Goal: Task Accomplishment & Management: Use online tool/utility

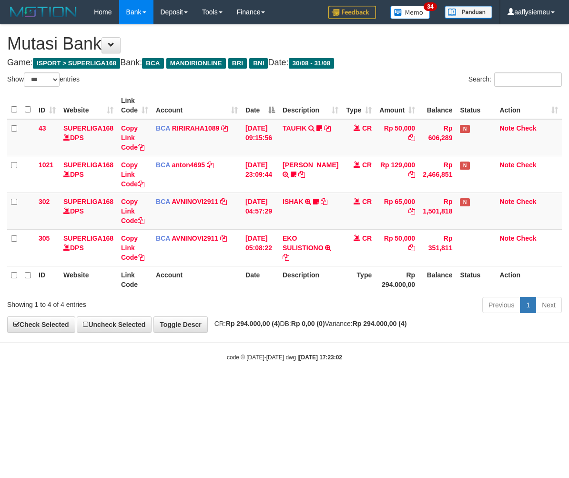
select select "***"
drag, startPoint x: 347, startPoint y: 335, endPoint x: 487, endPoint y: 301, distance: 143.9
click at [353, 334] on body "Toggle navigation Home Bank Account List Load By Website Group [ISPORT] SUPERLI…" at bounding box center [284, 192] width 569 height 385
click at [423, 299] on div "Previous 1 Next" at bounding box center [403, 306] width 318 height 20
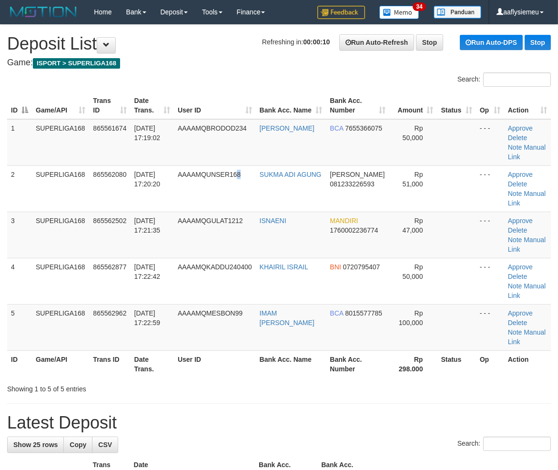
click at [240, 180] on td "AAAAMQUNSER168" at bounding box center [215, 188] width 82 height 46
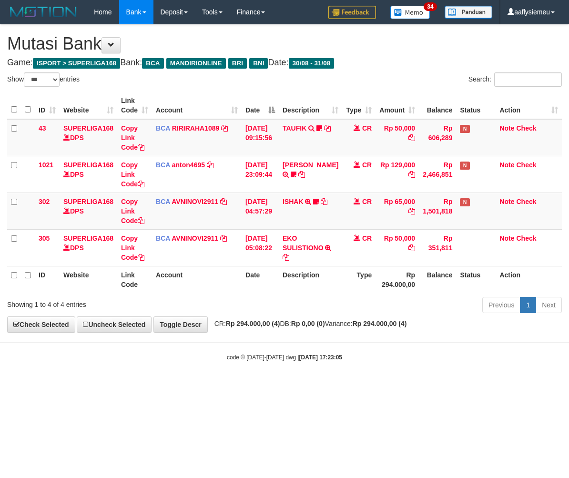
select select "***"
click at [312, 286] on th "Description" at bounding box center [310, 279] width 63 height 27
drag, startPoint x: 311, startPoint y: 286, endPoint x: 303, endPoint y: 282, distance: 9.2
click at [310, 287] on th "Description" at bounding box center [310, 279] width 63 height 27
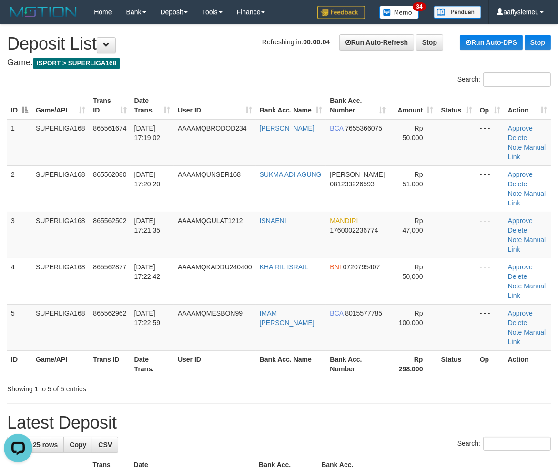
drag, startPoint x: 156, startPoint y: 249, endPoint x: 0, endPoint y: 287, distance: 160.8
click at [156, 263] on span "31/08/2025 17:22:42" at bounding box center [147, 271] width 26 height 17
drag, startPoint x: 87, startPoint y: 255, endPoint x: 0, endPoint y: 278, distance: 90.1
click at [56, 264] on td "SUPERLIGA168" at bounding box center [60, 281] width 57 height 46
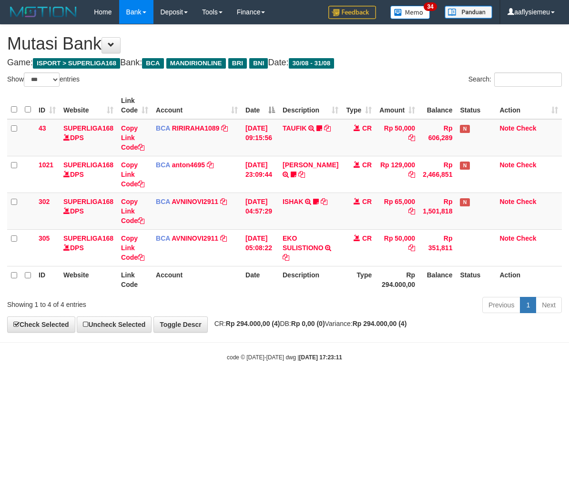
select select "***"
click at [340, 370] on body "Toggle navigation Home Bank Account List Load By Website Group [ISPORT] SUPERLI…" at bounding box center [284, 192] width 569 height 385
drag, startPoint x: 413, startPoint y: 334, endPoint x: 441, endPoint y: 320, distance: 30.9
click at [415, 332] on body "Toggle navigation Home Bank Account List Load By Website Group [ISPORT] SUPERLI…" at bounding box center [284, 192] width 569 height 385
click at [284, 353] on div "code © [DATE]-[DATE] dwg | [DATE] 17:23:11" at bounding box center [284, 357] width 569 height 10
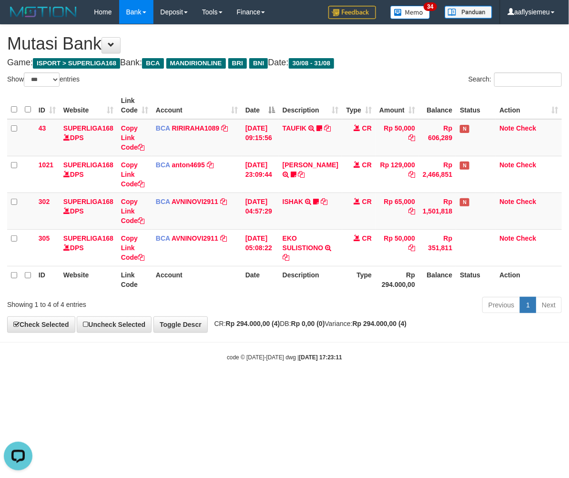
click at [401, 301] on div "Previous 1 Next" at bounding box center [403, 306] width 318 height 20
click at [331, 306] on div "Previous 1 Next" at bounding box center [403, 306] width 318 height 20
click at [328, 301] on div "Previous 1 Next" at bounding box center [403, 306] width 318 height 20
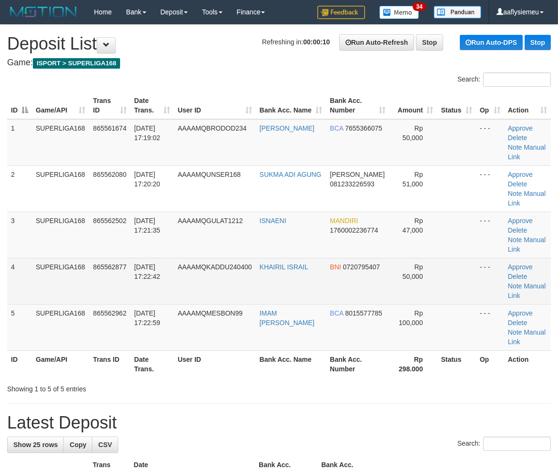
click at [9, 258] on td "4" at bounding box center [19, 281] width 25 height 46
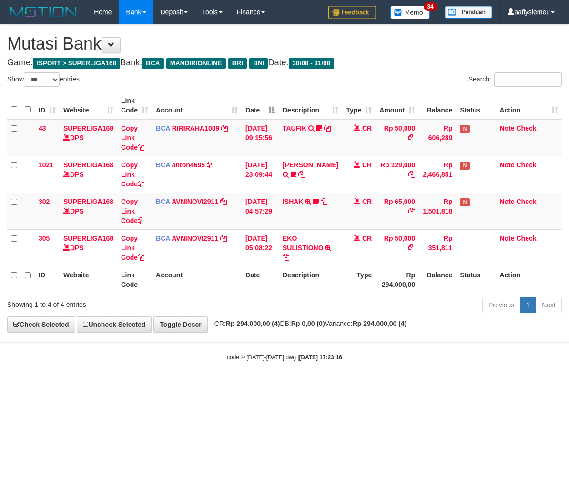
select select "***"
click at [320, 310] on div "Previous 1 Next" at bounding box center [403, 306] width 318 height 20
click at [412, 346] on body "Toggle navigation Home Bank Account List Load By Website Group [ISPORT] SUPERLI…" at bounding box center [284, 192] width 569 height 385
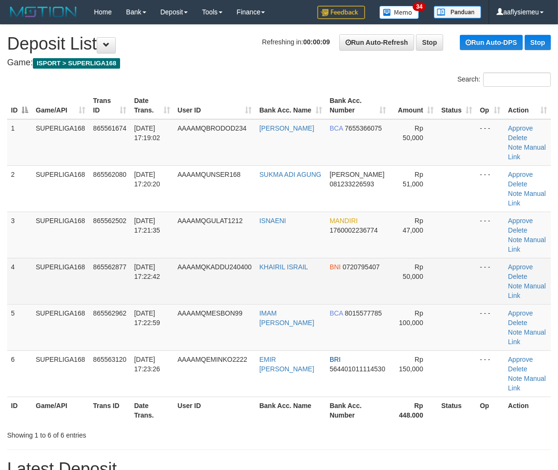
click at [103, 258] on td "865562877" at bounding box center [109, 281] width 41 height 46
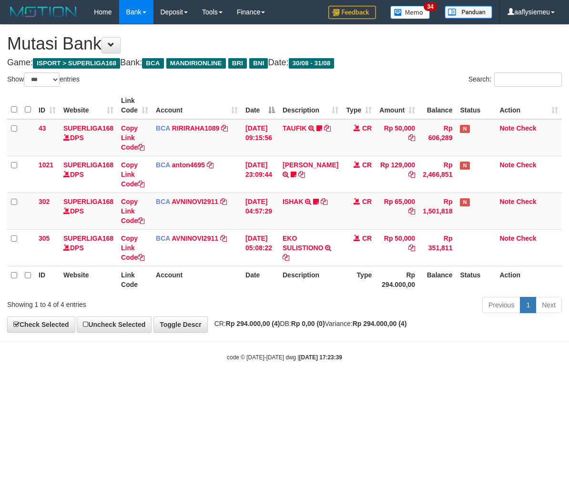
select select "***"
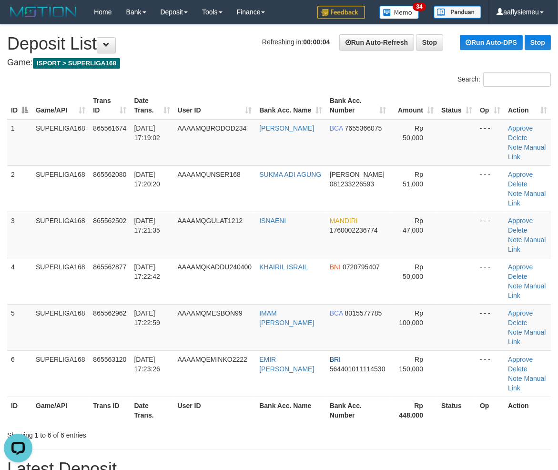
drag, startPoint x: 103, startPoint y: 236, endPoint x: 6, endPoint y: 256, distance: 98.6
click at [98, 263] on span "865562877" at bounding box center [109, 267] width 33 height 8
drag, startPoint x: 46, startPoint y: 210, endPoint x: 0, endPoint y: 222, distance: 47.9
click at [45, 211] on td "SUPERLIGA168" at bounding box center [60, 234] width 57 height 46
click at [83, 211] on td "SUPERLIGA168" at bounding box center [60, 234] width 57 height 46
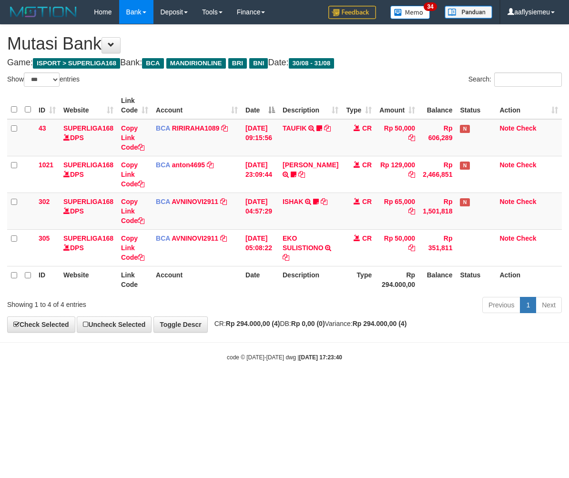
select select "***"
click at [303, 337] on body "Toggle navigation Home Bank Account List Load By Website Group [ISPORT] SUPERLI…" at bounding box center [284, 192] width 569 height 385
click at [366, 321] on span "CR: Rp 294.000,00 (4) DB: Rp 0,00 (0) Variance: Rp 294.000,00 (4)" at bounding box center [308, 324] width 197 height 8
click at [278, 321] on strong "Rp 294.000,00 (4)" at bounding box center [253, 324] width 54 height 8
click at [396, 320] on div "**********" at bounding box center [284, 178] width 569 height 307
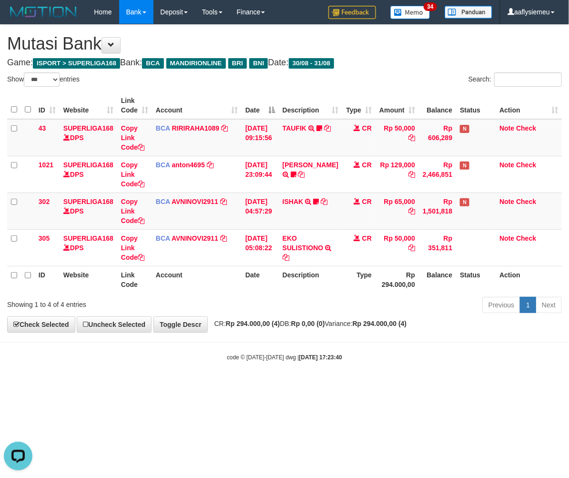
click at [321, 363] on body "Toggle navigation Home Bank Account List Load By Website Group [ISPORT] SUPERLI…" at bounding box center [284, 192] width 569 height 385
select select "***"
click at [297, 342] on hr at bounding box center [284, 342] width 569 height 0
click at [273, 347] on body "Toggle navigation Home Bank Account List Load By Website Group [ISPORT] SUPERLI…" at bounding box center [284, 192] width 569 height 385
click at [274, 343] on body "Toggle navigation Home Bank Account List Load By Website Group [ISPORT] SUPERLI…" at bounding box center [284, 192] width 569 height 385
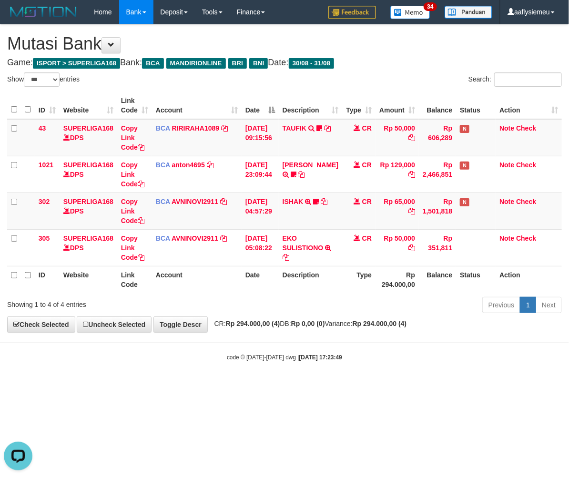
click at [336, 356] on strong "[DATE] 17:23:49" at bounding box center [320, 357] width 43 height 7
click at [388, 333] on body "Toggle navigation Home Bank Account List Load By Website Group [ISPORT] SUPERLI…" at bounding box center [284, 192] width 569 height 385
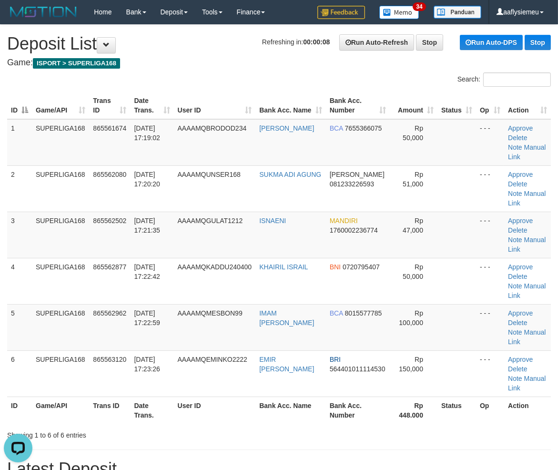
drag, startPoint x: 16, startPoint y: 257, endPoint x: 1, endPoint y: 261, distance: 14.8
click at [16, 258] on td "4" at bounding box center [19, 281] width 25 height 46
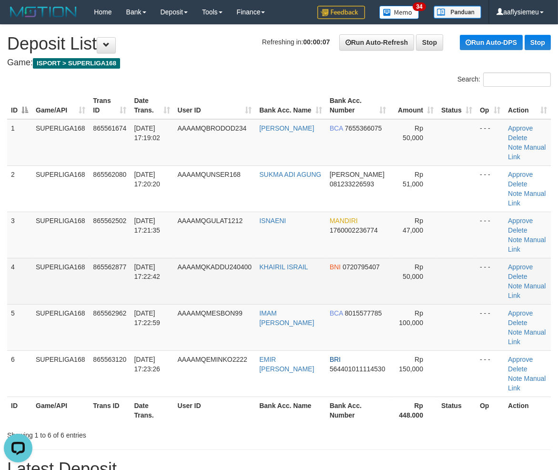
click at [70, 263] on td "SUPERLIGA168" at bounding box center [60, 281] width 57 height 46
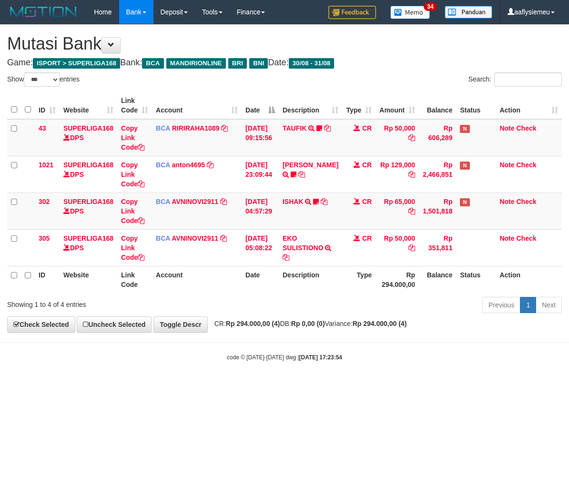
select select "***"
click at [344, 304] on div "Previous 1 Next" at bounding box center [403, 306] width 318 height 20
click at [384, 347] on body "Toggle navigation Home Bank Account List Load By Website Group [ISPORT] SUPERLI…" at bounding box center [284, 192] width 569 height 385
drag, startPoint x: 359, startPoint y: 357, endPoint x: 372, endPoint y: 351, distance: 14.5
click at [359, 358] on div "code © 2012-2018 dwg | 2025/08/31 17:23:54" at bounding box center [284, 357] width 569 height 10
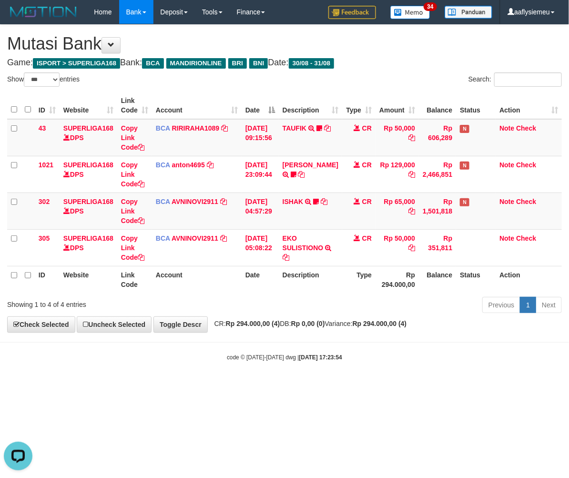
click at [354, 351] on body "Toggle navigation Home Bank Account List Load By Website Group [ISPORT] SUPERLI…" at bounding box center [284, 192] width 569 height 385
click at [273, 353] on body "Toggle navigation Home Bank Account List Load By Website Group [ISPORT] SUPERLI…" at bounding box center [284, 192] width 569 height 385
select select "***"
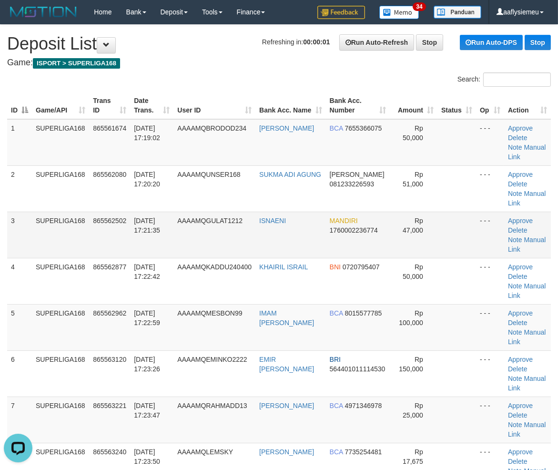
click at [238, 227] on td "AAAAMQGULAT1212" at bounding box center [214, 234] width 82 height 46
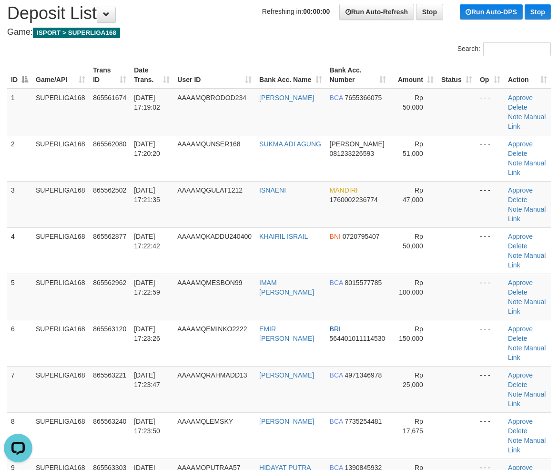
scroll to position [53, 0]
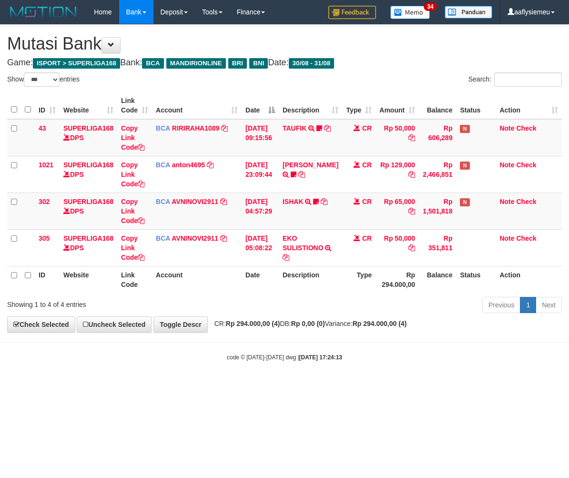
select select "***"
drag, startPoint x: 315, startPoint y: 339, endPoint x: 320, endPoint y: 339, distance: 5.3
click at [320, 339] on body "Toggle navigation Home Bank Account List Load By Website Group [ISPORT] SUPERLI…" at bounding box center [284, 192] width 569 height 385
select select "***"
click at [425, 318] on div "**********" at bounding box center [284, 178] width 569 height 307
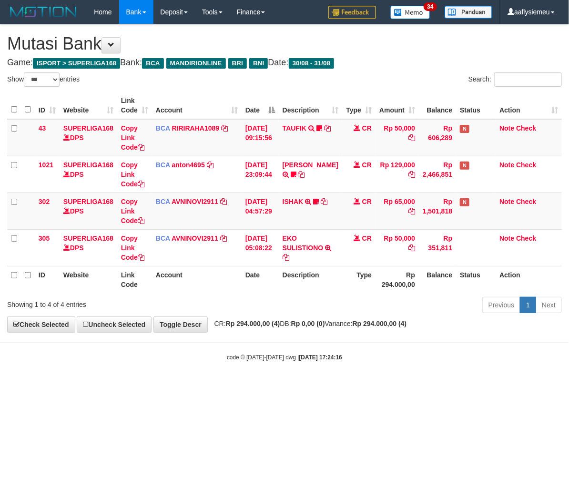
click at [450, 318] on div "**********" at bounding box center [284, 178] width 569 height 307
select select "***"
click at [403, 325] on strong "Rp 294.000,00 (4)" at bounding box center [379, 324] width 54 height 8
select select "***"
click at [287, 275] on th "Description" at bounding box center [310, 279] width 63 height 27
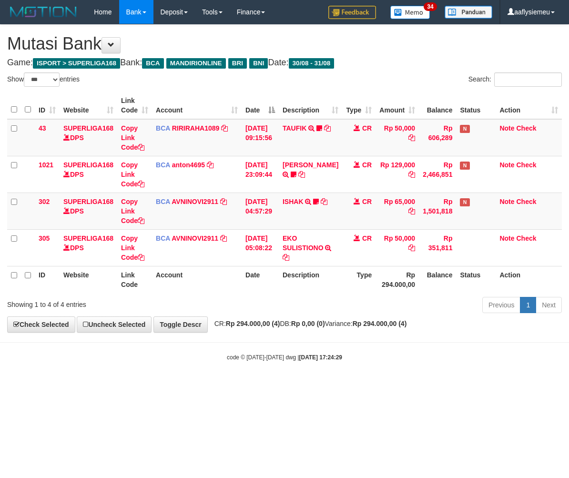
select select "***"
click at [306, 350] on body "Toggle navigation Home Bank Account List Load By Website Group [ISPORT] SUPERLI…" at bounding box center [284, 192] width 569 height 385
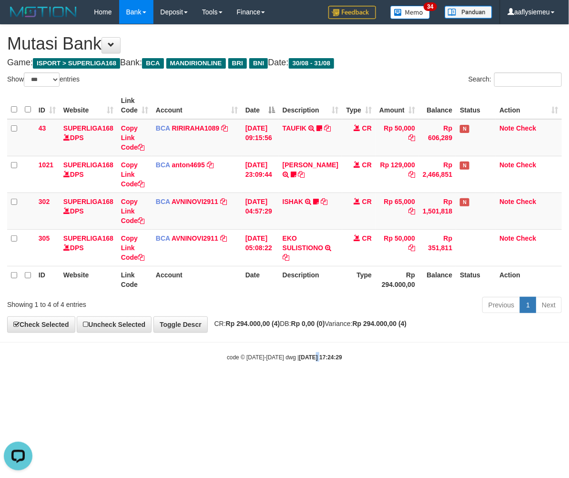
click at [334, 385] on html "Toggle navigation Home Bank Account List Load By Website Group [ISPORT] SUPERLI…" at bounding box center [284, 192] width 569 height 385
drag, startPoint x: 334, startPoint y: 423, endPoint x: 511, endPoint y: 384, distance: 181.3
click at [335, 385] on html "Toggle navigation Home Bank Account List Load By Website Group [ISPORT] SUPERLI…" at bounding box center [284, 192] width 569 height 385
drag, startPoint x: 290, startPoint y: 373, endPoint x: 246, endPoint y: 382, distance: 44.3
click at [289, 374] on body "Toggle navigation Home Bank Account List Load By Website Group [ISPORT] SUPERLI…" at bounding box center [284, 192] width 569 height 385
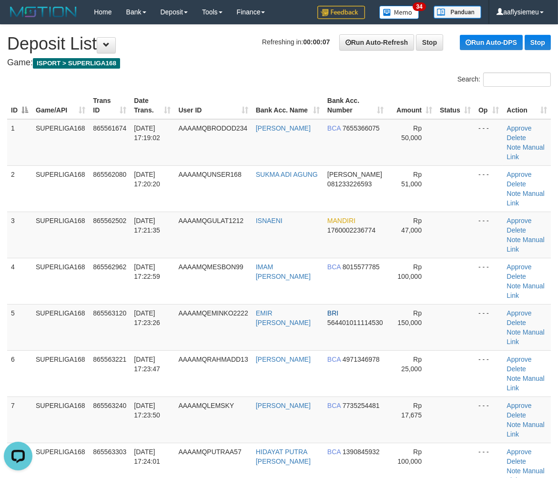
drag, startPoint x: 17, startPoint y: 305, endPoint x: 0, endPoint y: 311, distance: 17.8
click at [12, 350] on td "6" at bounding box center [19, 373] width 25 height 46
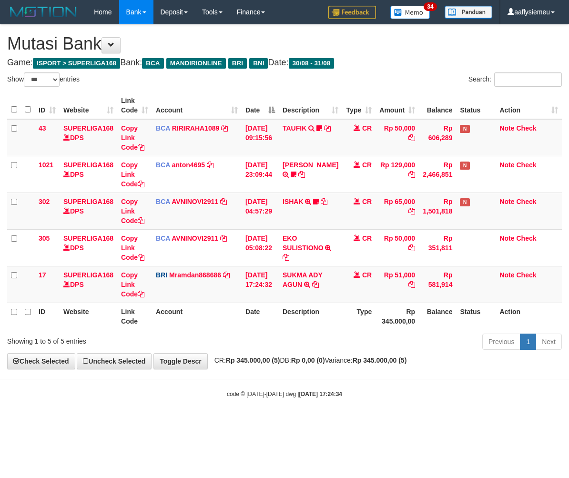
select select "***"
click at [298, 375] on body "Toggle navigation Home Bank Account List Load By Website Group [ISPORT] SUPERLI…" at bounding box center [284, 211] width 569 height 422
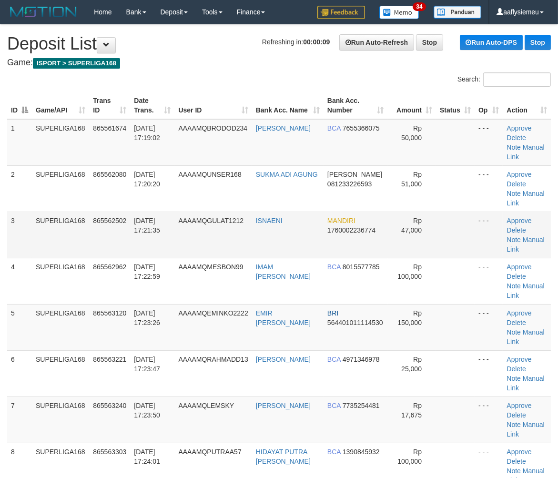
click at [144, 224] on td "[DATE] 17:21:35" at bounding box center [152, 234] width 44 height 46
click at [145, 309] on span "[DATE] 17:23:26" at bounding box center [147, 317] width 26 height 17
drag, startPoint x: 78, startPoint y: 283, endPoint x: 0, endPoint y: 312, distance: 82.3
click at [54, 304] on td "SUPERLIGA168" at bounding box center [60, 327] width 57 height 46
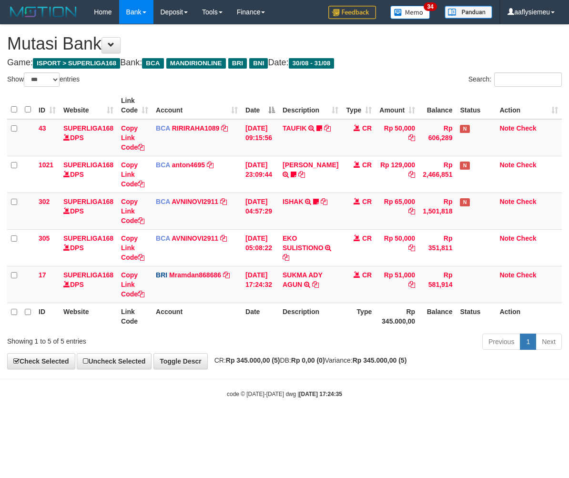
select select "***"
click at [319, 284] on icon at bounding box center [315, 284] width 7 height 7
click at [359, 342] on div "Previous 1 Next" at bounding box center [403, 342] width 318 height 20
click at [358, 341] on div "Previous 1 Next" at bounding box center [403, 342] width 318 height 20
select select "***"
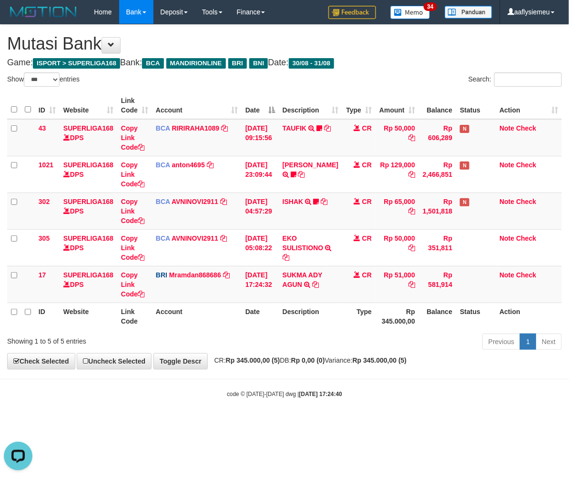
drag, startPoint x: 248, startPoint y: 335, endPoint x: 483, endPoint y: 325, distance: 235.9
click at [253, 338] on div "Previous 1 Next" at bounding box center [403, 342] width 318 height 20
drag, startPoint x: 329, startPoint y: 360, endPoint x: 330, endPoint y: 311, distance: 48.1
click at [325, 357] on strong "Rp 0,00 (0)" at bounding box center [308, 360] width 34 height 8
select select "***"
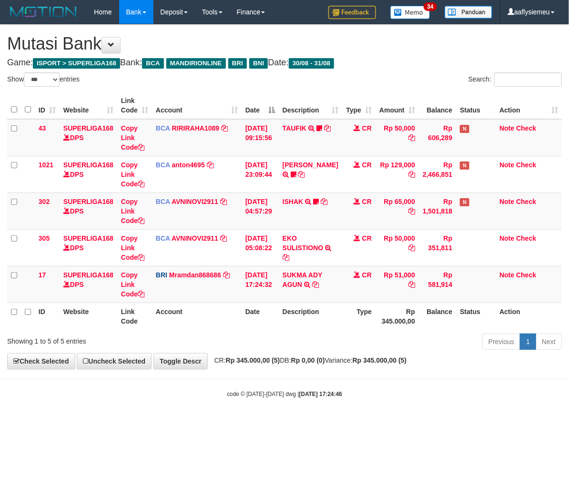
click at [317, 281] on icon at bounding box center [315, 284] width 7 height 7
click at [355, 354] on div "**********" at bounding box center [284, 197] width 569 height 344
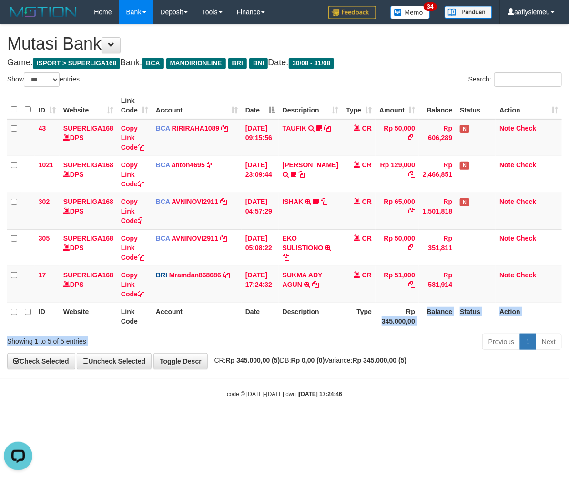
click at [378, 332] on div "Show ** ** ** *** entries Search: ID Website Link Code Account Date Description…" at bounding box center [284, 212] width 554 height 280
click at [374, 330] on div "ID Website Link Code Account Date Description Type Amount Balance Status Action…" at bounding box center [284, 210] width 569 height 243
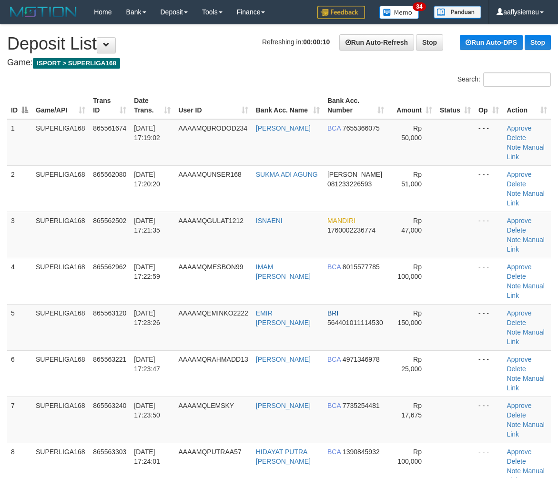
click at [158, 263] on span "[DATE] 17:22:59" at bounding box center [147, 271] width 26 height 17
drag, startPoint x: 88, startPoint y: 277, endPoint x: 1, endPoint y: 297, distance: 89.5
click at [85, 304] on td "SUPERLIGA168" at bounding box center [60, 327] width 57 height 46
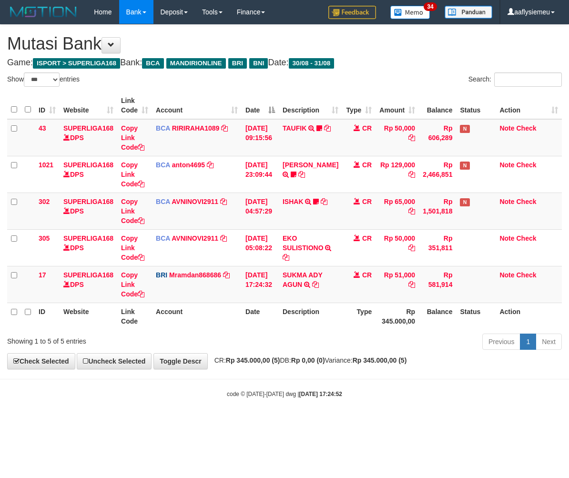
select select "***"
click at [288, 360] on span "CR: Rp 345.000,00 (5) DB: Rp 0,00 (0) Variance: Rp 345.000,00 (5)" at bounding box center [308, 360] width 197 height 8
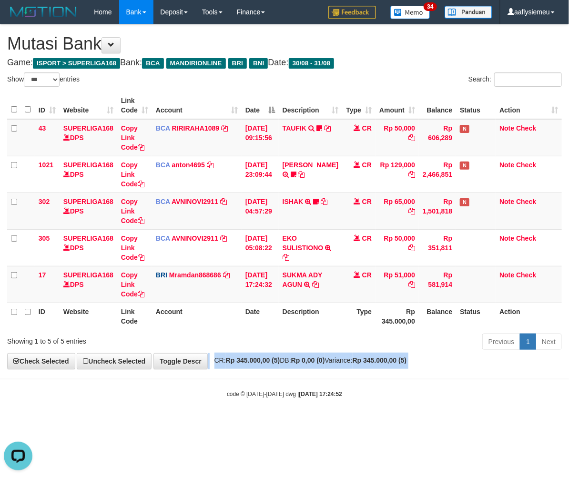
click at [288, 360] on span "CR: Rp 345.000,00 (5) DB: Rp 0,00 (0) Variance: Rp 345.000,00 (5)" at bounding box center [308, 360] width 197 height 8
click at [316, 356] on div "**********" at bounding box center [284, 197] width 569 height 344
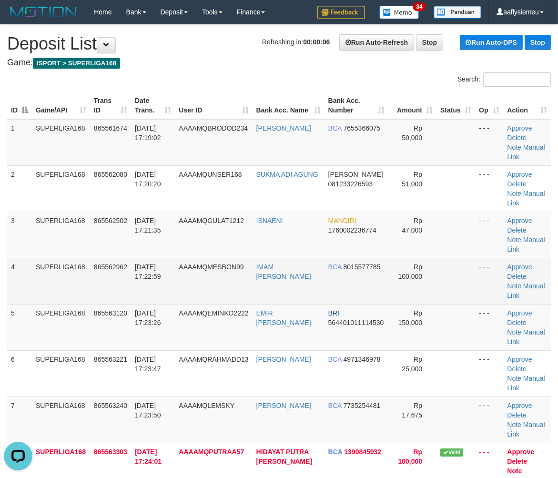
click at [225, 258] on td "AAAAMQMESBON99" at bounding box center [213, 281] width 77 height 46
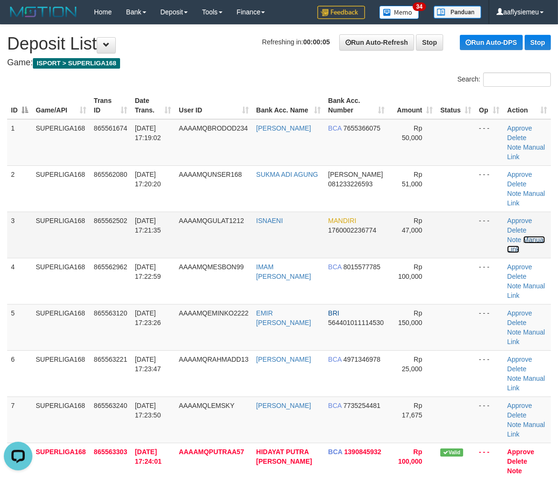
click at [522, 236] on link "Manual Link" at bounding box center [526, 244] width 38 height 17
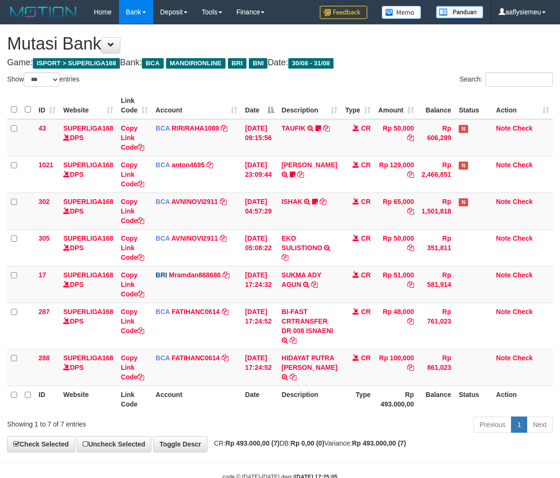
select select "***"
drag, startPoint x: 0, startPoint y: 0, endPoint x: 355, endPoint y: 360, distance: 505.4
click at [375, 356] on td "Rp 100,000" at bounding box center [396, 367] width 43 height 37
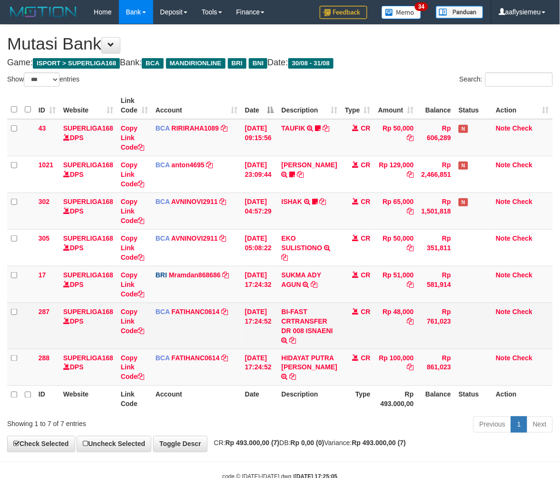
click at [297, 341] on td "BI-FAST CRTRANSFER DR 008 ISNAENI" at bounding box center [309, 325] width 63 height 46
drag, startPoint x: 297, startPoint y: 341, endPoint x: 306, endPoint y: 344, distance: 9.6
click at [302, 343] on td "BI-FAST CRTRANSFER DR 008 ISNAENI" at bounding box center [309, 325] width 63 height 46
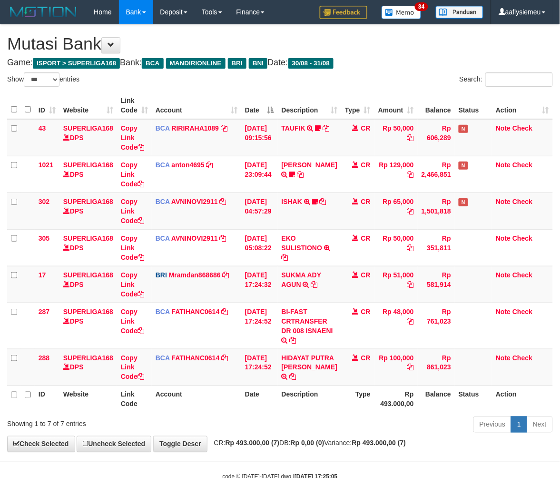
copy td "ISNAENI"
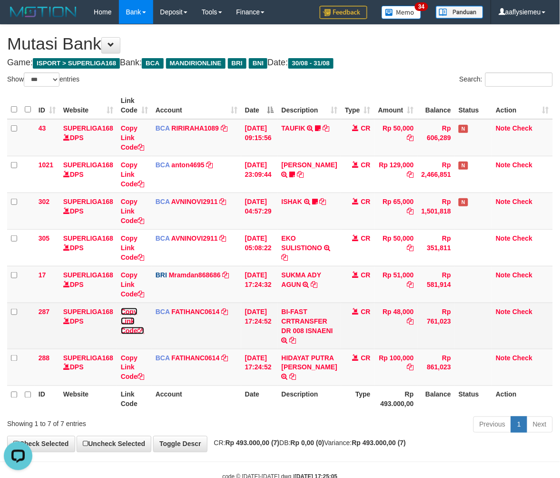
click at [132, 330] on link "Copy Link Code" at bounding box center [132, 321] width 23 height 27
copy td "ISNAENI"
click at [135, 331] on link "Copy Link Code" at bounding box center [132, 321] width 23 height 27
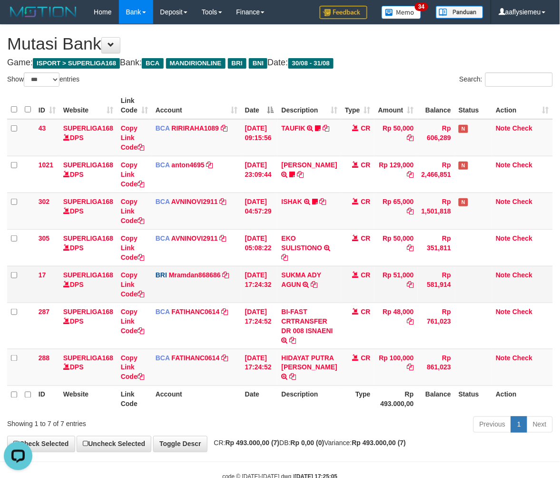
scroll to position [141, 0]
drag, startPoint x: 391, startPoint y: 389, endPoint x: 568, endPoint y: 353, distance: 179.9
click at [393, 390] on th "Rp 493.000,00" at bounding box center [396, 398] width 43 height 27
click at [436, 394] on th "Balance" at bounding box center [436, 398] width 37 height 27
drag, startPoint x: 435, startPoint y: 394, endPoint x: 567, endPoint y: 362, distance: 135.2
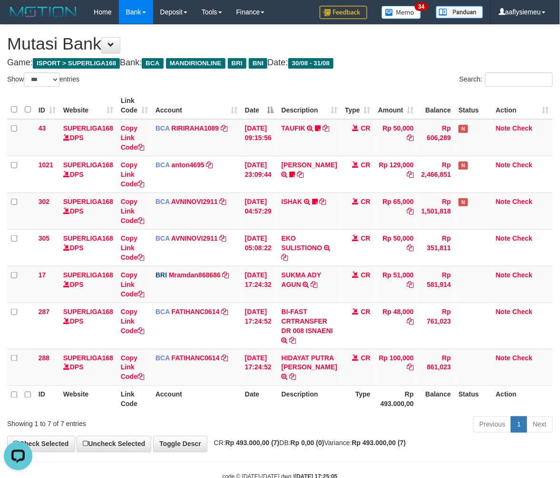
click at [437, 393] on th "Balance" at bounding box center [436, 398] width 37 height 27
click at [507, 367] on td "Note Check" at bounding box center [522, 367] width 61 height 37
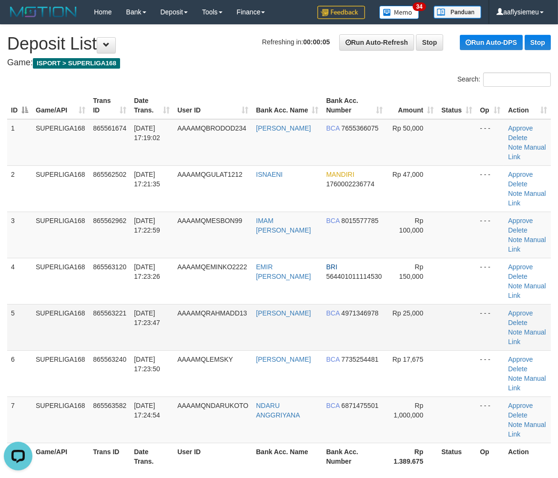
drag, startPoint x: 159, startPoint y: 311, endPoint x: 137, endPoint y: 331, distance: 29.7
click at [150, 325] on span "31/08/2025 17:23:47" at bounding box center [147, 317] width 26 height 17
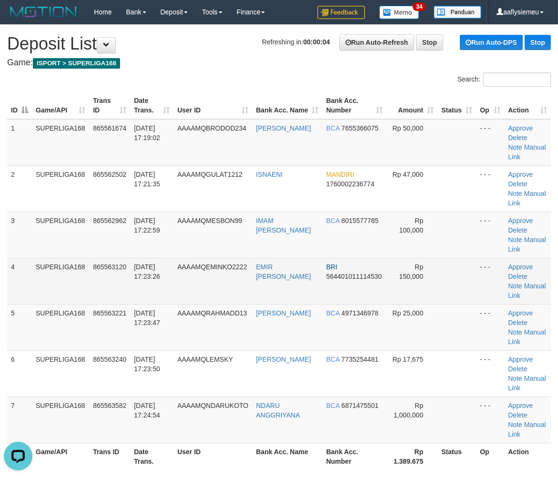
click at [124, 297] on td "865563120" at bounding box center [109, 281] width 41 height 46
click at [137, 302] on td "31/08/2025 17:23:26" at bounding box center [151, 281] width 43 height 46
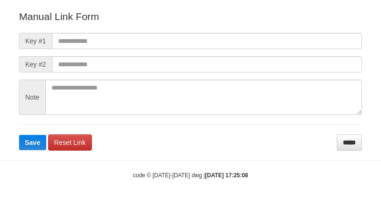
scroll to position [115, 0]
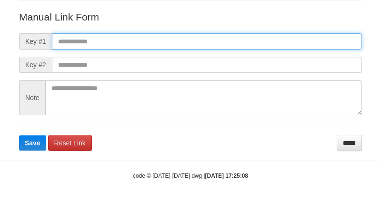
click at [66, 44] on input "text" at bounding box center [207, 41] width 310 height 16
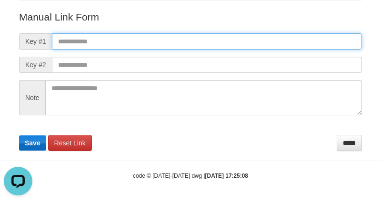
scroll to position [0, 0]
paste input "**********"
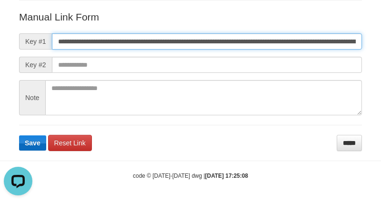
scroll to position [0, 636]
type input "**********"
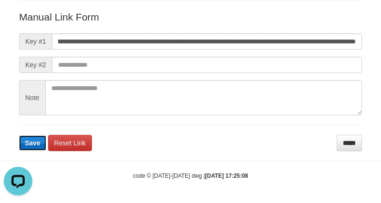
click at [32, 143] on span "Save" at bounding box center [33, 143] width 16 height 8
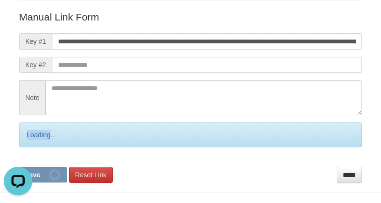
click at [32, 143] on div "Loading.." at bounding box center [190, 134] width 343 height 25
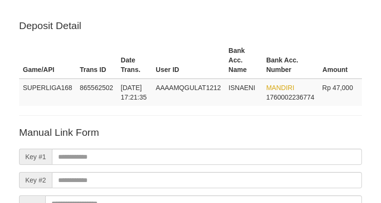
scroll to position [78, 0]
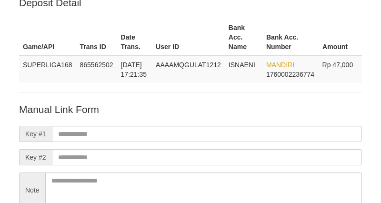
click at [55, 78] on td "SUPERLIGA168" at bounding box center [47, 69] width 57 height 27
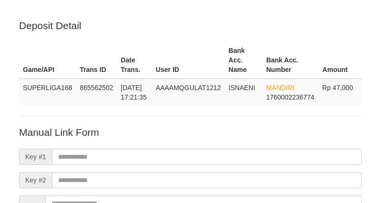
scroll to position [22, 0]
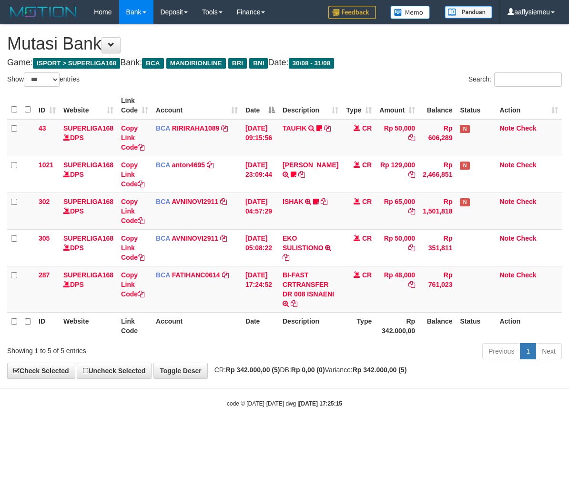
select select "***"
click at [289, 303] on td "BI-FAST CRTRANSFER DR 008 ISNAENI" at bounding box center [310, 289] width 63 height 46
copy td "ISNAENI"
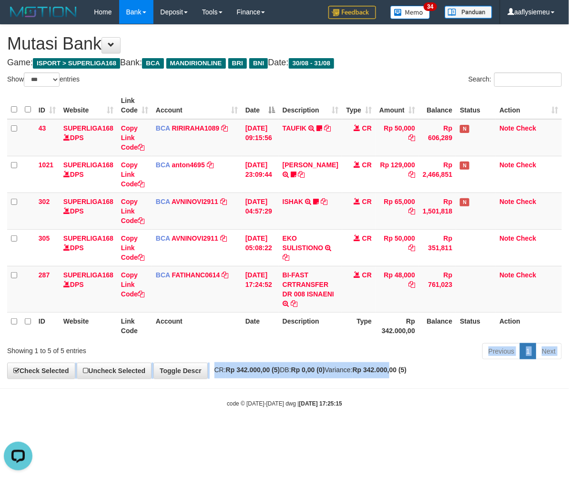
drag, startPoint x: 418, startPoint y: 363, endPoint x: 568, endPoint y: 372, distance: 150.7
click at [418, 363] on div "**********" at bounding box center [284, 201] width 569 height 353
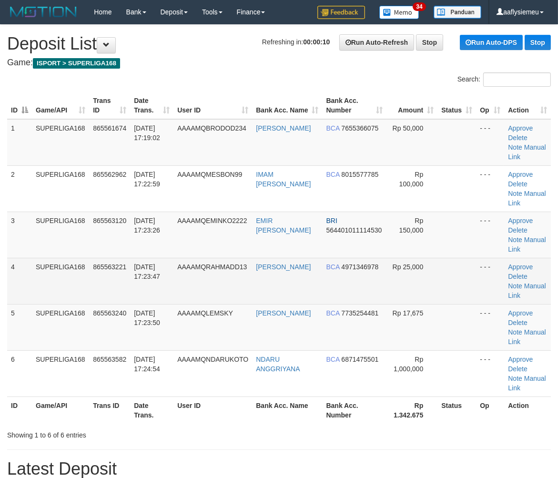
click at [112, 268] on span "865563221" at bounding box center [109, 267] width 33 height 8
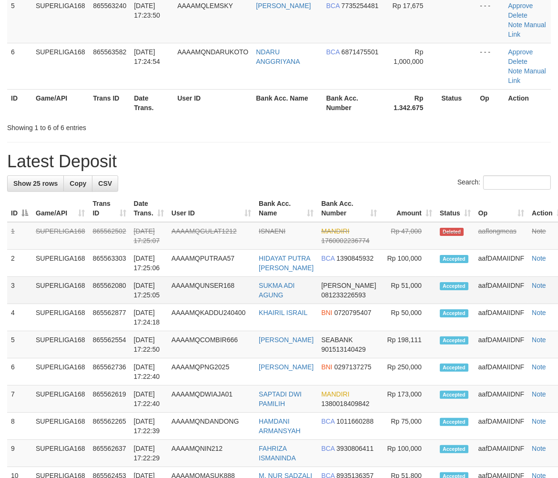
drag, startPoint x: 112, startPoint y: 287, endPoint x: 99, endPoint y: 295, distance: 16.0
click at [111, 288] on td "865562080" at bounding box center [109, 290] width 41 height 27
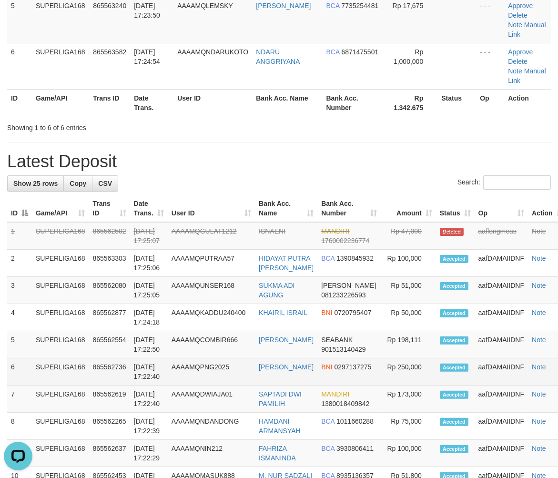
scroll to position [0, 0]
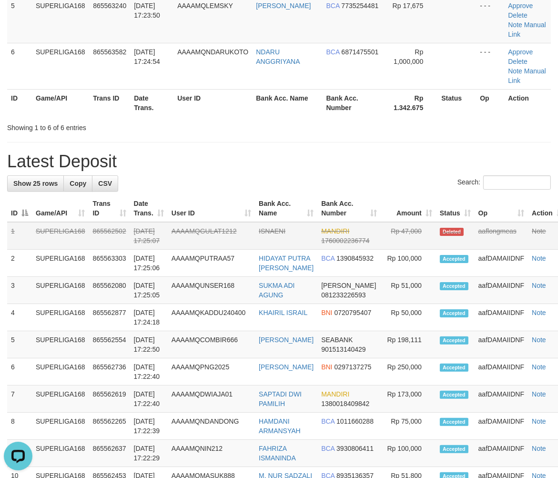
drag, startPoint x: 144, startPoint y: 378, endPoint x: 193, endPoint y: 242, distance: 144.6
click at [145, 377] on td "[DATE] 17:22:40" at bounding box center [149, 371] width 38 height 27
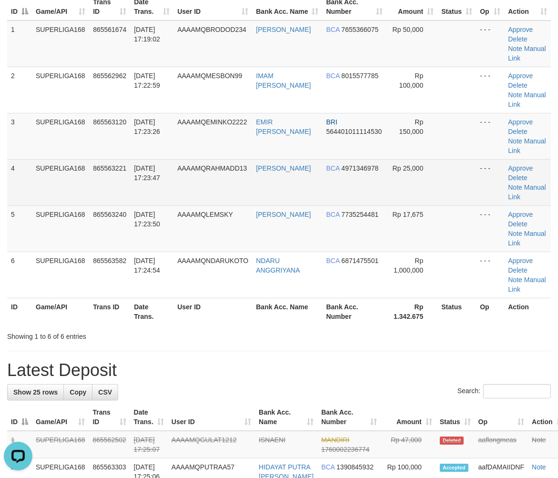
scroll to position [96, 0]
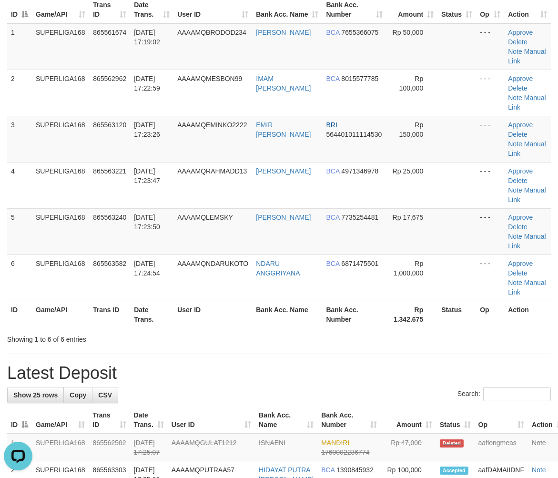
drag, startPoint x: 212, startPoint y: 182, endPoint x: 2, endPoint y: 300, distance: 241.2
click at [211, 183] on td "AAAAMQRAHMADD13" at bounding box center [212, 185] width 79 height 46
click at [82, 230] on td "SUPERLIGA168" at bounding box center [60, 231] width 57 height 46
click at [82, 233] on td "SUPERLIGA168" at bounding box center [60, 231] width 57 height 46
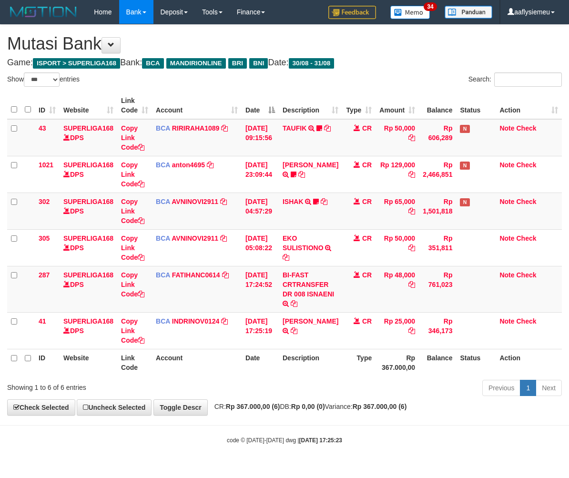
select select "***"
click at [332, 383] on div "Previous 1 Next" at bounding box center [403, 389] width 318 height 20
select select "***"
click at [406, 346] on td "Rp 25,000" at bounding box center [396, 330] width 43 height 37
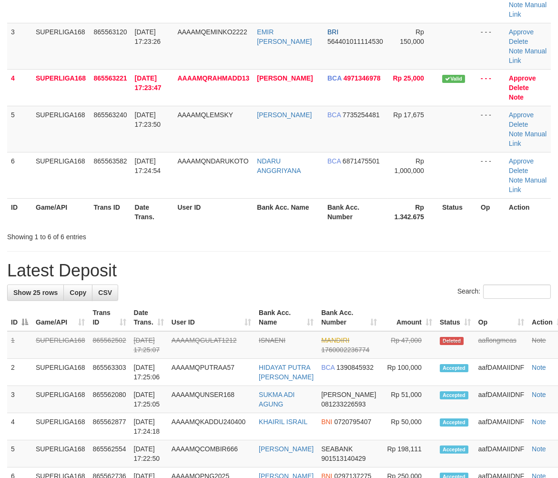
click at [70, 260] on div "**********" at bounding box center [279, 454] width 558 height 1237
click at [170, 203] on th "Date Trans." at bounding box center [152, 211] width 43 height 27
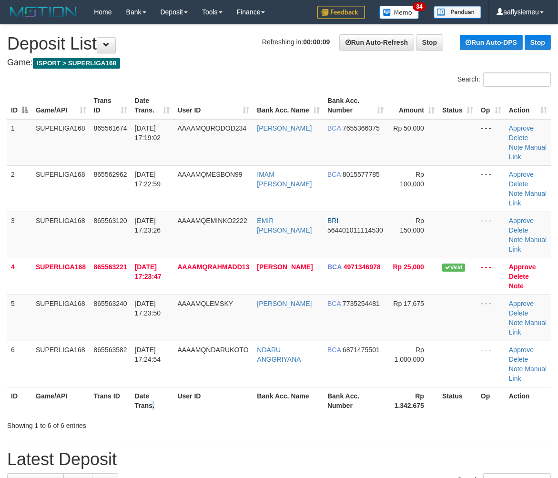
drag, startPoint x: 82, startPoint y: 282, endPoint x: 1, endPoint y: 301, distance: 83.5
click at [80, 284] on td "SUPERLIGA168" at bounding box center [61, 276] width 58 height 37
click at [46, 295] on td "SUPERLIGA168" at bounding box center [61, 317] width 58 height 46
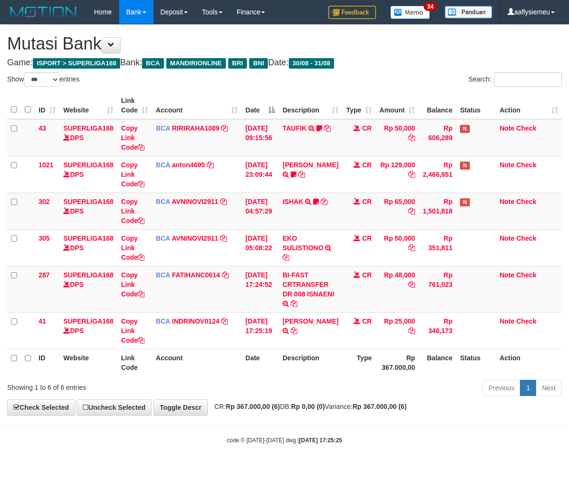
select select "***"
click at [506, 357] on th "Action" at bounding box center [528, 362] width 66 height 27
drag, startPoint x: 266, startPoint y: 395, endPoint x: 340, endPoint y: 374, distance: 77.2
click at [268, 396] on div "Previous 1 Next" at bounding box center [403, 389] width 318 height 20
click at [222, 418] on body "Toggle navigation Home Bank Account List Load By Website Group [ISPORT] SUPERLI…" at bounding box center [284, 234] width 569 height 468
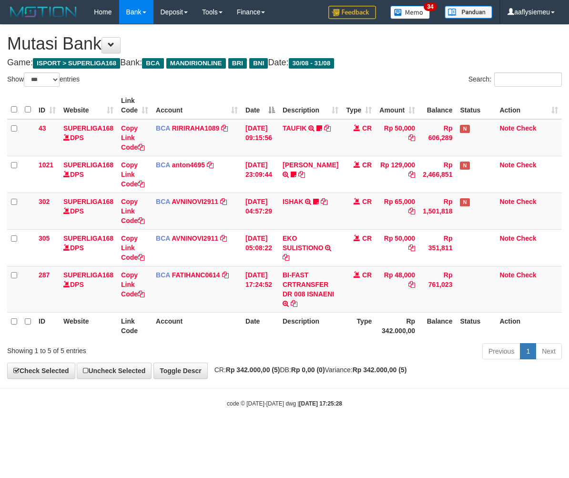
select select "***"
click at [298, 312] on th "Description" at bounding box center [310, 325] width 63 height 27
click at [302, 305] on td "BI-FAST CRTRANSFER DR 008 ISNAENI" at bounding box center [310, 289] width 63 height 46
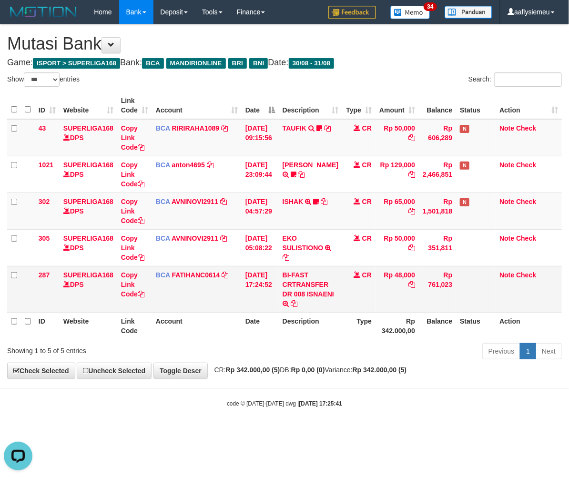
click at [298, 303] on td "BI-FAST CRTRANSFER DR 008 ISNAENI" at bounding box center [310, 289] width 63 height 46
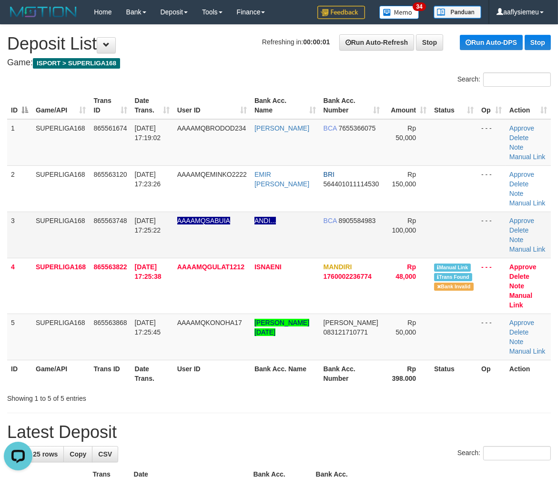
click at [90, 231] on td "865563748" at bounding box center [110, 234] width 41 height 46
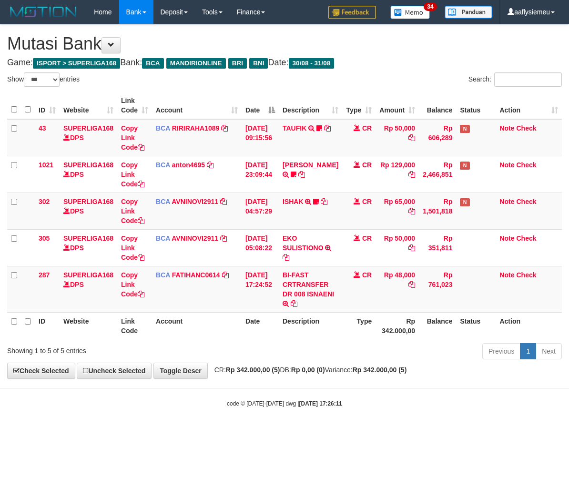
select select "***"
click at [285, 331] on th "Description" at bounding box center [310, 325] width 63 height 27
click at [286, 329] on th "Description" at bounding box center [310, 325] width 63 height 27
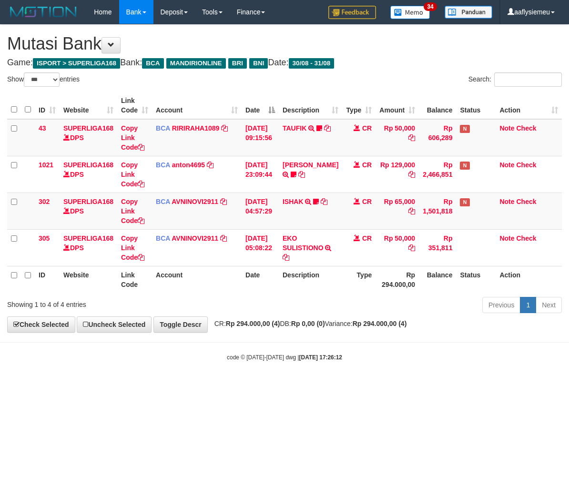
select select "***"
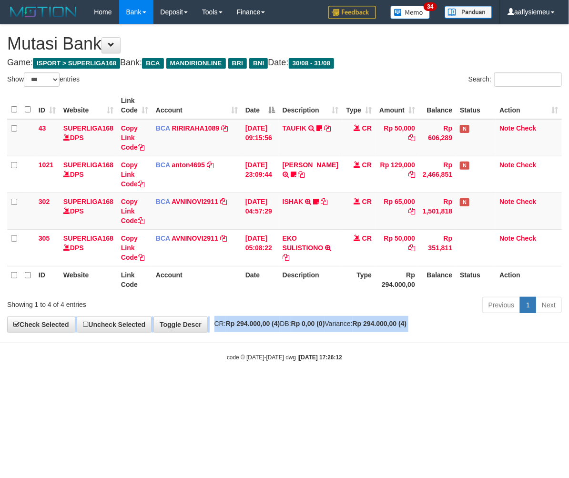
click at [286, 327] on div "**********" at bounding box center [284, 178] width 569 height 307
click at [286, 326] on span "CR: Rp 294.000,00 (4) DB: Rp 0,00 (0) Variance: Rp 294.000,00 (4)" at bounding box center [308, 324] width 197 height 8
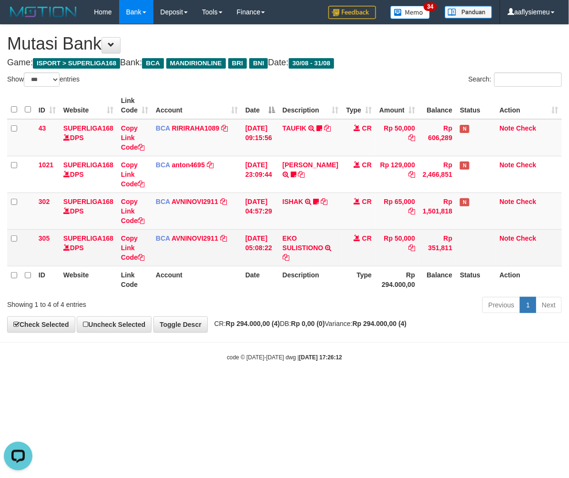
click at [301, 256] on td "EKO SULISTIONO TRSF E-BANKING CR 3108/FTSCY/WS95031 50000.00EKO SULISTIONO" at bounding box center [310, 247] width 63 height 37
click at [289, 255] on icon at bounding box center [285, 257] width 7 height 7
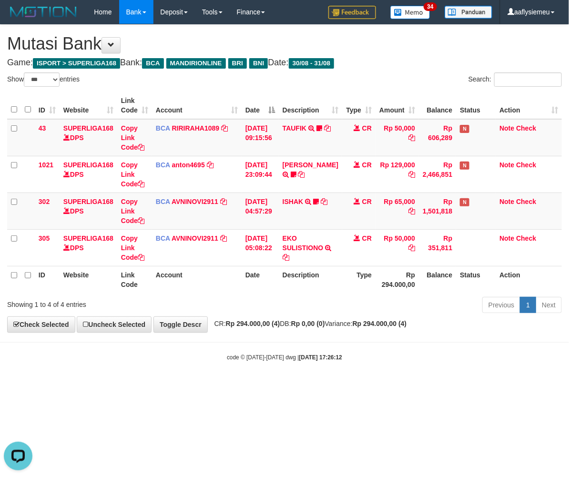
click at [386, 319] on div "**********" at bounding box center [284, 178] width 569 height 307
click at [385, 319] on div "**********" at bounding box center [284, 178] width 569 height 307
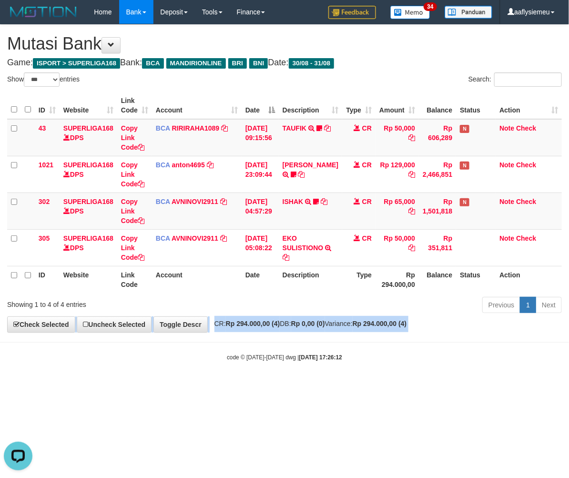
click at [385, 320] on div "**********" at bounding box center [284, 178] width 569 height 307
drag, startPoint x: 385, startPoint y: 320, endPoint x: 551, endPoint y: 303, distance: 167.0
click at [398, 316] on div "**********" at bounding box center [284, 178] width 569 height 307
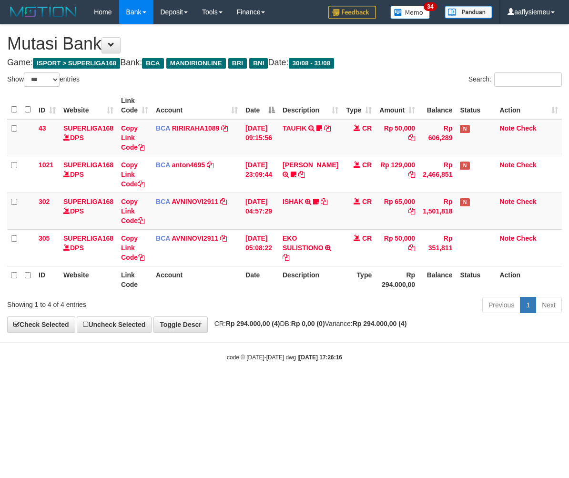
select select "***"
click at [382, 346] on body "Toggle navigation Home Bank Account List Load By Website Group [ISPORT] SUPERLI…" at bounding box center [284, 192] width 569 height 385
drag, startPoint x: 462, startPoint y: 324, endPoint x: 568, endPoint y: 303, distance: 108.2
click at [463, 324] on div "**********" at bounding box center [284, 178] width 569 height 307
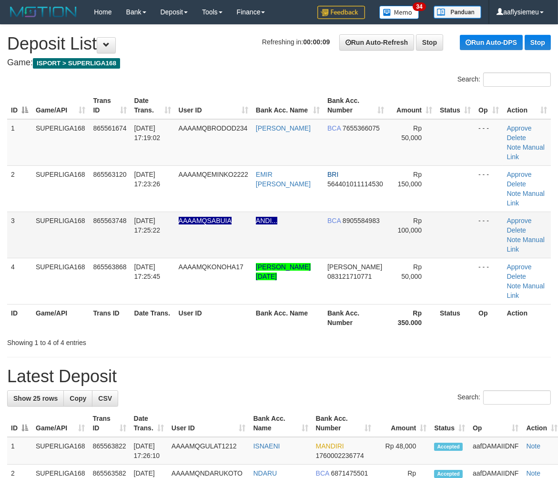
click at [226, 211] on td "AAAAMQSABUIA" at bounding box center [213, 234] width 77 height 46
click at [144, 217] on span "31/08/2025 17:25:22" at bounding box center [147, 225] width 26 height 17
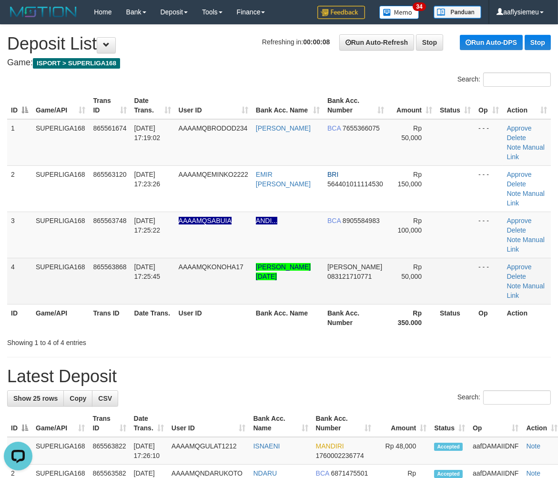
click at [21, 263] on td "4" at bounding box center [19, 281] width 25 height 46
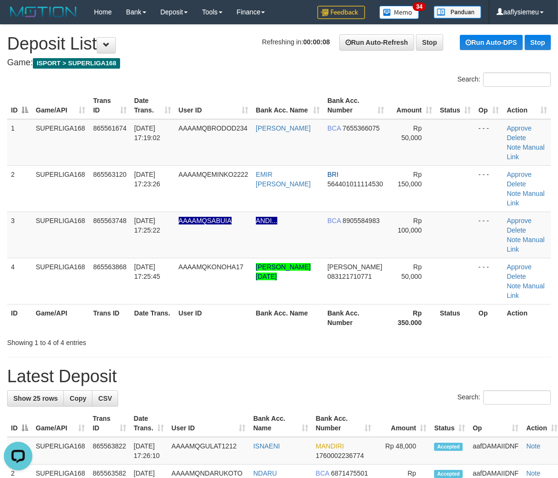
drag, startPoint x: 21, startPoint y: 263, endPoint x: 1, endPoint y: 270, distance: 21.7
click at [19, 264] on td "4" at bounding box center [19, 281] width 25 height 46
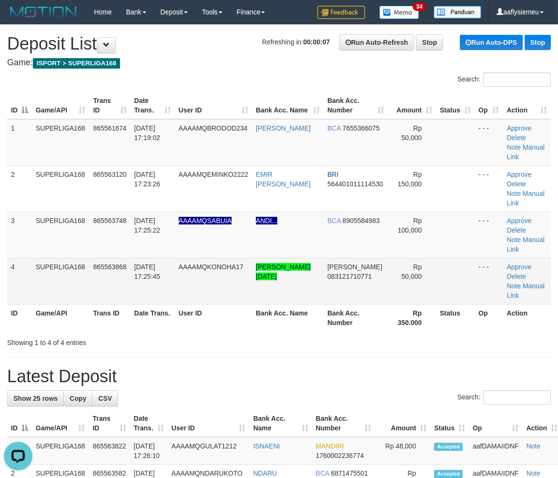
click at [78, 258] on td "SUPERLIGA168" at bounding box center [61, 281] width 58 height 46
click at [101, 258] on td "865563868" at bounding box center [110, 281] width 41 height 46
click at [78, 258] on td "SUPERLIGA168" at bounding box center [61, 281] width 58 height 46
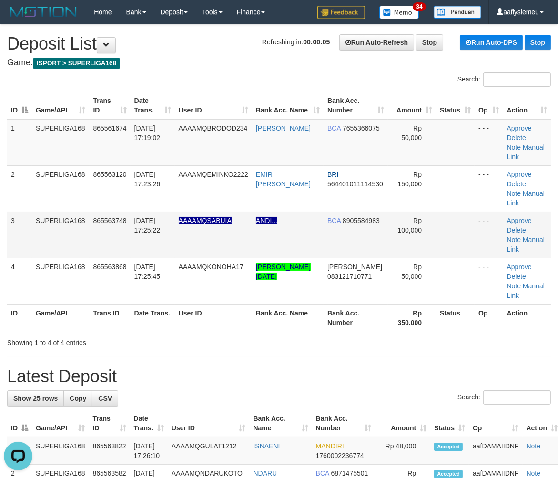
click at [147, 223] on td "31/08/2025 17:25:22" at bounding box center [152, 234] width 44 height 46
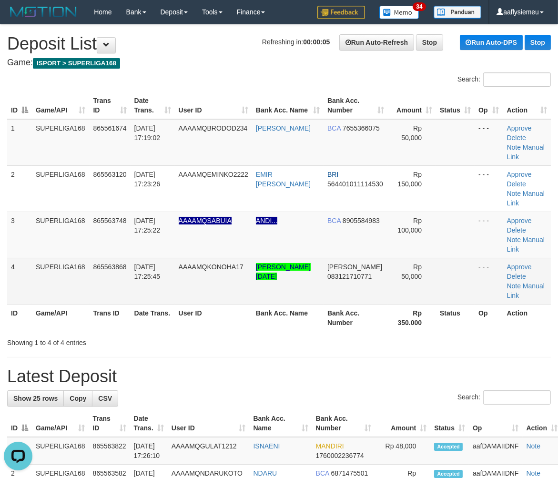
click at [107, 263] on span "865563868" at bounding box center [109, 267] width 33 height 8
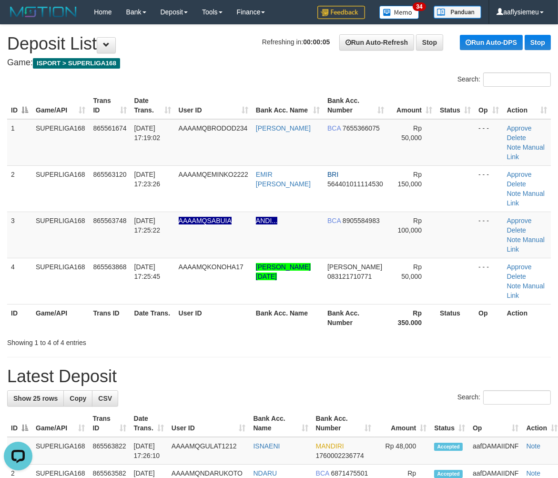
click at [90, 258] on td "865563868" at bounding box center [110, 281] width 41 height 46
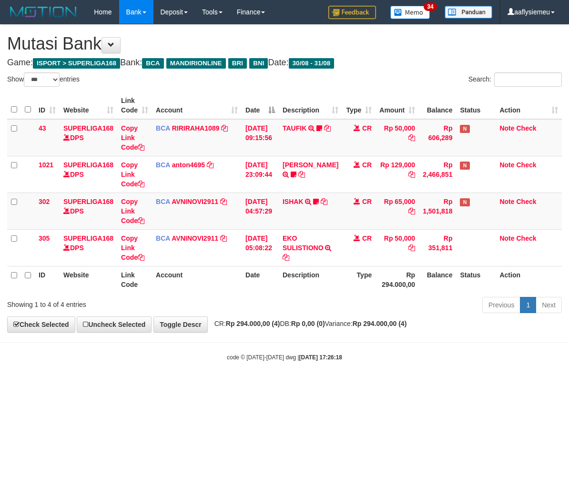
select select "***"
click at [427, 278] on th "Balance" at bounding box center [437, 279] width 37 height 27
click at [360, 301] on div "Previous 1 Next" at bounding box center [403, 306] width 318 height 20
click at [377, 296] on div "Previous 1 Next" at bounding box center [403, 306] width 318 height 20
click at [315, 317] on div "**********" at bounding box center [284, 178] width 569 height 307
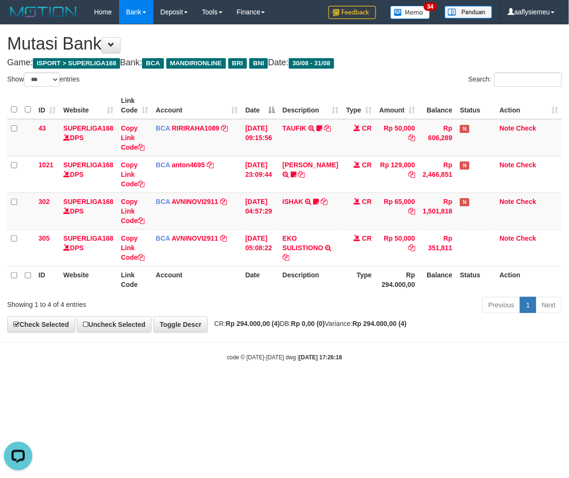
click at [367, 320] on div "**********" at bounding box center [284, 178] width 569 height 307
click at [396, 336] on body "Toggle navigation Home Bank Account List Load By Website Group [ISPORT] SUPERLI…" at bounding box center [284, 192] width 569 height 385
click at [407, 326] on strong "Rp 294.000,00 (4)" at bounding box center [379, 324] width 54 height 8
select select "***"
drag, startPoint x: 398, startPoint y: 335, endPoint x: 403, endPoint y: 330, distance: 7.4
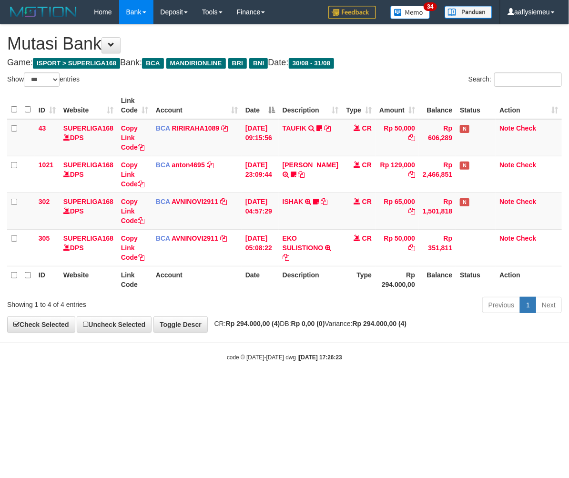
click at [398, 333] on body "Toggle navigation Home Bank Account List Load By Website Group [ISPORT] SUPERLI…" at bounding box center [284, 192] width 569 height 385
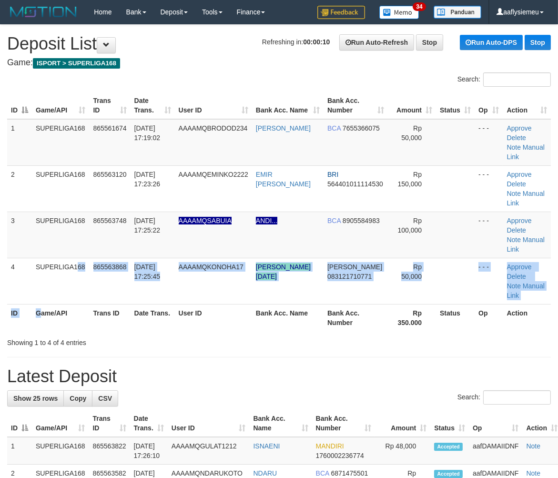
click at [78, 304] on th "Game/API" at bounding box center [61, 317] width 58 height 27
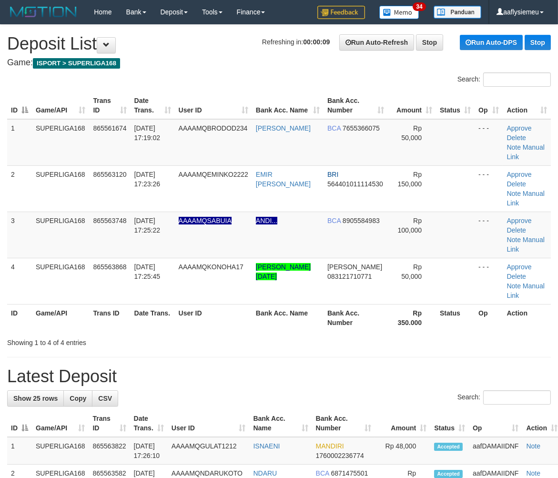
click at [80, 263] on td "SUPERLIGA168" at bounding box center [61, 281] width 58 height 46
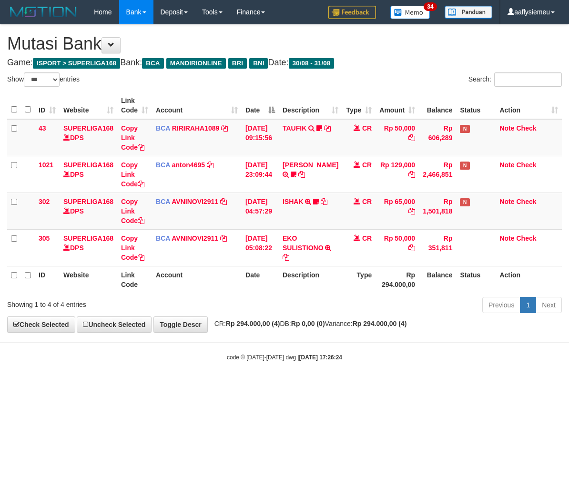
select select "***"
click at [393, 316] on div "**********" at bounding box center [284, 178] width 569 height 307
click at [393, 316] on div "Previous 1 Next" at bounding box center [403, 306] width 318 height 20
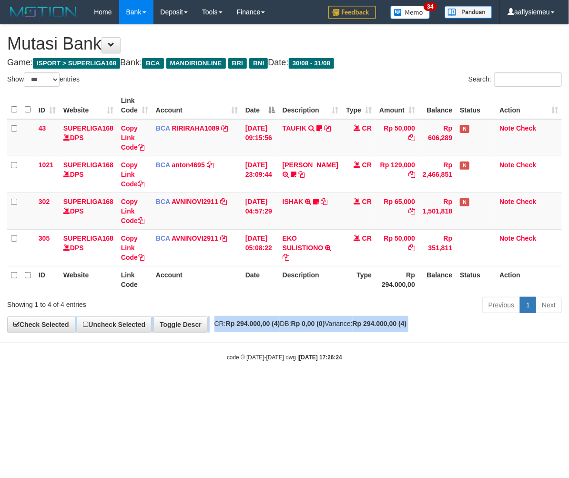
click at [392, 317] on div "**********" at bounding box center [284, 178] width 569 height 307
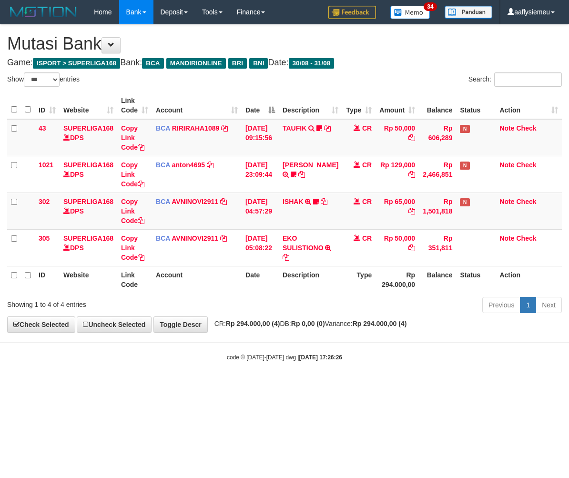
select select "***"
click at [432, 308] on div "Previous 1 Next" at bounding box center [403, 306] width 318 height 20
click at [431, 307] on div "Previous 1 Next" at bounding box center [403, 306] width 318 height 20
click at [429, 310] on div "Previous 1 Next" at bounding box center [403, 306] width 318 height 20
click at [427, 310] on div "Previous 1 Next" at bounding box center [403, 306] width 318 height 20
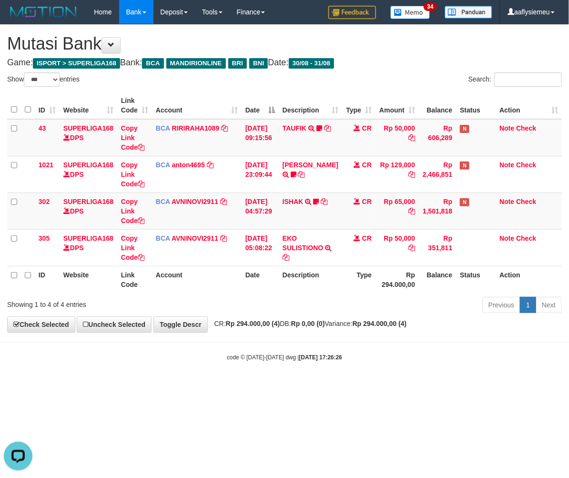
click at [369, 328] on div "**********" at bounding box center [284, 178] width 569 height 307
click at [368, 328] on div "**********" at bounding box center [284, 178] width 569 height 307
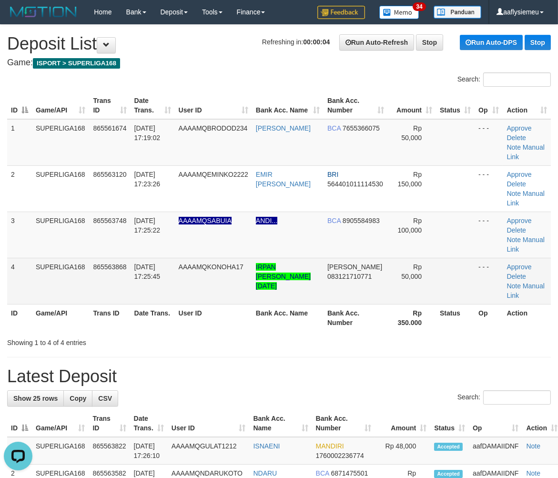
click at [229, 263] on span "AAAAMQKONOHA17" at bounding box center [211, 267] width 65 height 8
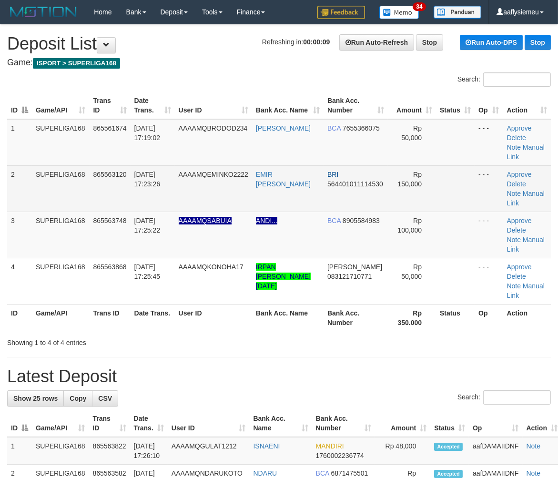
drag, startPoint x: 140, startPoint y: 165, endPoint x: 139, endPoint y: 173, distance: 7.8
click at [140, 170] on span "[DATE] 17:23:26" at bounding box center [147, 178] width 26 height 17
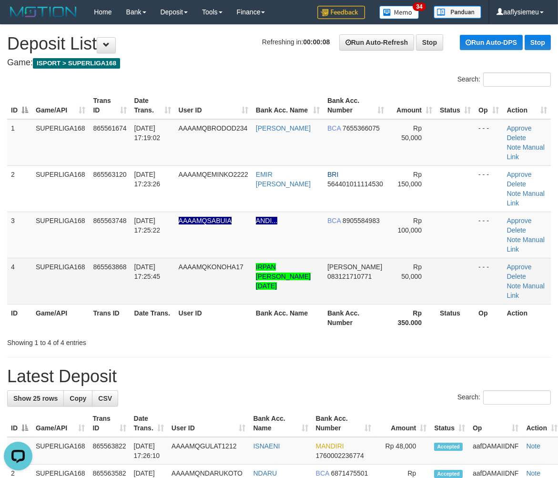
click at [156, 263] on span "[DATE] 17:25:45" at bounding box center [147, 271] width 26 height 17
click at [156, 263] on span "31/08/2025 17:25:45" at bounding box center [147, 271] width 26 height 17
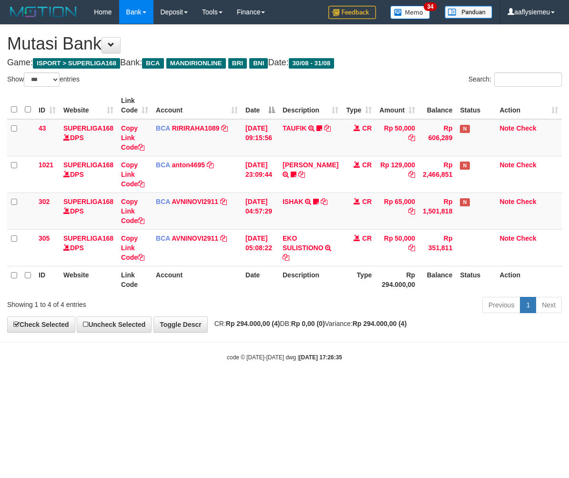
select select "***"
click at [270, 358] on small "code © 2012-2018 dwg | 2025/08/31 17:26:39" at bounding box center [284, 357] width 115 height 7
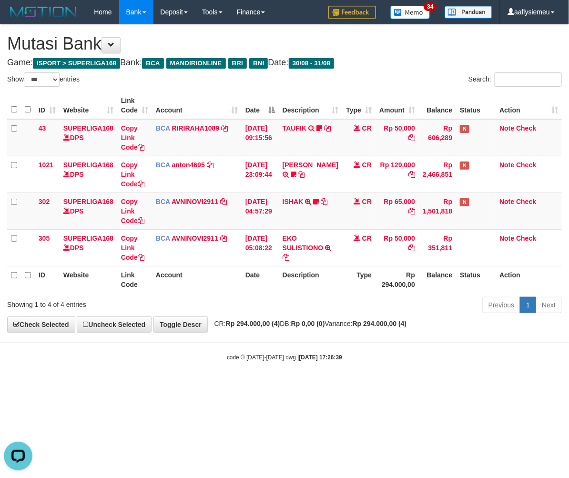
drag, startPoint x: 284, startPoint y: 355, endPoint x: 1, endPoint y: 394, distance: 285.9
click at [282, 362] on body "Toggle navigation Home Bank Account List Load By Website Group [ISPORT] SUPERLI…" at bounding box center [284, 192] width 569 height 385
click at [270, 345] on body "Toggle navigation Home Bank Account List Load By Website Group [ISPORT] SUPERLI…" at bounding box center [284, 192] width 569 height 385
click at [326, 373] on body "Toggle navigation Home Bank Account List Load By Website Group [ISPORT] SUPERLI…" at bounding box center [284, 192] width 569 height 385
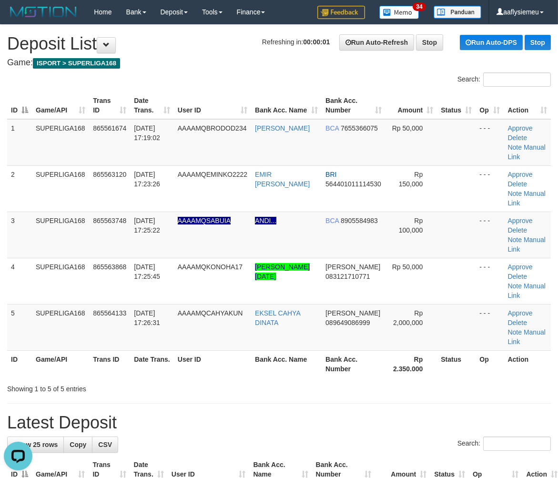
click at [2, 267] on div "ID Game/API Trans ID Date Trans. User ID Bank Acc. Name Bank Acc. Number Amount…" at bounding box center [279, 234] width 558 height 291
click at [26, 304] on td "5" at bounding box center [19, 327] width 25 height 46
drag, startPoint x: 59, startPoint y: 275, endPoint x: 2, endPoint y: 290, distance: 58.6
click at [58, 304] on td "SUPERLIGA168" at bounding box center [60, 327] width 57 height 46
click at [24, 304] on td "5" at bounding box center [19, 327] width 25 height 46
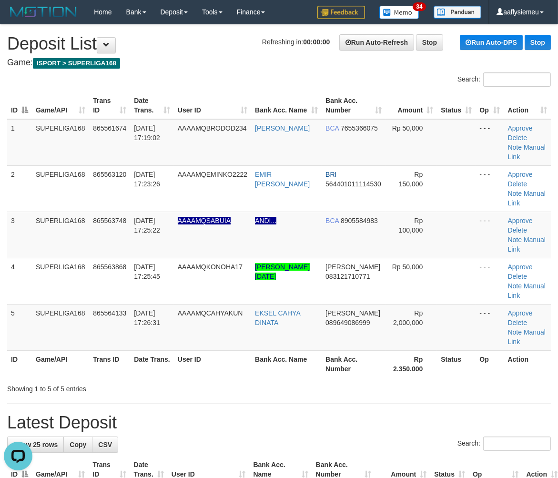
click at [81, 304] on td "SUPERLIGA168" at bounding box center [60, 327] width 57 height 46
drag, startPoint x: 81, startPoint y: 266, endPoint x: 1, endPoint y: 289, distance: 83.3
click at [60, 304] on td "SUPERLIGA168" at bounding box center [60, 327] width 57 height 46
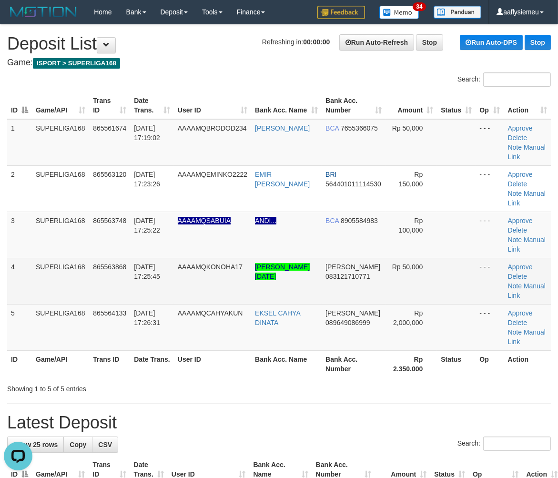
click at [63, 259] on td "SUPERLIGA168" at bounding box center [60, 281] width 57 height 46
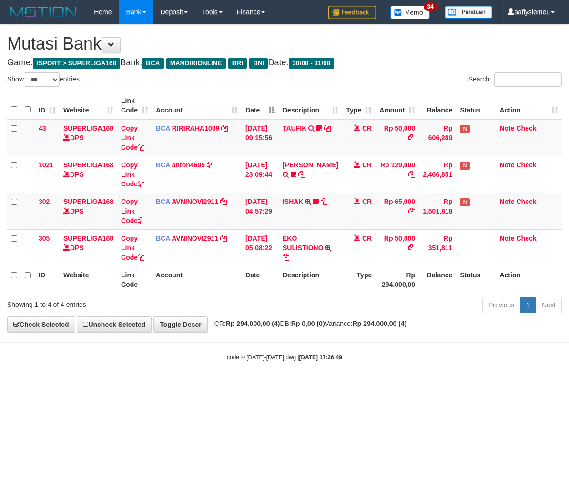
select select "***"
click at [370, 359] on div "code © 2012-2018 dwg | 2025/08/31 17:26:49" at bounding box center [284, 357] width 569 height 10
drag, startPoint x: 350, startPoint y: 358, endPoint x: 367, endPoint y: 353, distance: 17.9
click at [350, 358] on div "code © 2012-2018 dwg | 2025/08/31 17:26:49" at bounding box center [284, 357] width 569 height 10
drag, startPoint x: 347, startPoint y: 349, endPoint x: 354, endPoint y: 346, distance: 7.7
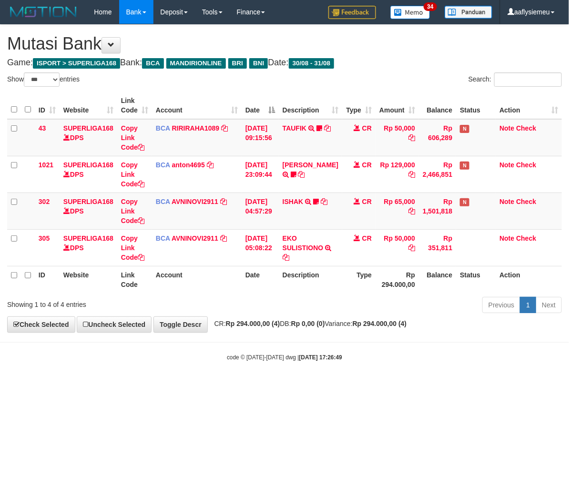
click at [347, 349] on body "Toggle navigation Home Bank Account List Load By Website Group [ISPORT] SUPERLI…" at bounding box center [284, 192] width 569 height 385
click at [353, 334] on body "Toggle navigation Home Bank Account List Load By Website Group [ISPORT] SUPERLI…" at bounding box center [284, 192] width 569 height 385
select select "***"
click at [316, 322] on strong "Rp 0,00 (0)" at bounding box center [308, 324] width 34 height 8
click at [308, 321] on strong "Rp 0,00 (0)" at bounding box center [308, 324] width 34 height 8
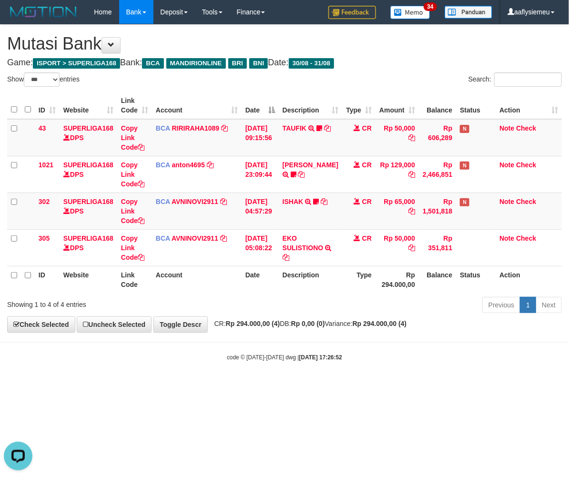
click at [430, 297] on div "Previous 1 Next" at bounding box center [403, 306] width 318 height 20
click at [380, 318] on div "**********" at bounding box center [284, 178] width 569 height 307
click at [370, 301] on div "Previous 1 Next" at bounding box center [403, 306] width 318 height 20
click at [325, 322] on strong "Rp 0,00 (0)" at bounding box center [308, 324] width 34 height 8
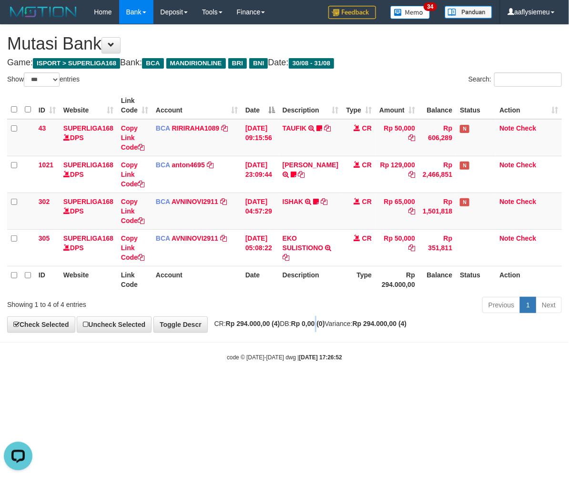
click at [325, 322] on strong "Rp 0,00 (0)" at bounding box center [308, 324] width 34 height 8
click at [317, 349] on body "Toggle navigation Home Bank Account List Load By Website Group [ISPORT] SUPERLI…" at bounding box center [284, 192] width 569 height 385
click at [318, 349] on body "Toggle navigation Home Bank Account List Load By Website Group [ISPORT] SUPERLI…" at bounding box center [284, 192] width 569 height 385
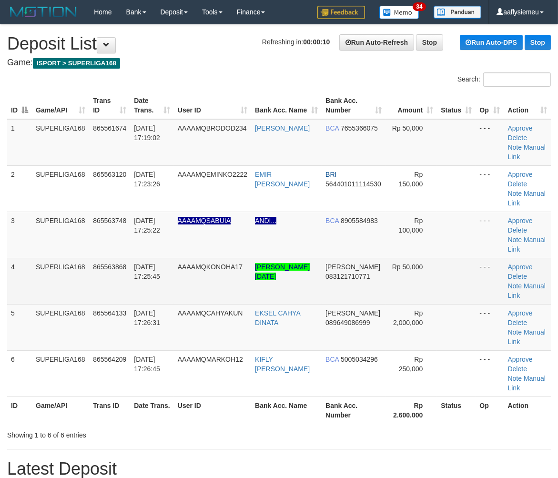
click at [100, 263] on span "865563868" at bounding box center [109, 267] width 33 height 8
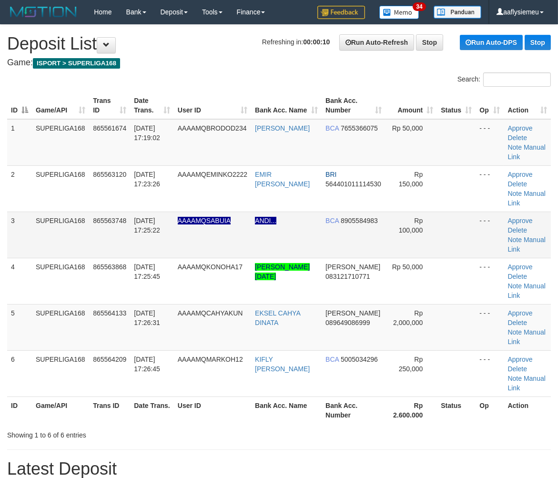
click at [84, 211] on td "SUPERLIGA168" at bounding box center [60, 234] width 57 height 46
drag, startPoint x: 7, startPoint y: 231, endPoint x: 0, endPoint y: 236, distance: 8.2
click at [7, 258] on td "4" at bounding box center [19, 281] width 25 height 46
click at [36, 304] on td "SUPERLIGA168" at bounding box center [60, 327] width 57 height 46
drag, startPoint x: 36, startPoint y: 293, endPoint x: 0, endPoint y: 301, distance: 37.2
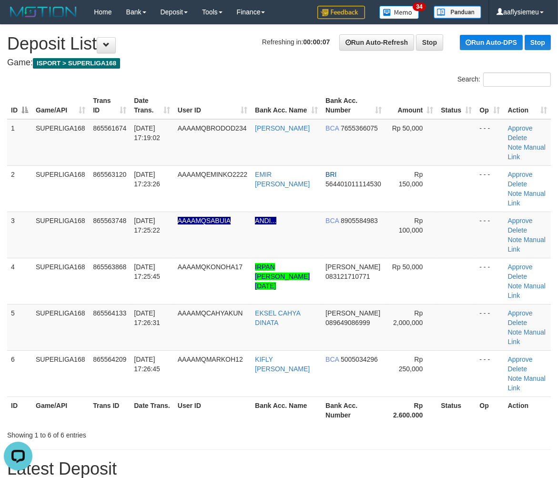
click at [30, 304] on tr "5 SUPERLIGA168 865564133 [DATE] 17:26:31 AAAAMQCAHYAKUN EKSEL CAHYA [PERSON_NAM…" at bounding box center [278, 327] width 543 height 46
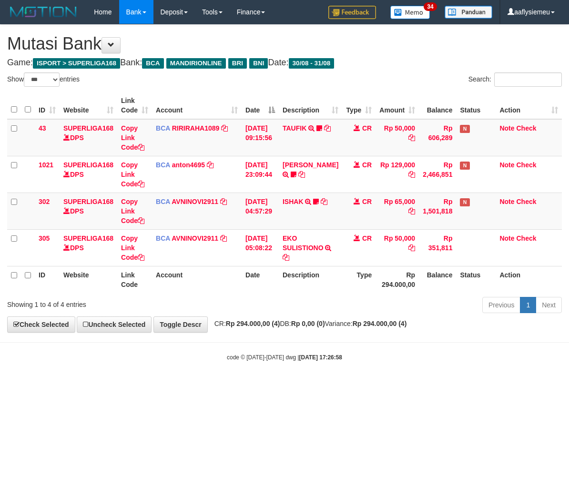
select select "***"
click at [309, 317] on div "**********" at bounding box center [284, 178] width 569 height 307
select select "***"
click at [307, 337] on body "Toggle navigation Home Bank Account List Load By Website Group [ISPORT] SUPERLI…" at bounding box center [284, 192] width 569 height 385
click at [310, 337] on body "Toggle navigation Home Bank Account List Load By Website Group [ISPORT] SUPERLI…" at bounding box center [284, 192] width 569 height 385
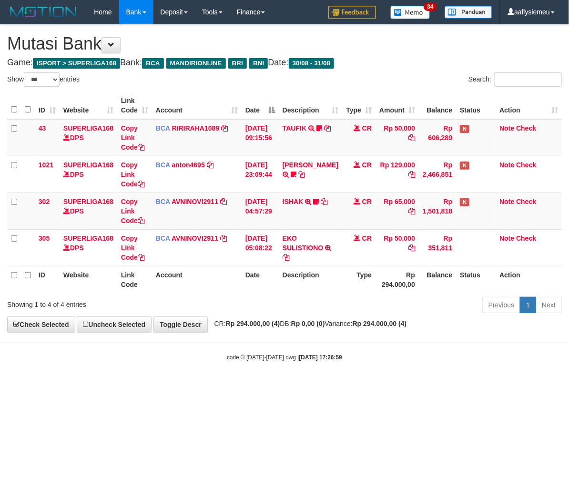
click at [383, 345] on body "Toggle navigation Home Bank Account List Load By Website Group [ISPORT] SUPERLI…" at bounding box center [284, 192] width 569 height 385
click at [264, 365] on body "Toggle navigation Home Bank Account List Load By Website Group [ISPORT] SUPERLI…" at bounding box center [284, 192] width 569 height 385
drag, startPoint x: 341, startPoint y: 358, endPoint x: 0, endPoint y: 370, distance: 340.7
click at [341, 359] on strong "2025/08/31 17:26:59" at bounding box center [320, 357] width 43 height 7
drag, startPoint x: 311, startPoint y: 372, endPoint x: 455, endPoint y: 351, distance: 145.3
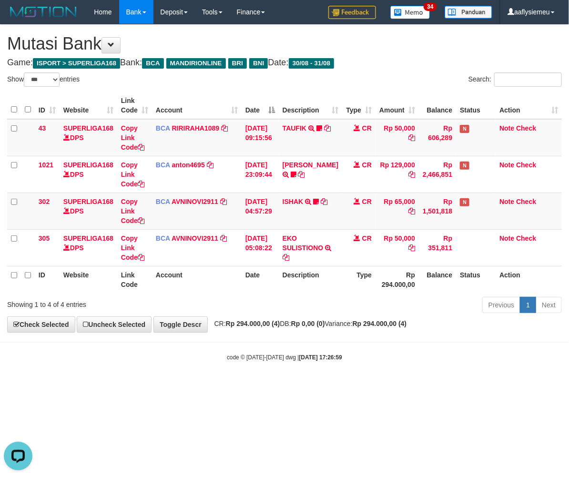
click at [318, 374] on body "Toggle navigation Home Bank Account List Load By Website Group [ISPORT] SUPERLI…" at bounding box center [284, 192] width 569 height 385
click at [372, 385] on html "Toggle navigation Home Bank Account List Load By Website Group [ISPORT] SUPERLI…" at bounding box center [284, 192] width 569 height 385
drag, startPoint x: 260, startPoint y: 348, endPoint x: 244, endPoint y: 352, distance: 15.8
click at [260, 349] on body "Toggle navigation Home Bank Account List Load By Website Group [ISPORT] SUPERLI…" at bounding box center [284, 192] width 569 height 385
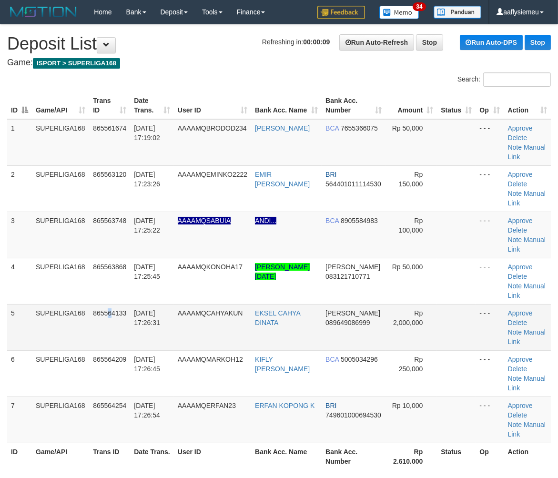
click at [111, 304] on td "865564133" at bounding box center [109, 327] width 41 height 46
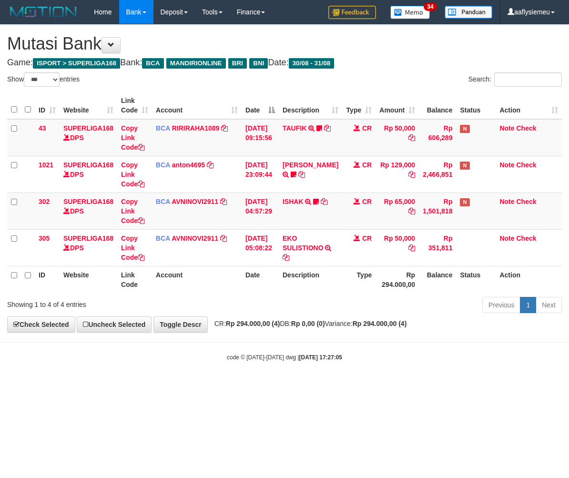
select select "***"
click at [330, 373] on body "Toggle navigation Home Bank Account List Load By Website Group [ISPORT] SUPERLI…" at bounding box center [284, 192] width 569 height 385
click at [378, 358] on div "code © 2012-2018 dwg | 2025/08/31 17:27:05" at bounding box center [284, 357] width 569 height 10
select select "***"
drag, startPoint x: 297, startPoint y: 281, endPoint x: 458, endPoint y: 278, distance: 161.0
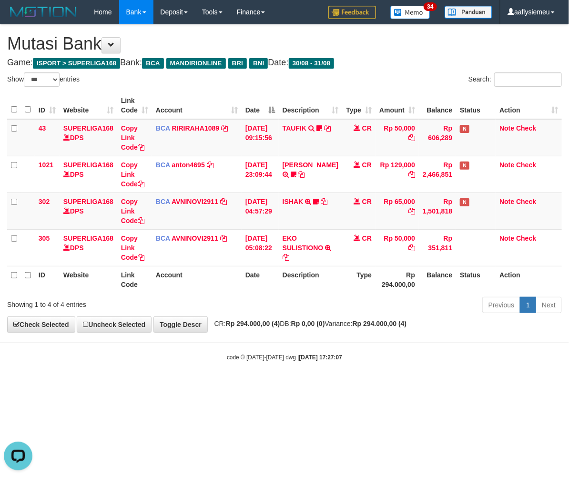
click at [297, 281] on th "Description" at bounding box center [310, 279] width 63 height 27
click at [354, 336] on body "Toggle navigation Home Bank Account List Load By Website Group [ISPORT] SUPERLI…" at bounding box center [284, 192] width 569 height 385
click at [248, 369] on body "Toggle navigation Home Bank Account List Load By Website Group [ISPORT] SUPERLI…" at bounding box center [284, 192] width 569 height 385
click at [543, 311] on div "Previous 1 Next" at bounding box center [403, 306] width 318 height 20
click at [248, 385] on html "Toggle navigation Home Bank Account List Load By Website Group [ISPORT] SUPERLI…" at bounding box center [284, 192] width 569 height 385
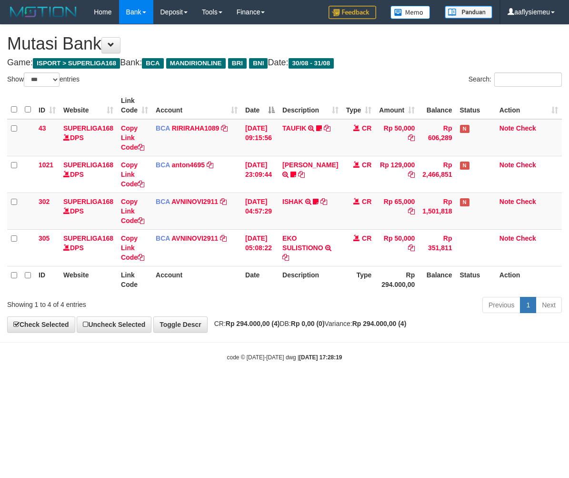
select select "***"
click at [308, 335] on body "Toggle navigation Home Bank Account List Load By Website Group [ISPORT] SUPERLI…" at bounding box center [284, 192] width 569 height 385
click at [308, 334] on body "Toggle navigation Home Bank Account List Load By Website Group [ISPORT] SUPERLI…" at bounding box center [284, 192] width 569 height 385
select select "***"
drag, startPoint x: 0, startPoint y: 0, endPoint x: 334, endPoint y: 354, distance: 486.4
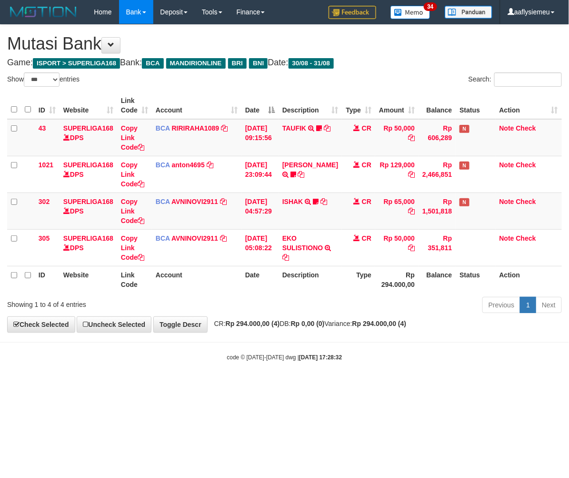
click at [334, 354] on strong "2025/08/31 17:28:32" at bounding box center [320, 357] width 43 height 7
select select "***"
click at [337, 363] on body "Toggle navigation Home Bank Account List Load By Website Group [ISPORT] SUPERLI…" at bounding box center [284, 192] width 569 height 385
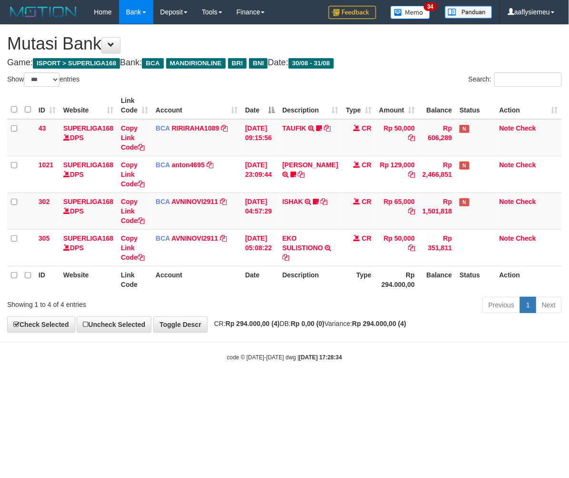
drag, startPoint x: 355, startPoint y: 372, endPoint x: 332, endPoint y: 374, distance: 22.5
click at [354, 372] on body "Toggle navigation Home Bank Account List Load By Website Group [ISPORT] SUPERLI…" at bounding box center [284, 192] width 569 height 385
select select "***"
click at [356, 385] on html "Toggle navigation Home Bank Account List Load By Website Group [ISPORT] SUPERLI…" at bounding box center [284, 192] width 569 height 385
click at [340, 385] on html "Toggle navigation Home Bank Account List Load By Website Group [ISPORT] SUPERLI…" at bounding box center [284, 192] width 569 height 385
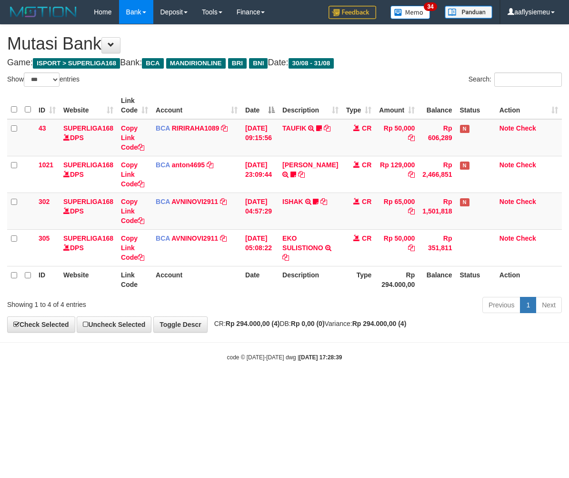
select select "***"
click at [369, 303] on div "Previous 1 Next" at bounding box center [403, 306] width 318 height 20
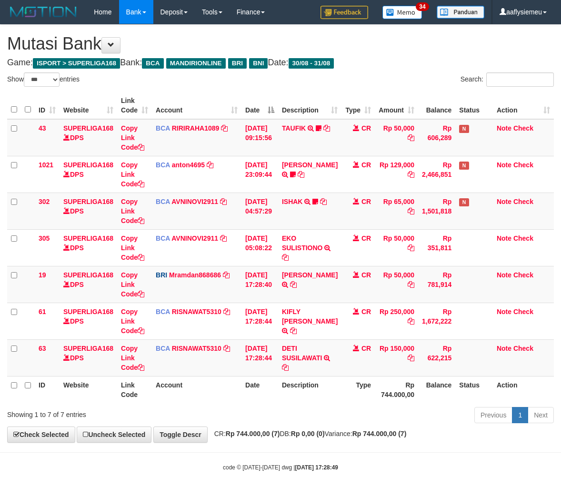
select select "***"
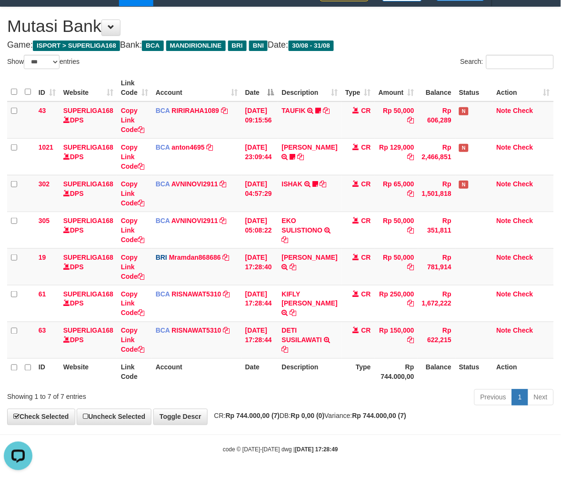
click at [346, 358] on th "Type" at bounding box center [357, 371] width 33 height 27
click at [345, 358] on th "Type" at bounding box center [357, 371] width 33 height 27
drag, startPoint x: 342, startPoint y: 358, endPoint x: 341, endPoint y: 353, distance: 4.9
click at [343, 358] on th "Type" at bounding box center [357, 371] width 33 height 27
click at [341, 356] on td "CR" at bounding box center [357, 339] width 33 height 37
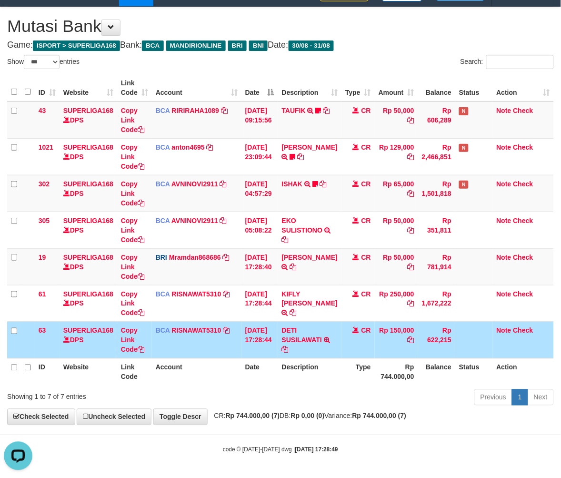
click at [329, 364] on th "Description" at bounding box center [309, 371] width 63 height 27
drag, startPoint x: 320, startPoint y: 370, endPoint x: 329, endPoint y: 336, distance: 35.3
click at [321, 370] on th "Description" at bounding box center [309, 371] width 63 height 27
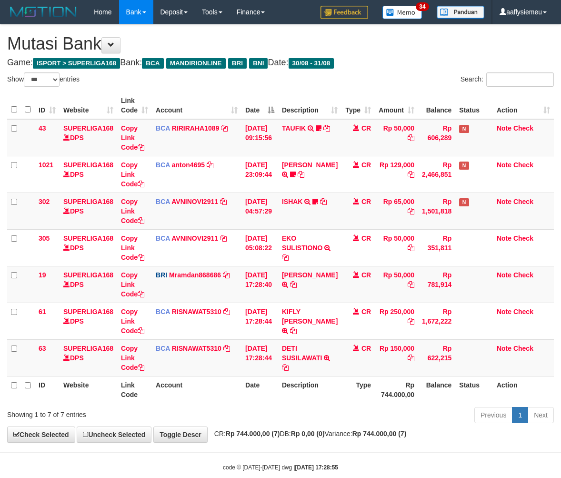
select select "***"
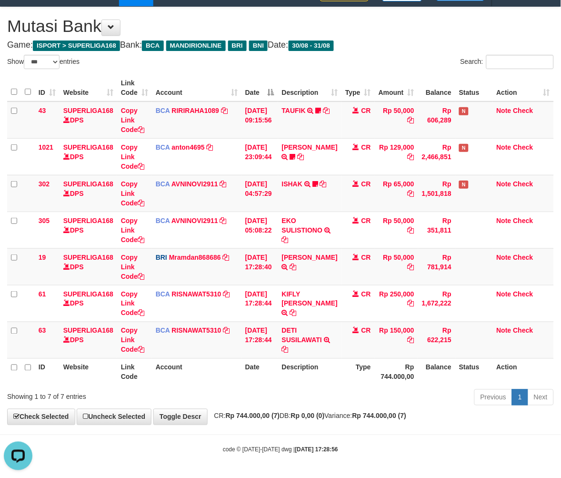
click at [353, 381] on th "Type" at bounding box center [357, 371] width 33 height 27
click at [351, 380] on th "Type" at bounding box center [357, 371] width 33 height 27
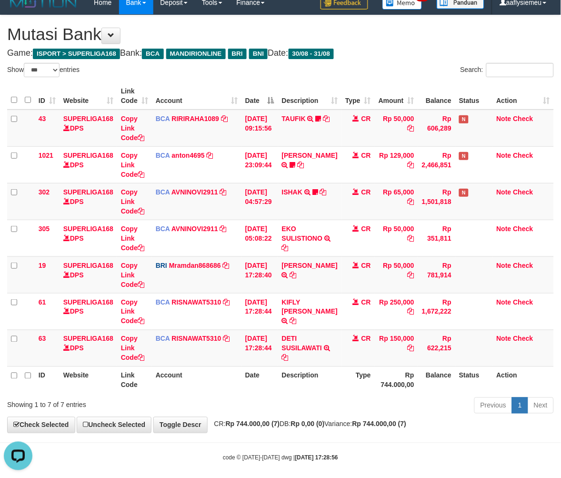
scroll to position [14, 0]
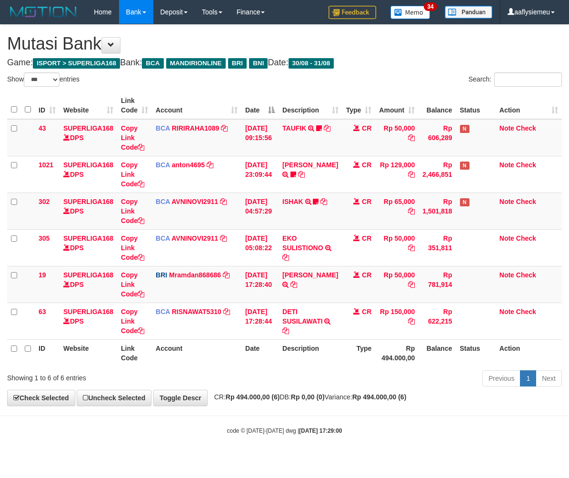
select select "***"
click at [337, 364] on tr "ID Website Link Code Account Date Description Type Rp 494.000,00 Balance Status…" at bounding box center [284, 352] width 555 height 27
select select "***"
click at [364, 356] on th "Type" at bounding box center [358, 352] width 33 height 27
drag, startPoint x: 374, startPoint y: 385, endPoint x: 374, endPoint y: 378, distance: 7.1
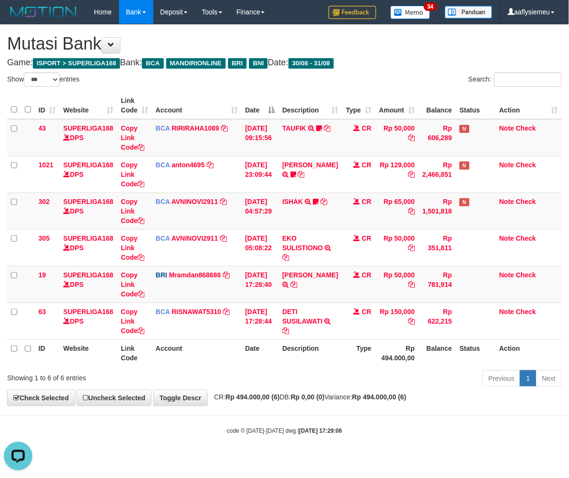
click at [374, 382] on div "Previous 1 Next" at bounding box center [403, 379] width 318 height 20
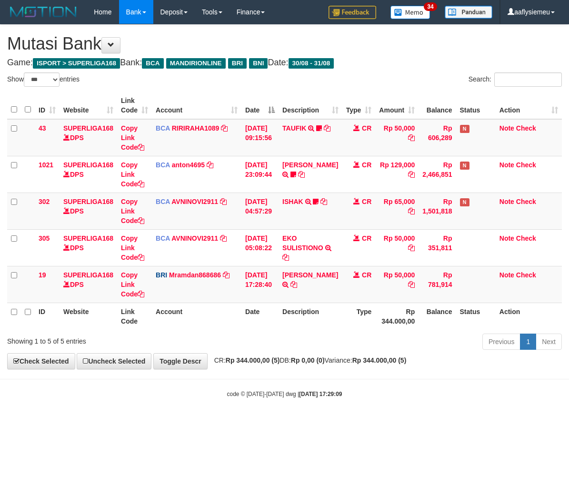
select select "***"
drag, startPoint x: 290, startPoint y: 378, endPoint x: 212, endPoint y: 381, distance: 77.7
click at [290, 377] on body "Toggle navigation Home Bank Account List Load By Website Group [ISPORT] SUPERLI…" at bounding box center [284, 211] width 569 height 422
select select "***"
click at [329, 310] on th "Description" at bounding box center [310, 315] width 63 height 27
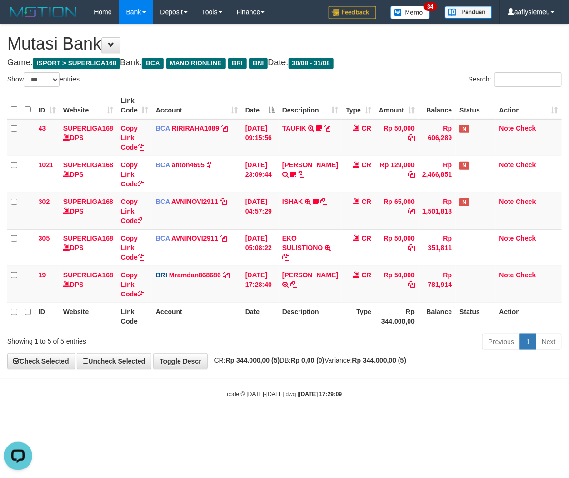
click at [342, 307] on th "Type" at bounding box center [358, 315] width 33 height 27
click at [303, 331] on div "ID Website Link Code Account Date Description Type Amount Balance Status Action…" at bounding box center [284, 210] width 569 height 243
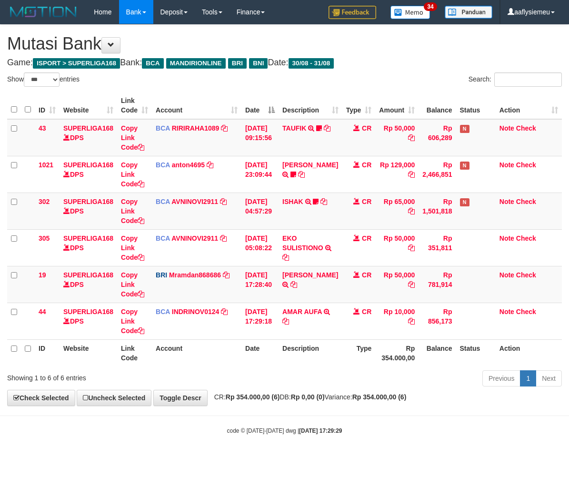
select select "***"
click at [319, 392] on div "**********" at bounding box center [284, 215] width 569 height 380
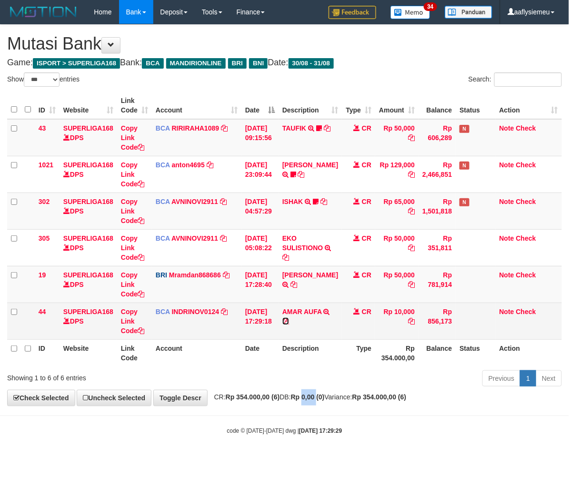
click at [289, 320] on icon at bounding box center [285, 321] width 7 height 7
copy strong "0,00"
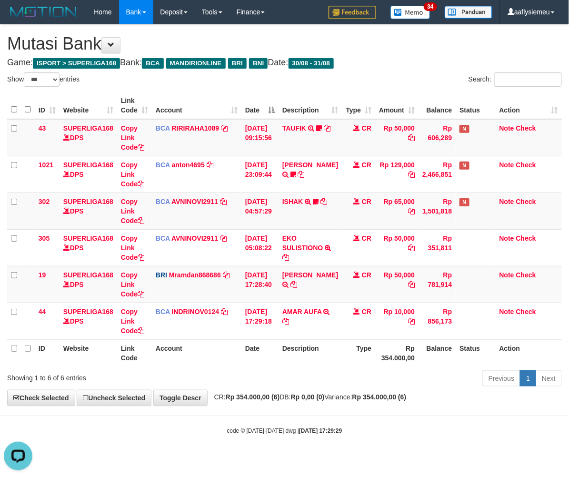
click at [362, 428] on div "code © 2012-2018 dwg | 2025/08/31 17:29:29" at bounding box center [284, 430] width 569 height 10
click at [392, 417] on body "Toggle navigation Home Bank Account List Load By Website Group [ISPORT] SUPERLI…" at bounding box center [284, 229] width 569 height 459
click at [391, 417] on body "Toggle navigation Home Bank Account List Load By Website Group [ISPORT] SUPERLI…" at bounding box center [284, 229] width 569 height 459
click at [392, 391] on div "**********" at bounding box center [284, 215] width 569 height 380
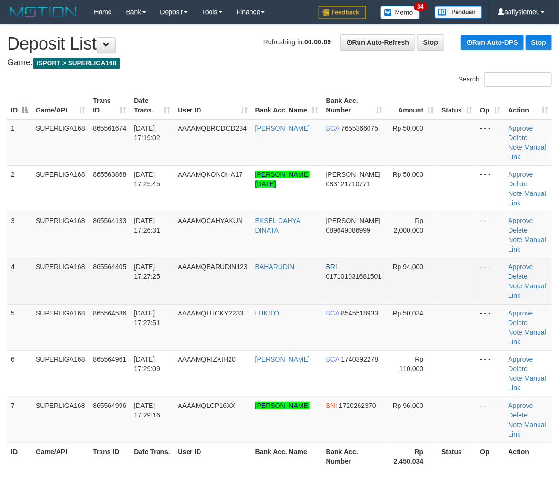
click at [87, 293] on td "SUPERLIGA168" at bounding box center [60, 281] width 57 height 46
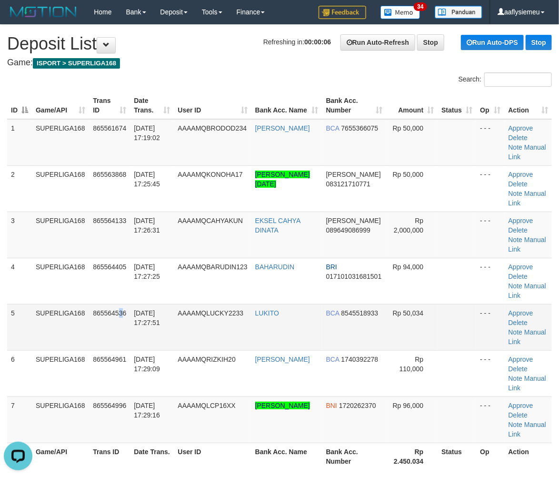
click at [118, 340] on td "865564536" at bounding box center [109, 327] width 41 height 46
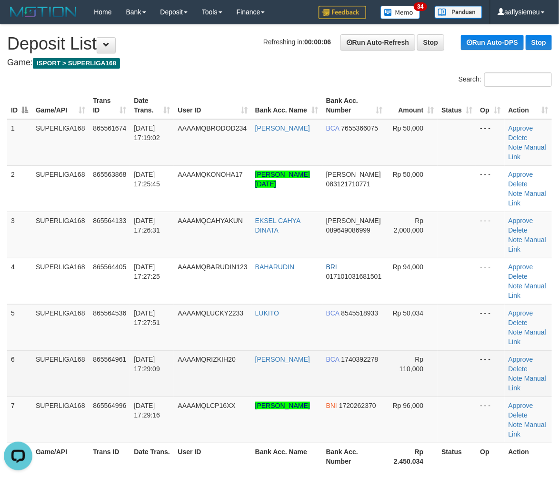
click at [75, 357] on td "SUPERLIGA168" at bounding box center [60, 373] width 57 height 46
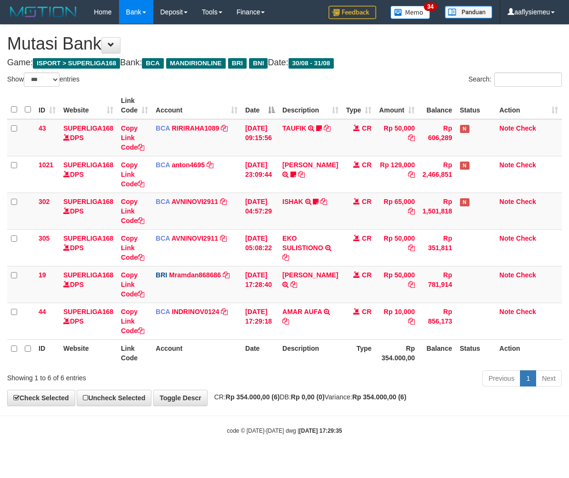
select select "***"
click at [290, 288] on icon at bounding box center [293, 284] width 7 height 7
click at [125, 294] on link "Copy Link Code" at bounding box center [132, 284] width 23 height 27
click at [393, 446] on body "Toggle navigation Home Bank Account List Load By Website Group [ISPORT] SUPERLI…" at bounding box center [284, 229] width 569 height 459
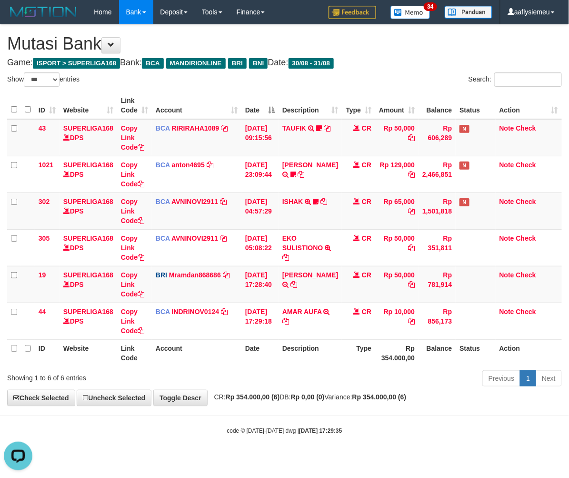
drag, startPoint x: 391, startPoint y: 372, endPoint x: 569, endPoint y: 398, distance: 179.5
click at [391, 372] on div "Previous 1 Next" at bounding box center [403, 379] width 318 height 20
click at [417, 407] on body "Toggle navigation Home Bank Account List Load By Website Group [ISPORT] SUPERLI…" at bounding box center [284, 229] width 569 height 459
click at [417, 403] on div "**********" at bounding box center [284, 215] width 569 height 380
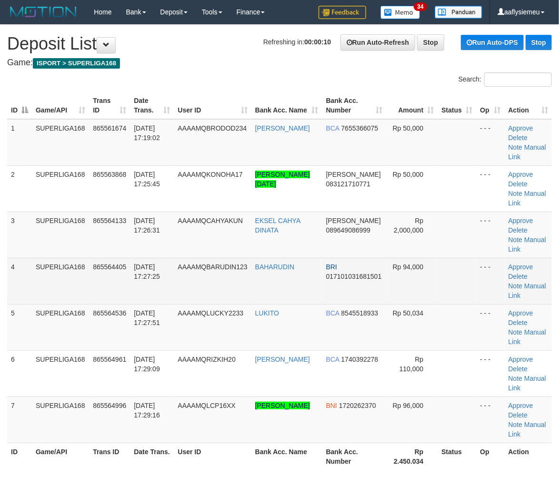
click at [184, 258] on td "AAAAMQBARUDIN123" at bounding box center [212, 281] width 77 height 46
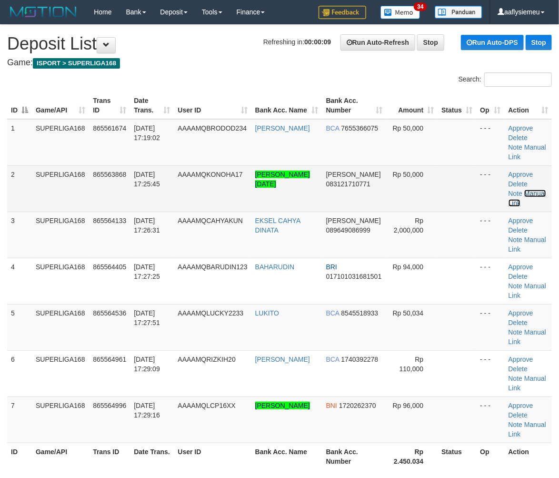
click at [537, 190] on link "Manual Link" at bounding box center [528, 198] width 38 height 17
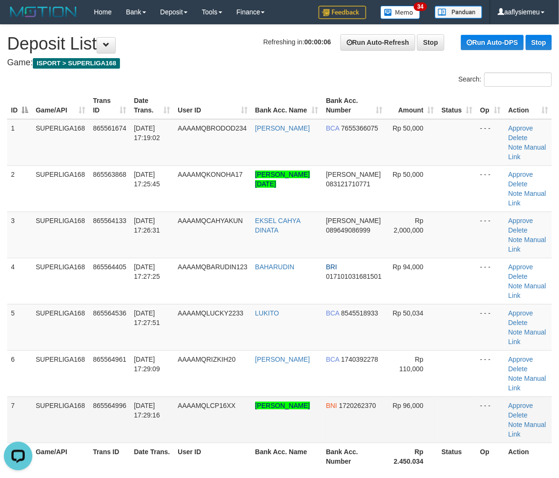
drag, startPoint x: 73, startPoint y: 432, endPoint x: 45, endPoint y: 437, distance: 28.0
click at [72, 433] on td "SUPERLIGA168" at bounding box center [60, 419] width 57 height 46
click at [89, 399] on tr "7 SUPERLIGA168 865564996 31/08/2025 17:29:16 AAAAMQLCP16XX ANDRE YAS FARIDCAN S…" at bounding box center [279, 419] width 545 height 46
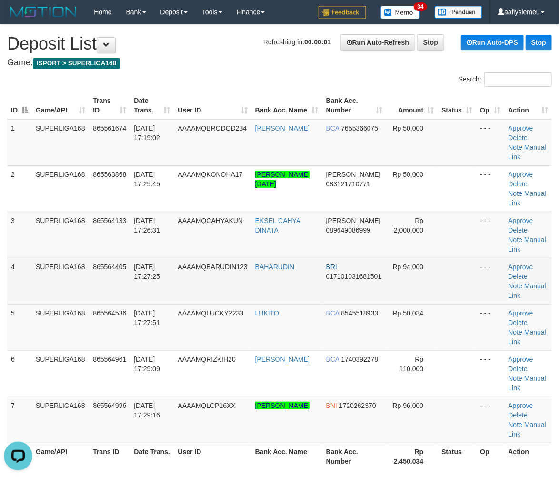
click at [93, 274] on td "865564405" at bounding box center [109, 281] width 41 height 46
click at [15, 301] on tbody "1 SUPERLIGA168 865561674 31/08/2025 17:19:02 AAAAMQBRODOD234 DODIH HATNAN BCA 7…" at bounding box center [279, 281] width 545 height 324
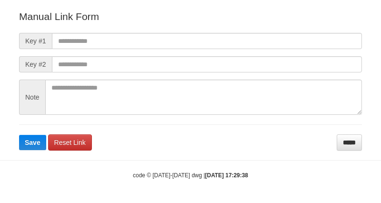
scroll to position [115, 0]
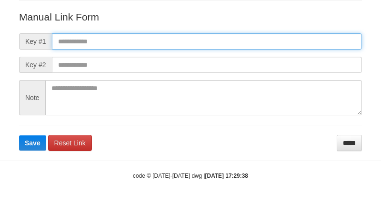
click at [100, 41] on input "text" at bounding box center [207, 41] width 310 height 16
paste input "**********"
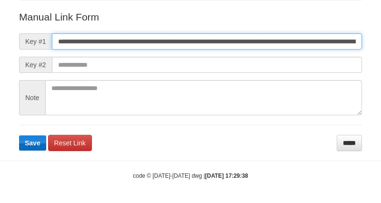
scroll to position [0, 550]
type input "**********"
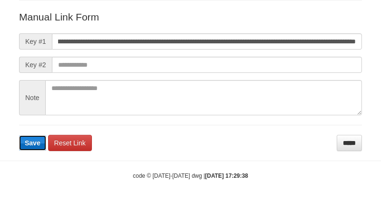
click at [37, 140] on span "Save" at bounding box center [33, 143] width 16 height 8
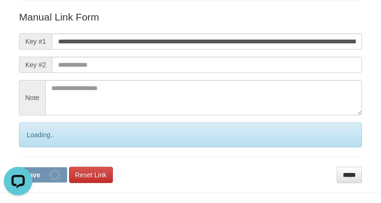
scroll to position [0, 0]
click at [37, 140] on div "Loading.." at bounding box center [190, 134] width 343 height 25
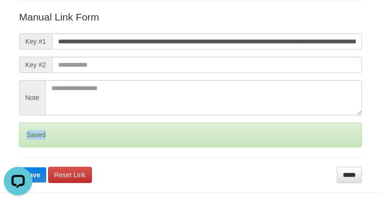
click at [36, 140] on div "Saved" at bounding box center [190, 134] width 343 height 25
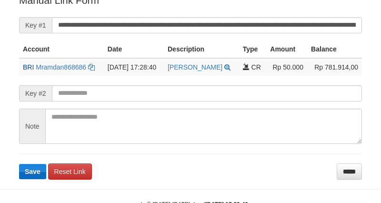
scroll to position [238, 0]
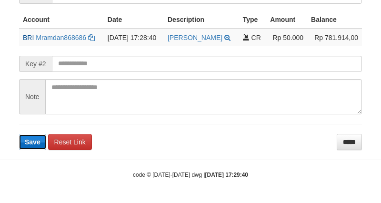
click at [38, 134] on button "Save" at bounding box center [32, 141] width 27 height 15
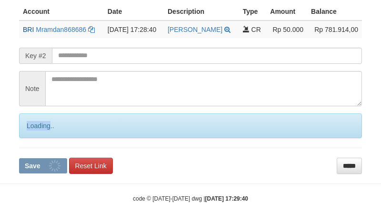
click at [37, 134] on div "Loading.." at bounding box center [190, 125] width 343 height 25
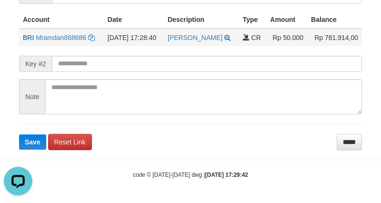
drag, startPoint x: 48, startPoint y: 17, endPoint x: 35, endPoint y: 39, distance: 25.6
click at [48, 17] on th "Account" at bounding box center [61, 20] width 85 height 18
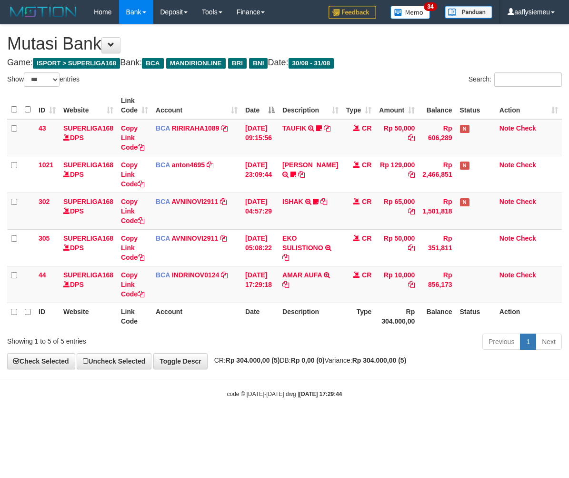
select select "***"
click at [340, 347] on div "Previous 1 Next" at bounding box center [403, 342] width 318 height 20
click at [342, 336] on div "Previous 1 Next" at bounding box center [403, 342] width 318 height 20
click at [312, 359] on strong "Rp 0,00 (0)" at bounding box center [308, 360] width 34 height 8
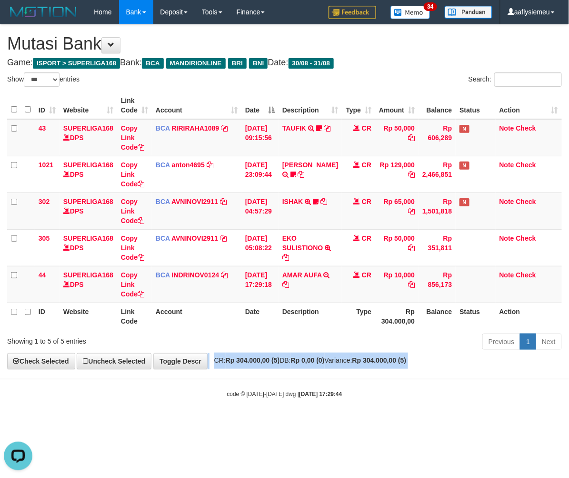
click at [312, 359] on strong "Rp 0,00 (0)" at bounding box center [308, 360] width 34 height 8
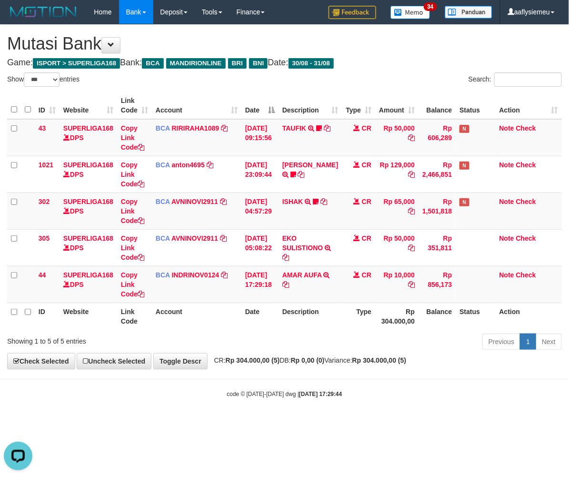
click at [279, 377] on body "Toggle navigation Home Bank Account List Load By Website Group [ISPORT] SUPERLI…" at bounding box center [284, 211] width 569 height 422
select select "***"
click at [203, 364] on link "Toggle Descr" at bounding box center [180, 361] width 54 height 16
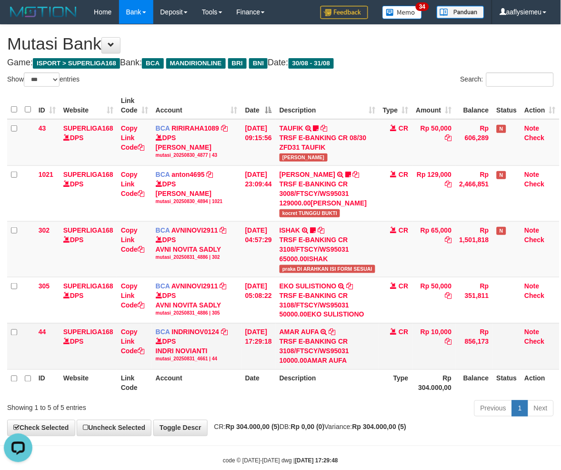
click at [227, 350] on div "DPS INDRI NOVIANTI mutasi_20250831_4661 | 44" at bounding box center [197, 350] width 82 height 26
drag, startPoint x: 449, startPoint y: 329, endPoint x: 450, endPoint y: 322, distance: 6.7
click at [449, 329] on td "Rp 10,000" at bounding box center [433, 346] width 43 height 46
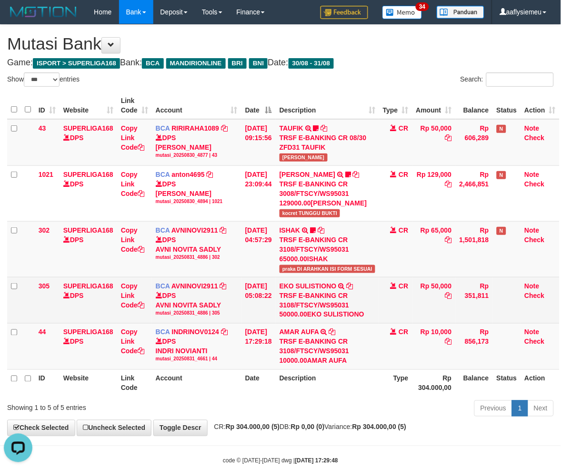
click at [450, 321] on td "Rp 50,000" at bounding box center [433, 300] width 43 height 46
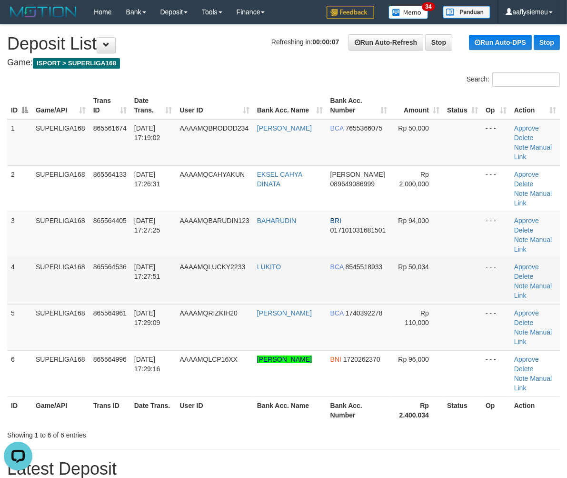
click at [58, 258] on td "SUPERLIGA168" at bounding box center [61, 281] width 58 height 46
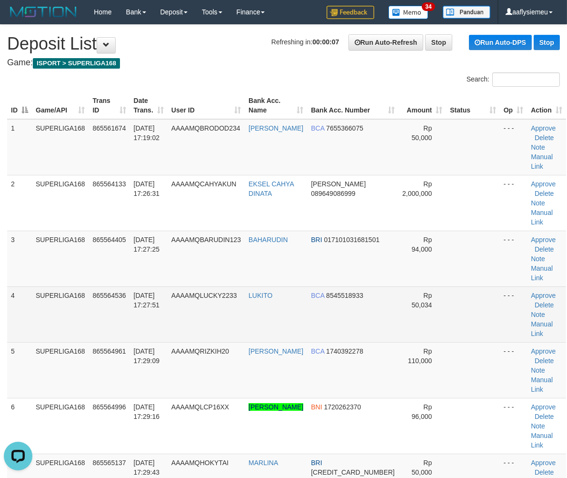
click at [74, 286] on td "SUPERLIGA168" at bounding box center [60, 314] width 57 height 56
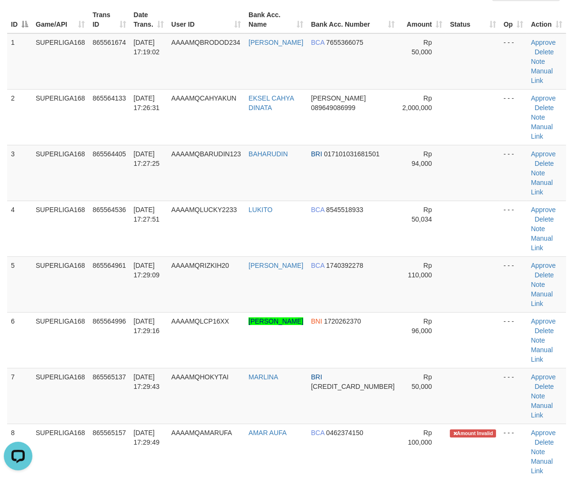
scroll to position [159, 0]
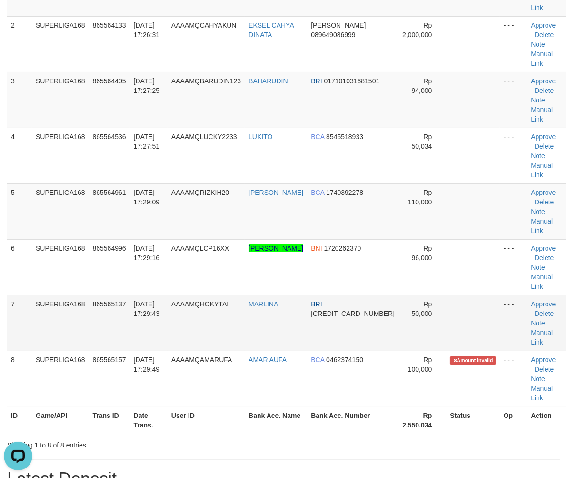
click at [68, 295] on td "SUPERLIGA168" at bounding box center [60, 323] width 57 height 56
click at [69, 295] on td "SUPERLIGA168" at bounding box center [60, 323] width 57 height 56
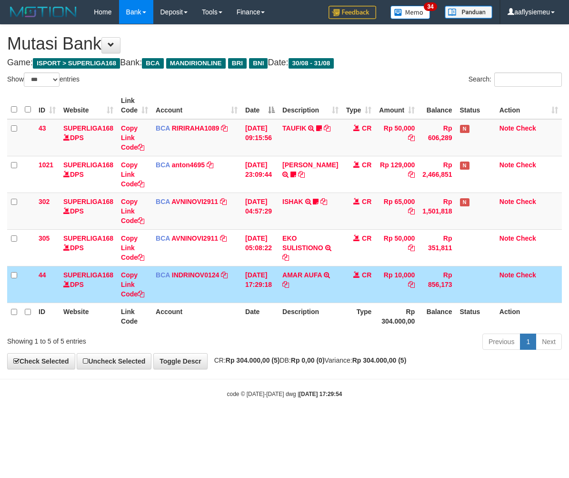
select select "***"
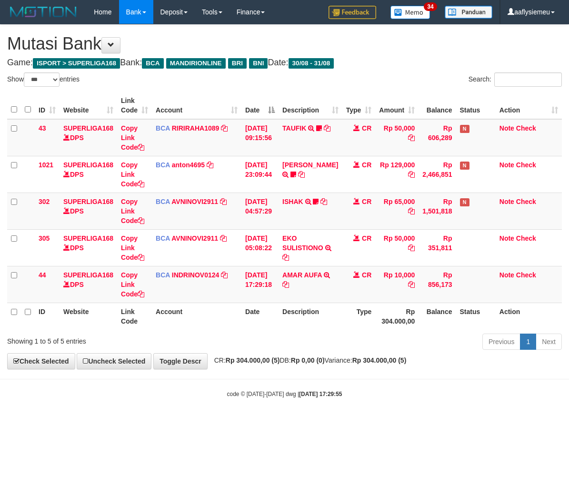
select select "***"
drag, startPoint x: 383, startPoint y: 324, endPoint x: 463, endPoint y: 321, distance: 79.6
click at [384, 325] on th "Rp 304.000,00" at bounding box center [396, 315] width 43 height 27
drag, startPoint x: 403, startPoint y: 345, endPoint x: 410, endPoint y: 340, distance: 7.8
click at [403, 345] on div "Previous 1 Next" at bounding box center [403, 342] width 318 height 20
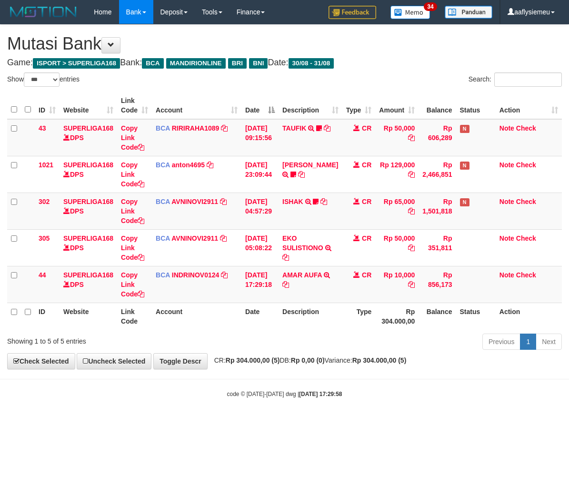
select select "***"
drag, startPoint x: 377, startPoint y: 340, endPoint x: 495, endPoint y: 311, distance: 121.5
click at [377, 340] on div "Previous 1 Next" at bounding box center [403, 342] width 318 height 20
click at [375, 312] on th "Rp 304.000,00" at bounding box center [396, 315] width 43 height 27
click at [398, 321] on th "Rp 304.000,00" at bounding box center [396, 315] width 43 height 27
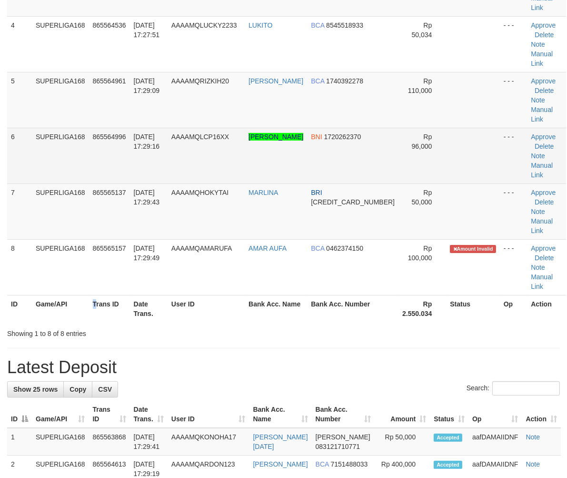
click at [62, 183] on td "SUPERLIGA168" at bounding box center [60, 156] width 57 height 56
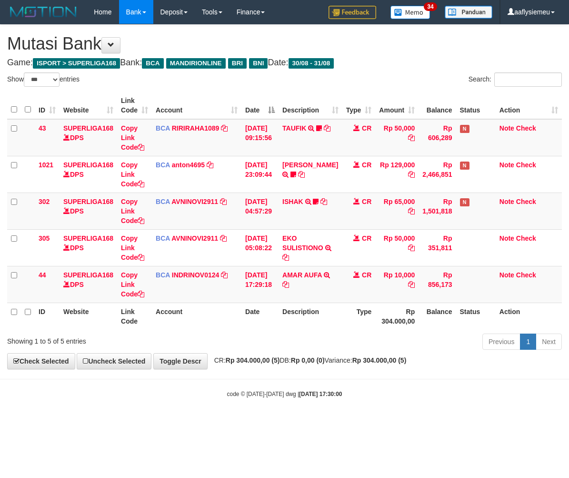
select select "***"
click at [359, 337] on div "Previous 1 Next" at bounding box center [403, 342] width 318 height 20
click at [268, 380] on body "Toggle navigation Home Bank Account List Load By Website Group [ISPORT] SUPERLI…" at bounding box center [284, 211] width 569 height 422
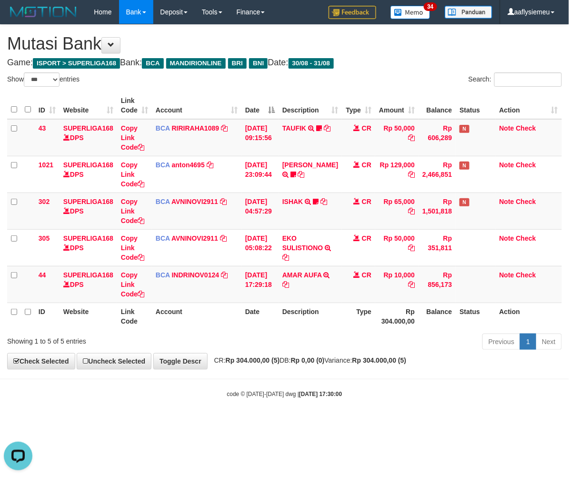
drag, startPoint x: 348, startPoint y: 356, endPoint x: 250, endPoint y: 368, distance: 98.8
click at [346, 356] on div "**********" at bounding box center [284, 197] width 569 height 344
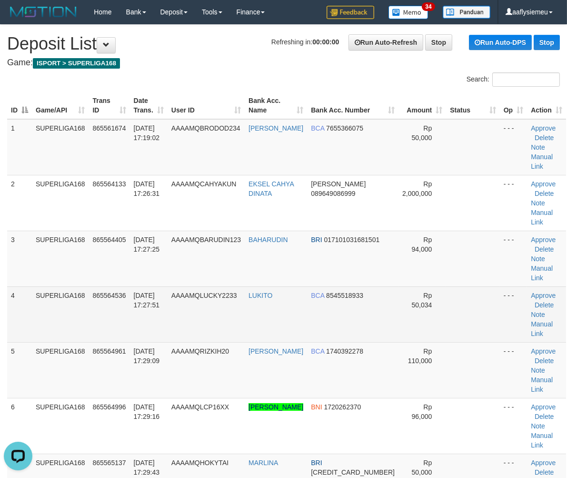
click at [71, 296] on td "SUPERLIGA168" at bounding box center [60, 314] width 57 height 56
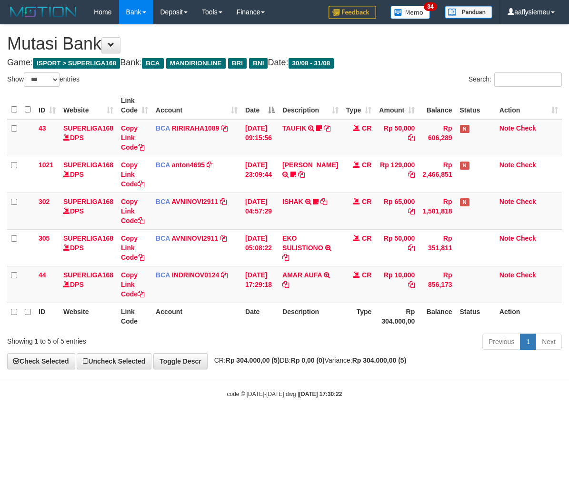
select select "***"
click at [248, 316] on th "Date" at bounding box center [259, 315] width 37 height 27
click at [188, 350] on div "Showing 1 to 5 of 5 entries Previous 1 Next" at bounding box center [284, 342] width 569 height 20
click at [336, 356] on div "**********" at bounding box center [284, 197] width 569 height 344
click at [337, 356] on div "**********" at bounding box center [284, 197] width 569 height 344
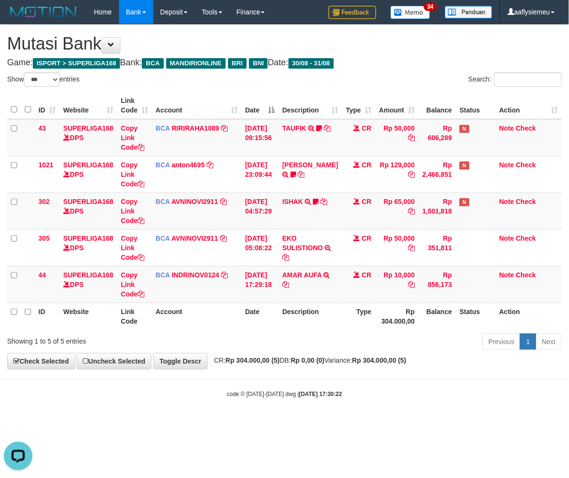
click at [280, 350] on div "Previous 1 Next" at bounding box center [403, 342] width 318 height 20
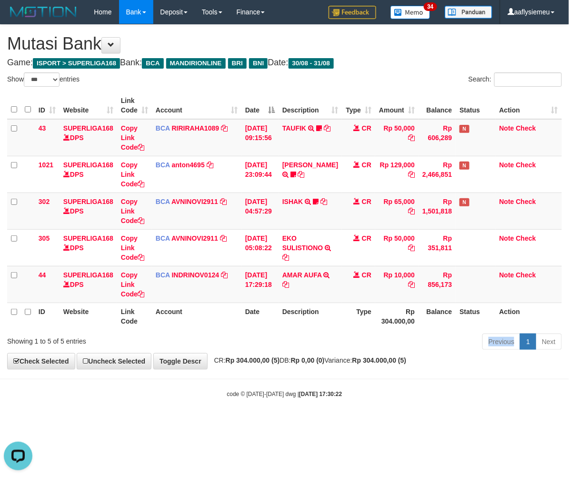
click at [280, 350] on div "Previous 1 Next" at bounding box center [403, 342] width 318 height 20
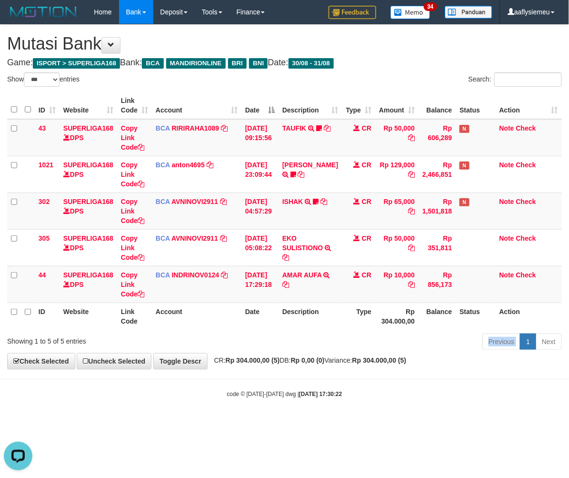
click at [280, 350] on div "Previous 1 Next" at bounding box center [403, 342] width 318 height 20
click at [280, 349] on div "Previous 1 Next" at bounding box center [403, 342] width 318 height 20
click at [280, 347] on div "Previous 1 Next" at bounding box center [403, 342] width 318 height 20
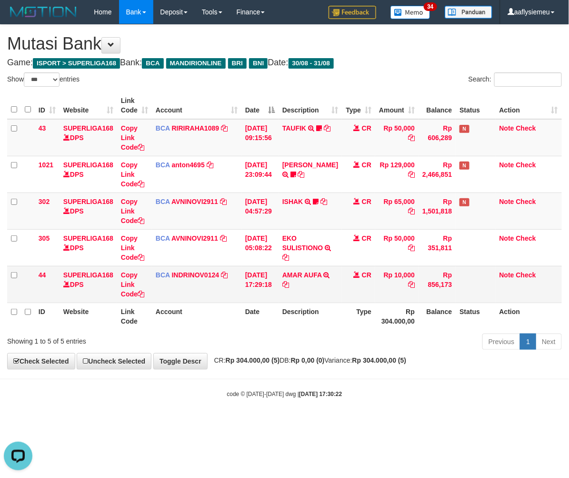
drag, startPoint x: 288, startPoint y: 336, endPoint x: 390, endPoint y: 296, distance: 109.5
click at [288, 335] on div "Previous 1 Next" at bounding box center [403, 342] width 318 height 20
click at [307, 332] on div "Previous 1 Next" at bounding box center [403, 342] width 318 height 20
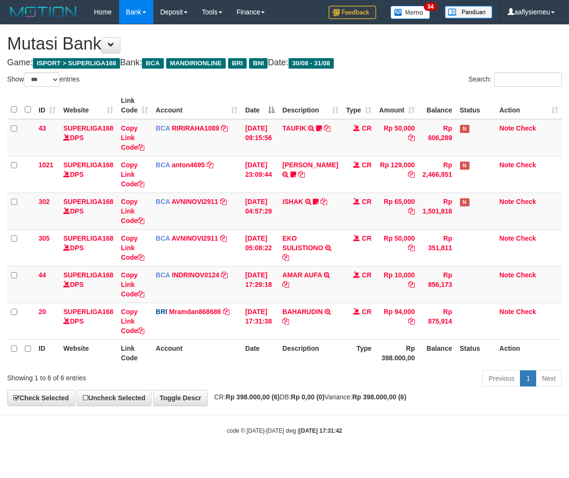
select select "***"
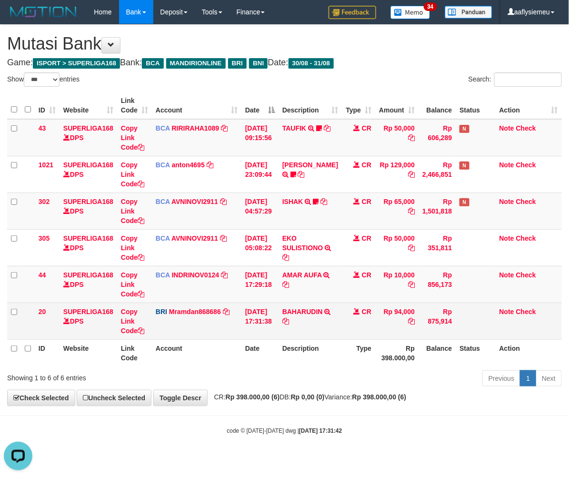
drag, startPoint x: 268, startPoint y: 321, endPoint x: 373, endPoint y: 302, distance: 107.4
click at [269, 321] on td "31/08/2025 17:31:38" at bounding box center [259, 320] width 37 height 37
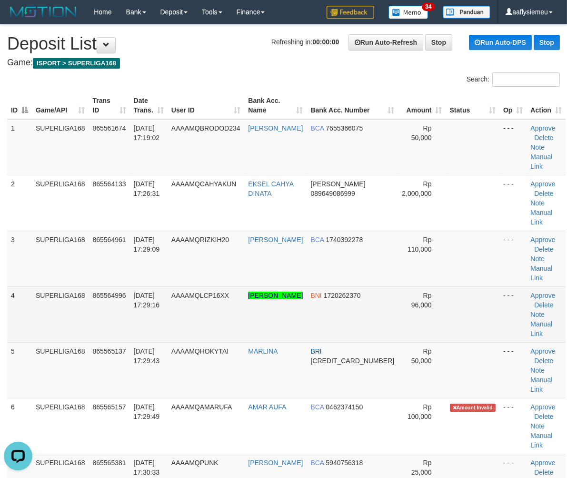
click at [29, 286] on td "4" at bounding box center [19, 314] width 25 height 56
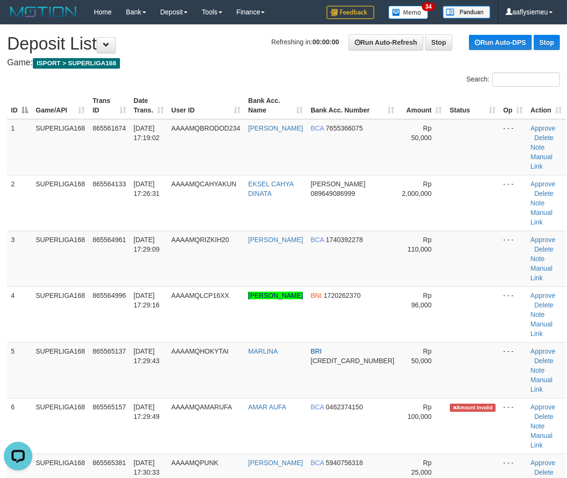
drag, startPoint x: 49, startPoint y: 287, endPoint x: 0, endPoint y: 312, distance: 54.7
click at [50, 288] on td "SUPERLIGA168" at bounding box center [60, 314] width 57 height 56
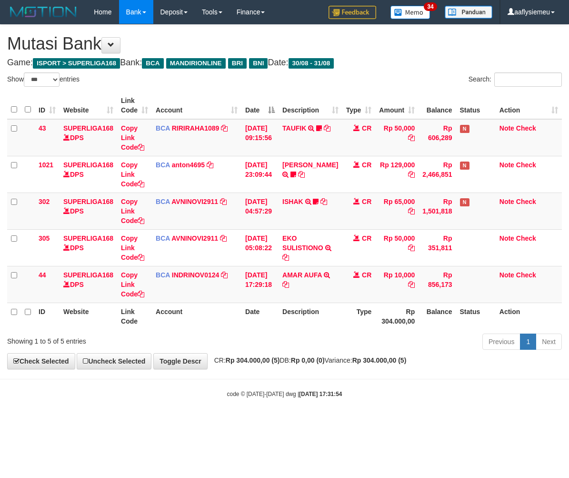
select select "***"
click at [297, 316] on th "Description" at bounding box center [310, 315] width 63 height 27
drag, startPoint x: 436, startPoint y: 361, endPoint x: 568, endPoint y: 323, distance: 137.3
click at [436, 361] on div "**********" at bounding box center [284, 197] width 569 height 344
click at [349, 370] on body "Toggle navigation Home Bank Account List Load By Website Group [ISPORT] SUPERLI…" at bounding box center [284, 211] width 569 height 422
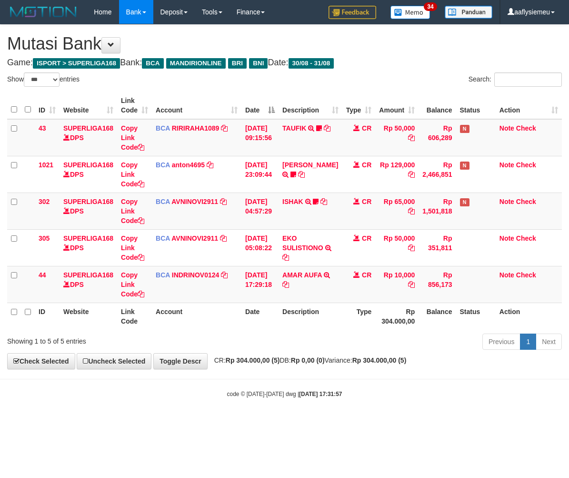
select select "***"
click at [321, 338] on div "Previous 1 Next" at bounding box center [403, 342] width 318 height 20
click at [317, 360] on strong "Rp 0,00 (0)" at bounding box center [308, 360] width 34 height 8
drag, startPoint x: 548, startPoint y: 321, endPoint x: 456, endPoint y: 346, distance: 95.1
click at [548, 327] on th "Action" at bounding box center [529, 315] width 66 height 27
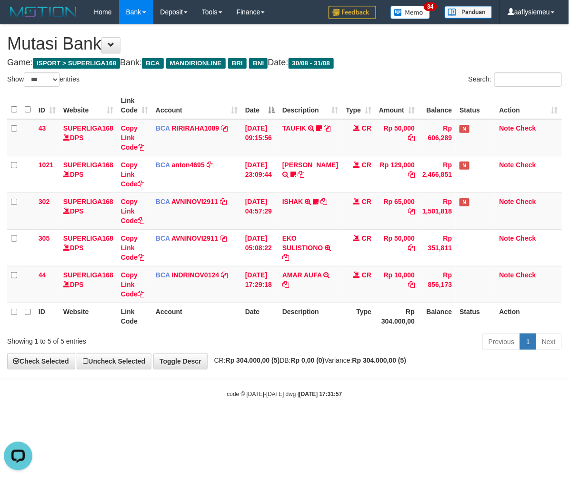
drag, startPoint x: 254, startPoint y: 398, endPoint x: 129, endPoint y: 403, distance: 125.8
click at [242, 404] on body "Toggle navigation Home Bank Account List Load By Website Group [ISPORT] SUPERLI…" at bounding box center [284, 211] width 569 height 422
select select "***"
click at [188, 348] on div "Showing 1 to 5 of 5 entries Previous 1 Next" at bounding box center [284, 342] width 569 height 20
drag, startPoint x: 187, startPoint y: 346, endPoint x: 472, endPoint y: 330, distance: 285.7
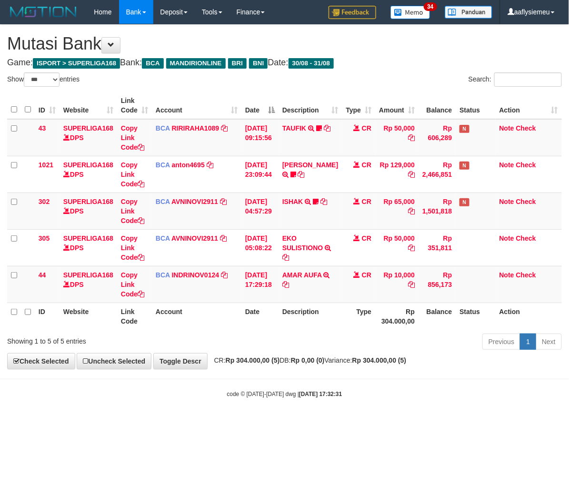
click at [192, 349] on div "Showing 1 to 5 of 5 entries Previous 1 Next" at bounding box center [284, 342] width 569 height 20
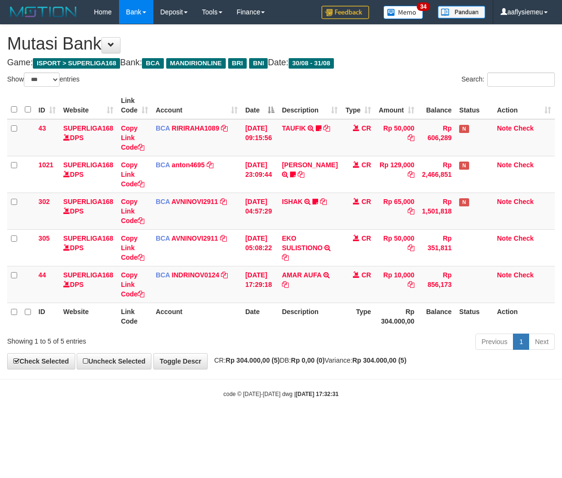
drag, startPoint x: 240, startPoint y: 348, endPoint x: 234, endPoint y: 351, distance: 6.4
click at [236, 351] on div "Previous 1 Next" at bounding box center [398, 342] width 328 height 20
click at [234, 351] on div "Previous 1 Next" at bounding box center [398, 342] width 328 height 20
drag, startPoint x: 232, startPoint y: 351, endPoint x: 1, endPoint y: 362, distance: 231.7
click at [231, 351] on div "Showing 1 to 5 of 5 entries Previous 1 Next" at bounding box center [281, 342] width 562 height 20
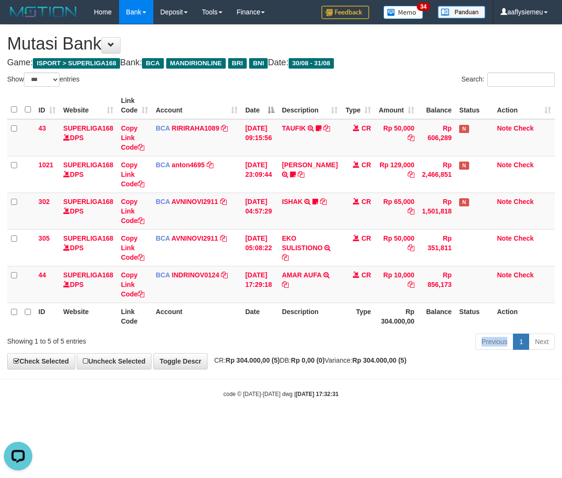
click at [264, 317] on th "Date" at bounding box center [259, 315] width 37 height 27
click at [406, 363] on strong "Rp 304.000,00 (5)" at bounding box center [379, 360] width 54 height 8
click at [372, 339] on div "Previous 1 Next" at bounding box center [397, 342] width 313 height 20
click at [368, 340] on div "Previous 1 Next" at bounding box center [397, 342] width 313 height 20
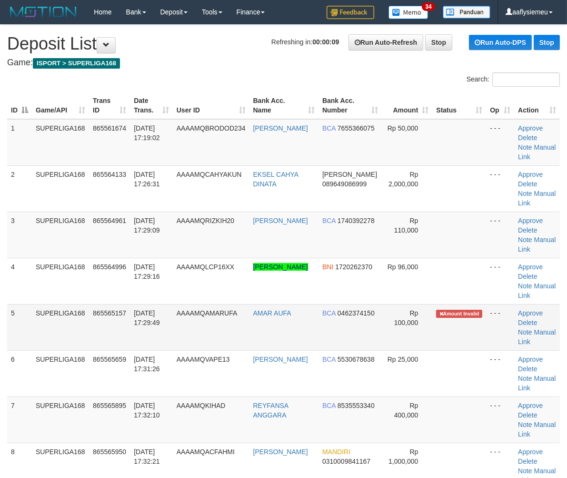
click at [59, 304] on td "SUPERLIGA168" at bounding box center [60, 327] width 57 height 46
drag, startPoint x: 22, startPoint y: 295, endPoint x: 0, endPoint y: 308, distance: 25.8
click at [21, 304] on td "5" at bounding box center [19, 327] width 25 height 46
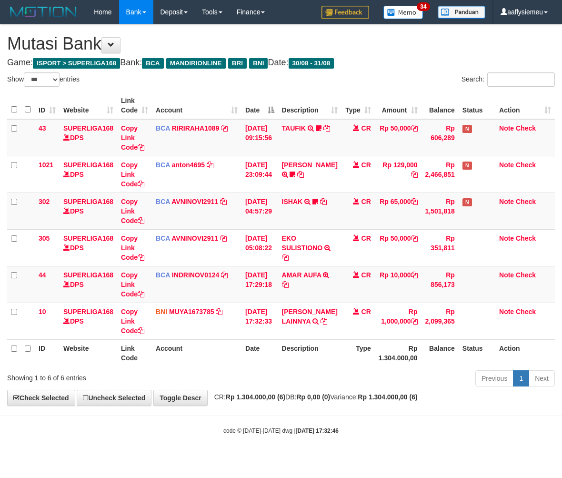
select select "***"
click at [269, 349] on th "Date" at bounding box center [259, 352] width 37 height 27
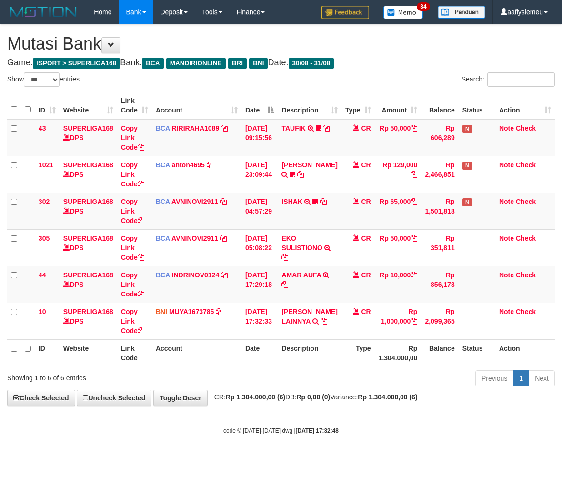
click at [269, 349] on th "Date" at bounding box center [259, 352] width 37 height 27
click at [270, 349] on th "Date" at bounding box center [259, 352] width 37 height 27
select select "***"
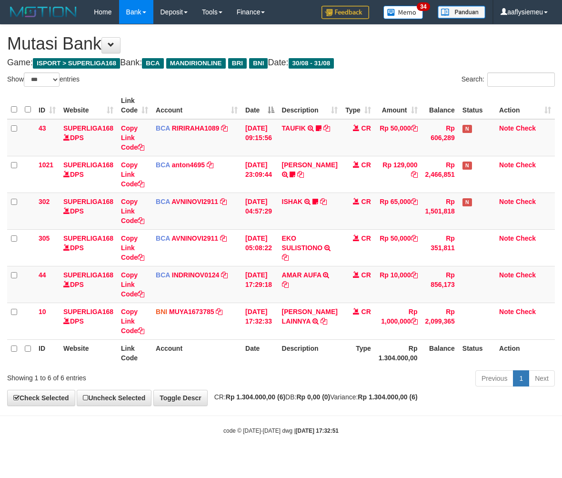
select select "***"
click at [164, 343] on th "Account" at bounding box center [197, 352] width 90 height 27
click at [459, 291] on td at bounding box center [477, 284] width 37 height 37
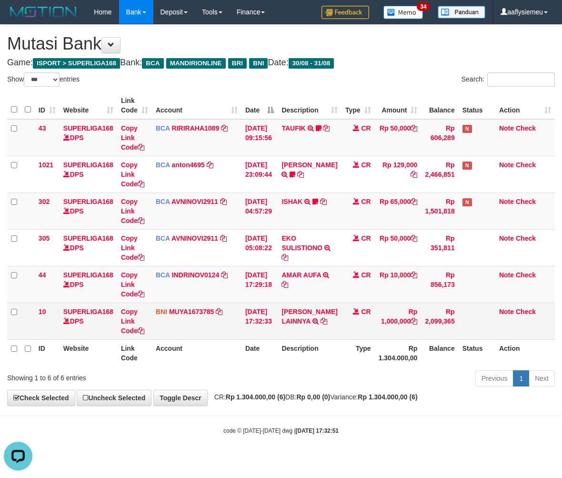
drag, startPoint x: 458, startPoint y: 291, endPoint x: 273, endPoint y: 336, distance: 190.6
click at [459, 291] on td at bounding box center [477, 284] width 37 height 37
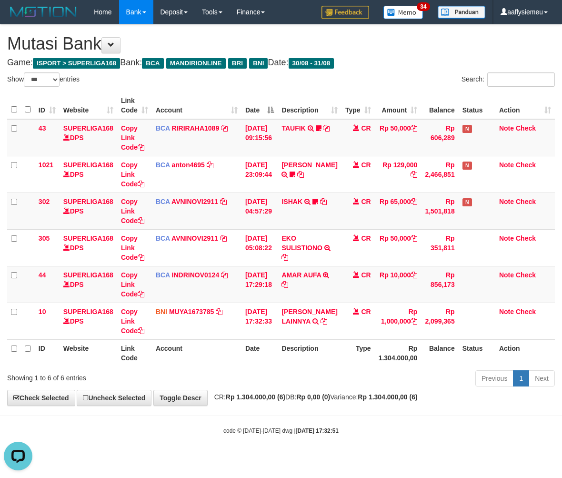
drag, startPoint x: 166, startPoint y: 350, endPoint x: 1, endPoint y: 348, distance: 164.8
click at [165, 350] on th "Account" at bounding box center [197, 352] width 90 height 27
select select "***"
click at [277, 298] on td "31/08/2025 17:29:18" at bounding box center [259, 284] width 37 height 37
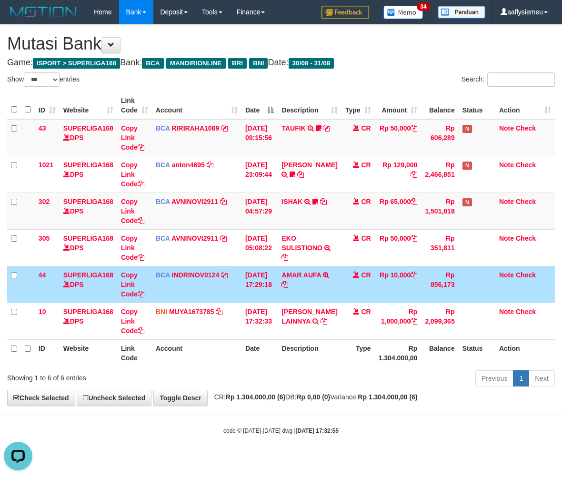
drag, startPoint x: 317, startPoint y: 356, endPoint x: 185, endPoint y: 361, distance: 132.5
click at [317, 356] on th "Description" at bounding box center [309, 352] width 63 height 27
click at [199, 346] on th "Account" at bounding box center [197, 352] width 90 height 27
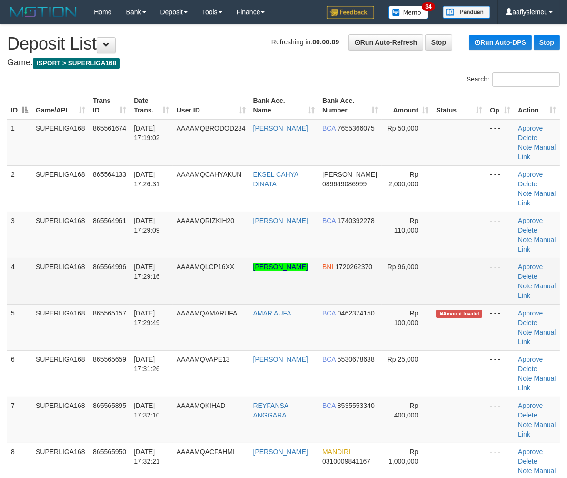
click at [37, 272] on td "SUPERLIGA168" at bounding box center [60, 281] width 57 height 46
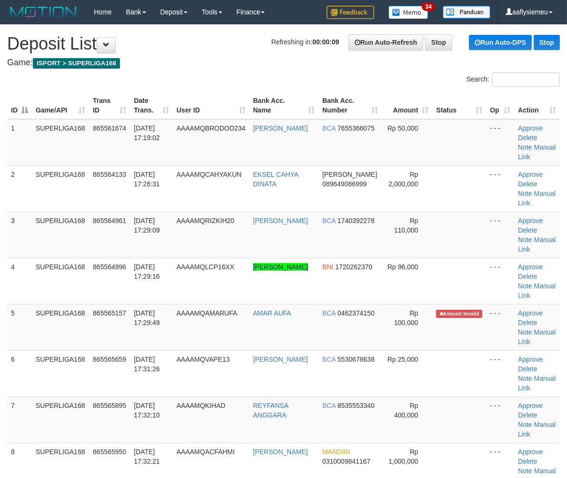
drag, startPoint x: 35, startPoint y: 272, endPoint x: 0, endPoint y: 288, distance: 37.7
click at [21, 280] on tr "4 SUPERLIGA168 865564996 31/08/2025 17:29:16 AAAAMQLCP16XX ANDRE YAS FARIDCAN S…" at bounding box center [283, 281] width 553 height 46
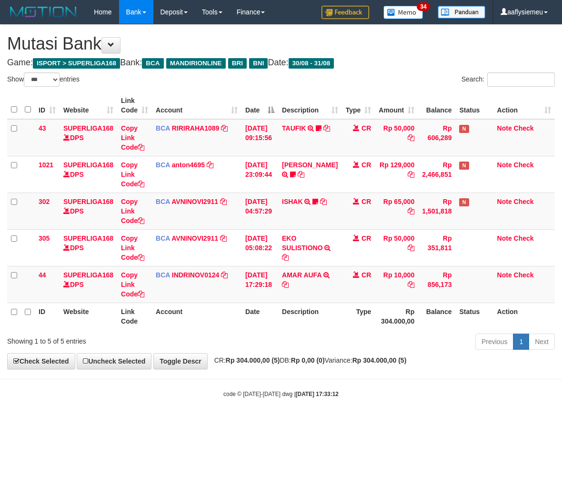
select select "***"
click at [345, 330] on div "ID Website Link Code Account Date Description Type Amount Balance Status Action…" at bounding box center [281, 210] width 562 height 243
drag, startPoint x: 404, startPoint y: 326, endPoint x: 412, endPoint y: 327, distance: 8.1
click at [403, 327] on th "Rp 304.000,00" at bounding box center [396, 315] width 43 height 27
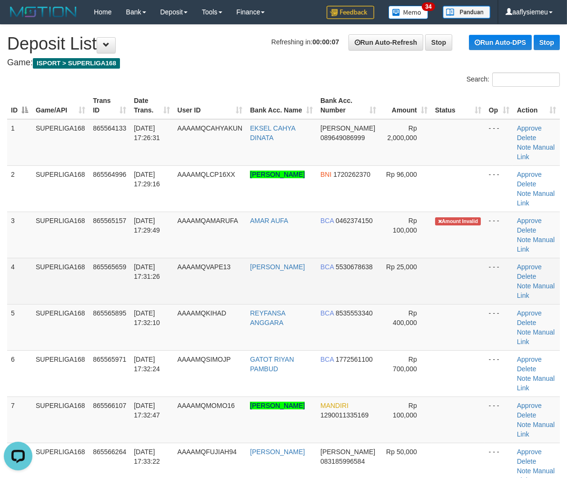
drag, startPoint x: 32, startPoint y: 279, endPoint x: 10, endPoint y: 289, distance: 24.5
click at [30, 282] on tr "4 SUPERLIGA168 865565659 31/08/2025 17:31:26 AAAAMQVAPE13 VARLIND PETRUS BCA 55…" at bounding box center [283, 281] width 553 height 46
click at [10, 291] on td "4" at bounding box center [19, 281] width 25 height 46
click at [51, 267] on td "SUPERLIGA168" at bounding box center [60, 281] width 57 height 46
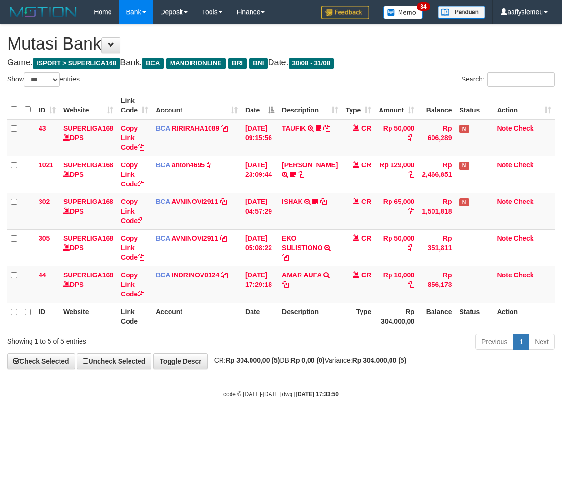
select select "***"
click at [386, 344] on div "Previous 1 Next" at bounding box center [397, 342] width 313 height 20
click at [325, 337] on div "Previous 1 Next" at bounding box center [397, 342] width 313 height 20
click at [289, 281] on icon at bounding box center [285, 284] width 7 height 7
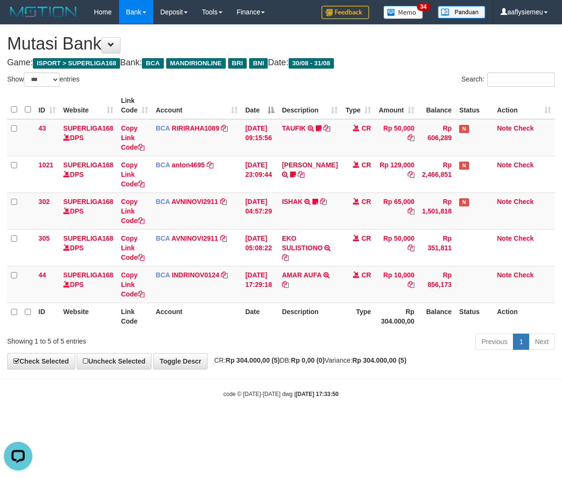
click at [289, 339] on div "Previous 1 Next" at bounding box center [397, 342] width 313 height 20
click at [288, 339] on div "Previous 1 Next" at bounding box center [397, 342] width 313 height 20
click at [287, 339] on div "Previous 1 Next" at bounding box center [397, 342] width 313 height 20
click at [286, 335] on div "Previous 1 Next" at bounding box center [397, 342] width 313 height 20
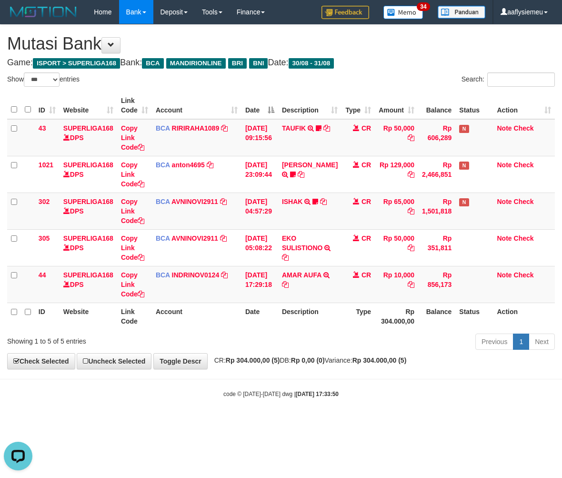
click at [284, 332] on div "Previous 1 Next" at bounding box center [397, 342] width 313 height 20
click at [285, 326] on th "Description" at bounding box center [309, 315] width 63 height 27
click at [285, 325] on th "Description" at bounding box center [309, 315] width 63 height 27
click at [288, 317] on th "Description" at bounding box center [309, 315] width 63 height 27
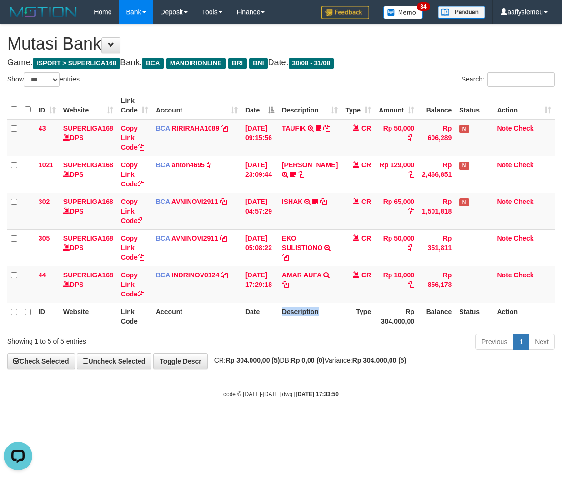
click at [288, 317] on th "Description" at bounding box center [309, 315] width 63 height 27
click at [217, 318] on th "Account" at bounding box center [197, 315] width 90 height 27
click at [538, 288] on td "Note Check" at bounding box center [524, 284] width 62 height 37
click at [222, 351] on div "Showing 1 to 5 of 5 entries Previous 1 Next" at bounding box center [281, 342] width 562 height 20
select select "***"
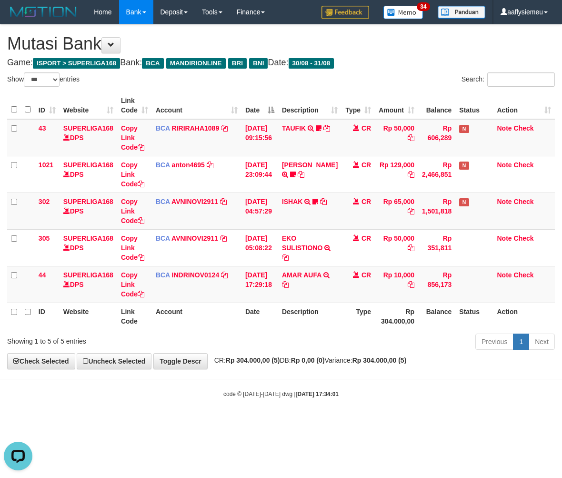
click at [313, 340] on div "Previous 1 Next" at bounding box center [397, 342] width 313 height 20
click at [455, 318] on th "Status" at bounding box center [474, 315] width 38 height 27
click at [455, 320] on th "Status" at bounding box center [474, 315] width 38 height 27
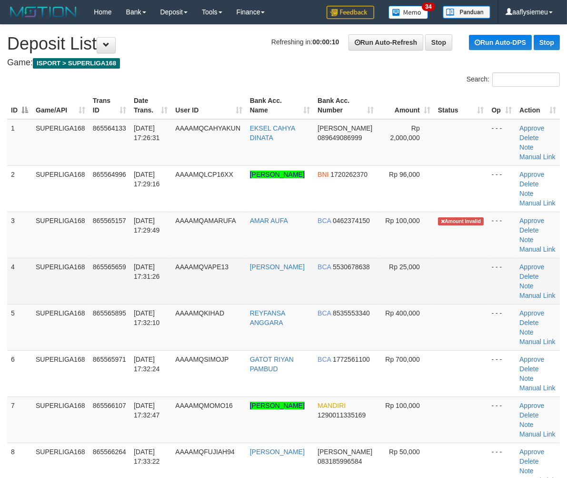
click at [54, 282] on td "SUPERLIGA168" at bounding box center [60, 281] width 57 height 46
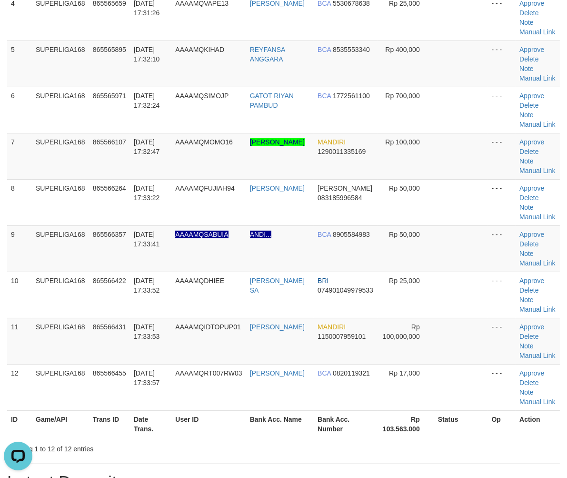
scroll to position [264, 0]
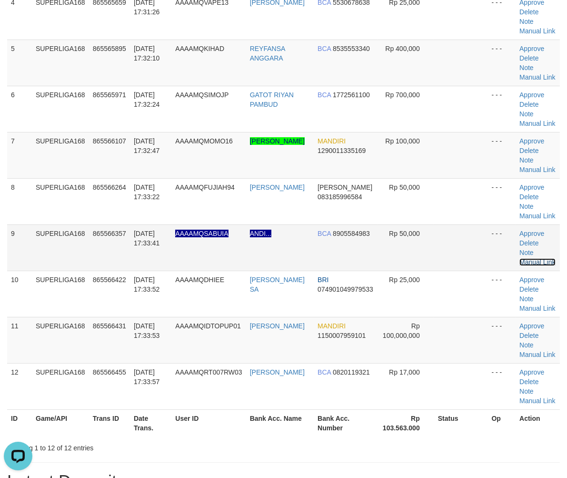
click at [541, 258] on link "Manual Link" at bounding box center [538, 262] width 36 height 8
drag, startPoint x: 103, startPoint y: 410, endPoint x: 0, endPoint y: 336, distance: 127.3
click at [100, 406] on table "ID Game/API Trans ID Date Trans. User ID Bank Acc. Name Bank Acc. Number Amount…" at bounding box center [283, 132] width 553 height 609
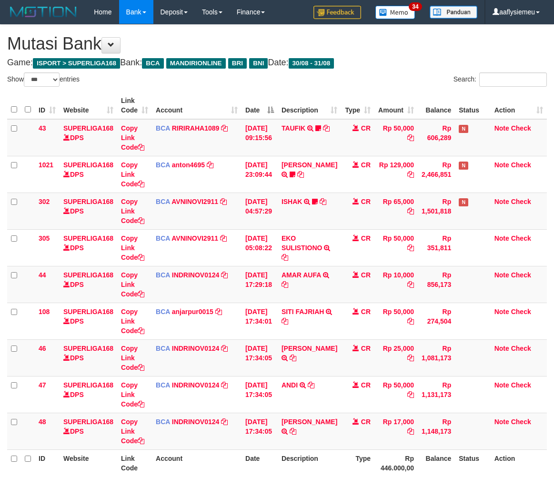
select select "***"
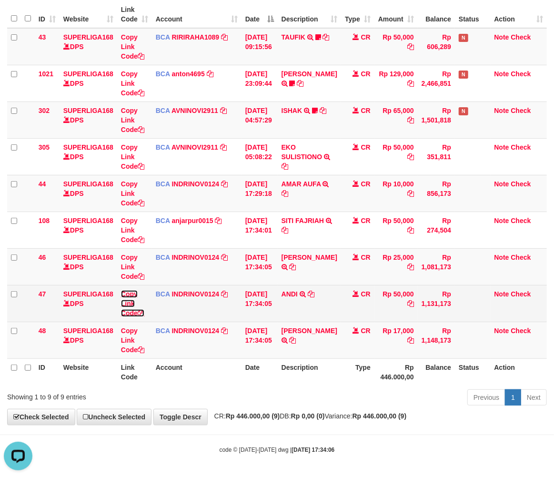
click at [131, 313] on link "Copy Link Code" at bounding box center [132, 303] width 23 height 27
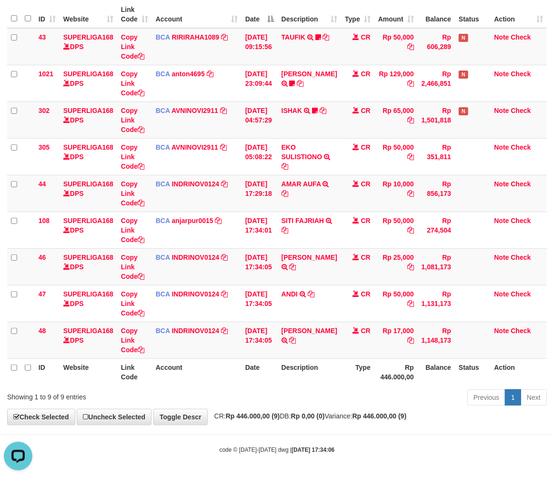
scroll to position [130, 0]
click at [406, 329] on td "Rp 17,000" at bounding box center [395, 339] width 43 height 37
click at [402, 322] on td "Rp 17,000" at bounding box center [395, 339] width 43 height 37
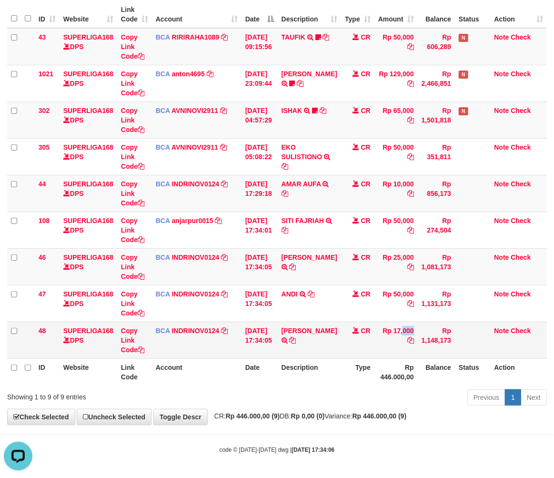
click at [402, 322] on td "Rp 17,000" at bounding box center [395, 339] width 43 height 37
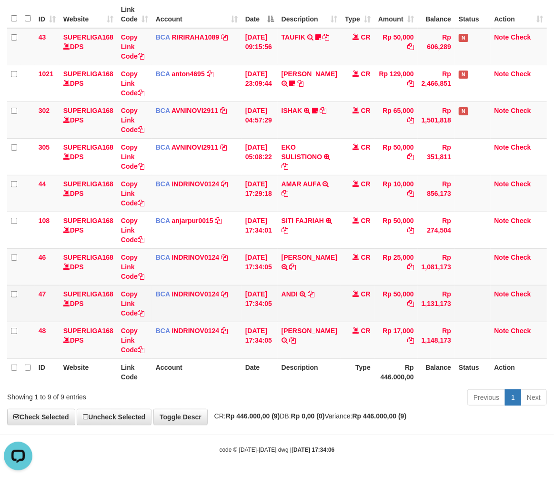
click at [448, 319] on td "Rp 1,131,173" at bounding box center [436, 303] width 37 height 37
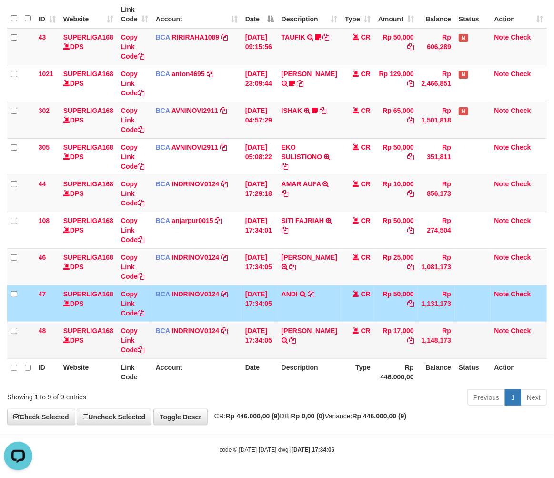
click at [331, 345] on td "ANTONI TRSF E-BANKING CR 3108/FTSCY/WS95031 17000.00ANTONI" at bounding box center [309, 339] width 63 height 37
click at [349, 390] on div "Previous 1 Next" at bounding box center [392, 398] width 309 height 20
click at [296, 266] on icon at bounding box center [293, 266] width 7 height 7
drag, startPoint x: 418, startPoint y: 362, endPoint x: 560, endPoint y: 344, distance: 142.5
click at [420, 362] on th "Balance" at bounding box center [436, 371] width 37 height 27
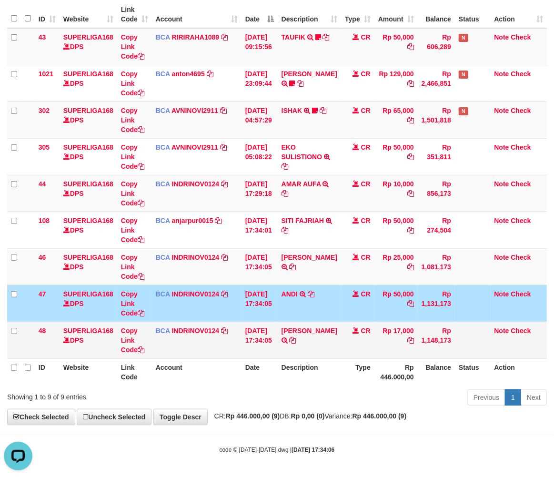
click at [292, 351] on td "ANTONI TRSF E-BANKING CR 3108/FTSCY/WS95031 17000.00ANTONI" at bounding box center [309, 339] width 63 height 37
click at [355, 336] on td "CR" at bounding box center [357, 339] width 33 height 37
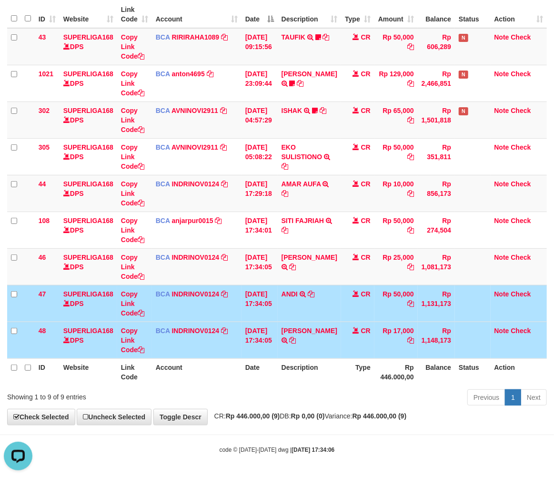
click at [353, 335] on td "CR" at bounding box center [357, 339] width 33 height 37
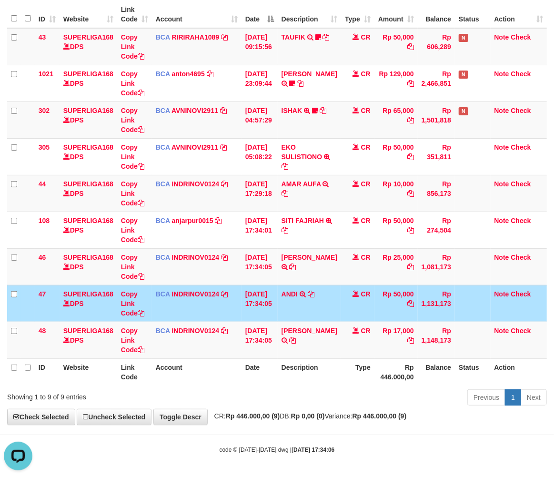
click at [345, 370] on th "Type" at bounding box center [357, 371] width 33 height 27
click at [188, 305] on td "BCA INDRINOV0124 DPS INDRI NOVIANTI mutasi_20250831_4661 | 47 mutasi_20250831_4…" at bounding box center [197, 303] width 90 height 37
click at [343, 393] on div "Previous 1 Next" at bounding box center [392, 398] width 309 height 20
click at [344, 393] on div "Previous 1 Next" at bounding box center [392, 398] width 309 height 20
click at [237, 377] on th "Account" at bounding box center [197, 371] width 90 height 27
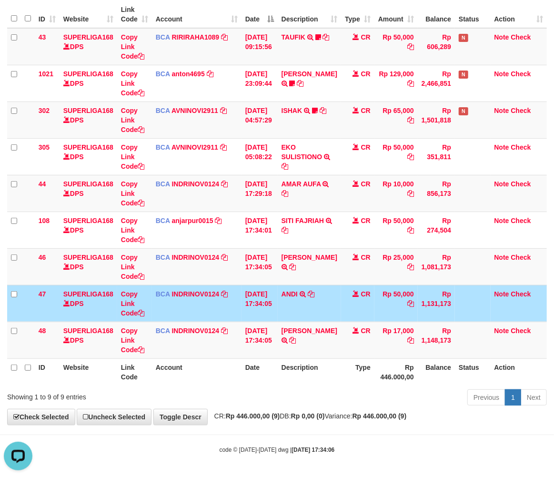
drag, startPoint x: 268, startPoint y: 363, endPoint x: 398, endPoint y: 334, distance: 132.6
click at [269, 363] on th "Date" at bounding box center [259, 371] width 36 height 27
click at [305, 366] on th "Description" at bounding box center [309, 371] width 63 height 27
drag, startPoint x: 305, startPoint y: 365, endPoint x: 331, endPoint y: 360, distance: 26.3
click at [305, 365] on th "Description" at bounding box center [309, 371] width 63 height 27
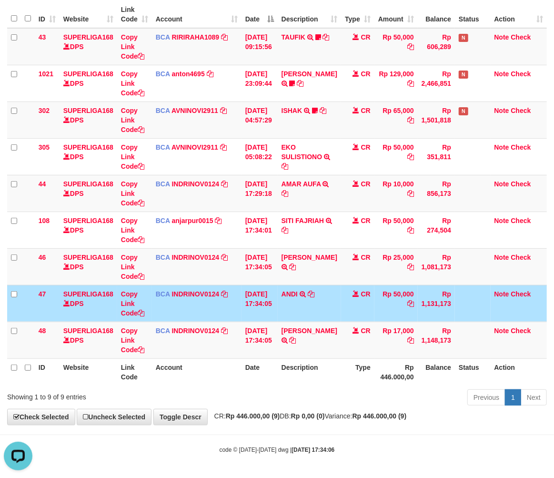
click at [354, 361] on th "Type" at bounding box center [357, 371] width 33 height 27
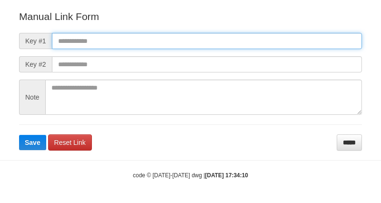
click at [111, 35] on input "text" at bounding box center [207, 41] width 310 height 16
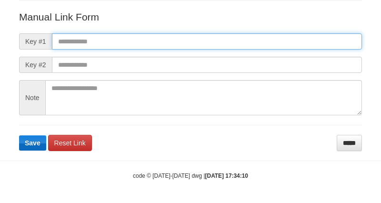
paste input "**********"
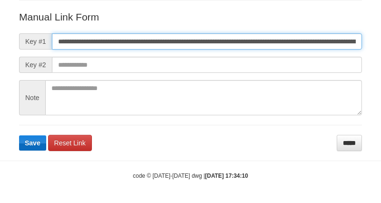
scroll to position [0, 546]
type input "**********"
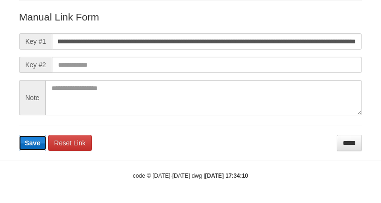
click at [31, 144] on span "Save" at bounding box center [33, 143] width 16 height 8
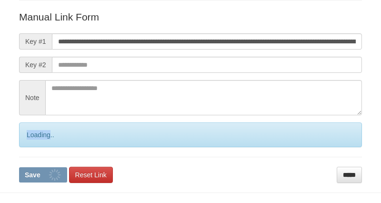
click at [30, 144] on div "Loading.." at bounding box center [190, 134] width 343 height 25
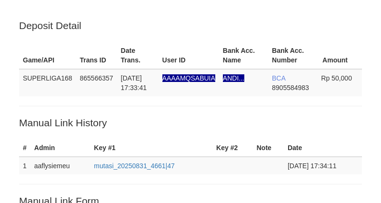
scroll to position [183, 0]
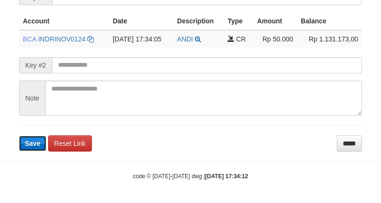
click at [27, 146] on button "Save" at bounding box center [32, 143] width 27 height 15
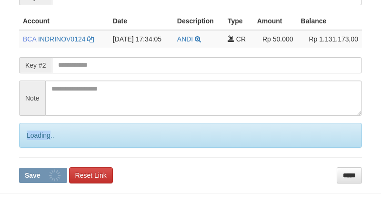
click at [27, 146] on div "Loading.." at bounding box center [190, 135] width 343 height 25
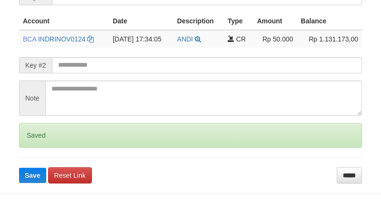
click at [26, 150] on form "**********" at bounding box center [190, 74] width 343 height 218
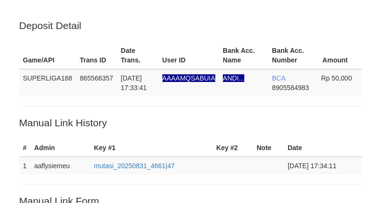
scroll to position [229, 0]
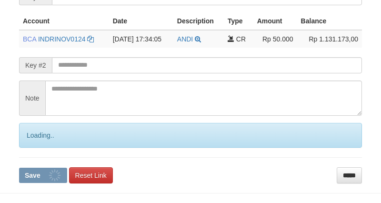
click at [28, 144] on div "Loading.." at bounding box center [190, 135] width 343 height 25
click at [35, 145] on div "Loading.." at bounding box center [190, 135] width 343 height 25
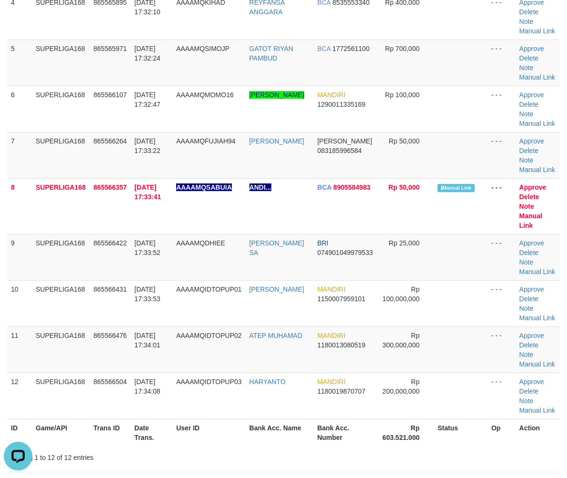
drag, startPoint x: 82, startPoint y: 294, endPoint x: 1, endPoint y: 311, distance: 82.7
click at [81, 295] on td "SUPERLIGA168" at bounding box center [61, 303] width 58 height 46
click at [99, 268] on td "865566422" at bounding box center [110, 257] width 41 height 46
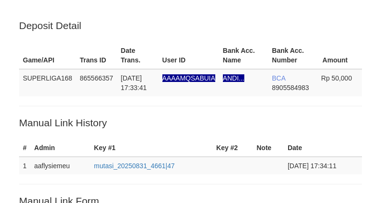
scroll to position [229, 0]
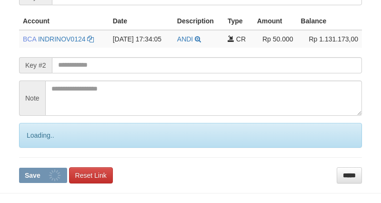
click at [32, 141] on div "Loading.." at bounding box center [190, 135] width 343 height 25
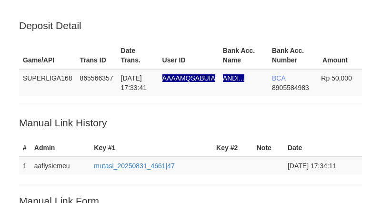
scroll to position [229, 0]
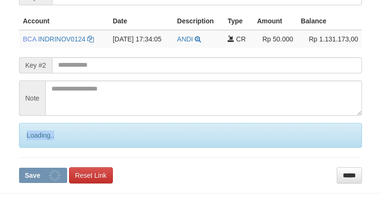
click at [32, 141] on div "Loading.." at bounding box center [190, 135] width 343 height 25
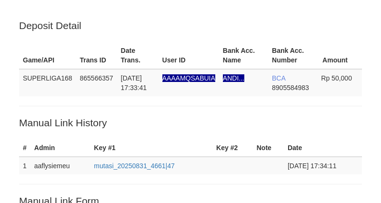
scroll to position [229, 0]
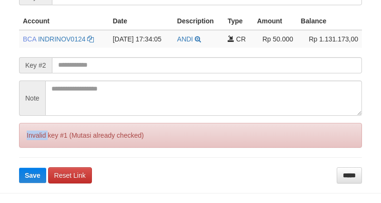
click at [32, 141] on div "Invalid key #1 (Mutasi already checked)" at bounding box center [190, 135] width 343 height 25
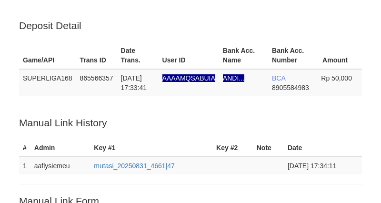
scroll to position [229, 0]
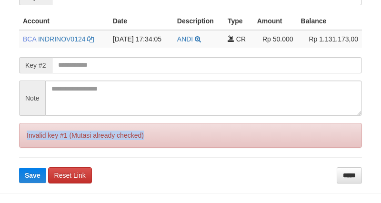
click at [32, 141] on div "Invalid key #1 (Mutasi already checked)" at bounding box center [190, 135] width 343 height 25
click at [31, 140] on div "Invalid key #1 (Mutasi already checked)" at bounding box center [190, 135] width 343 height 25
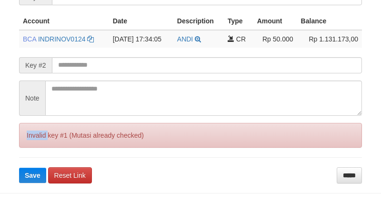
click at [31, 140] on div "Invalid key #1 (Mutasi already checked)" at bounding box center [190, 135] width 343 height 25
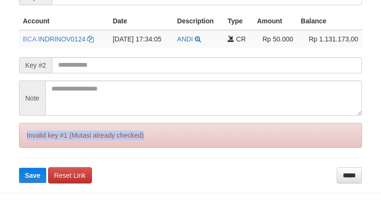
click at [31, 140] on div "Invalid key #1 (Mutasi already checked)" at bounding box center [190, 135] width 343 height 25
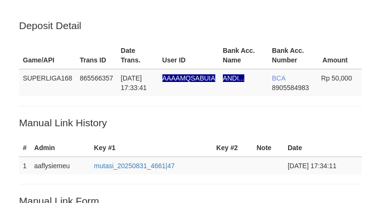
scroll to position [201, 0]
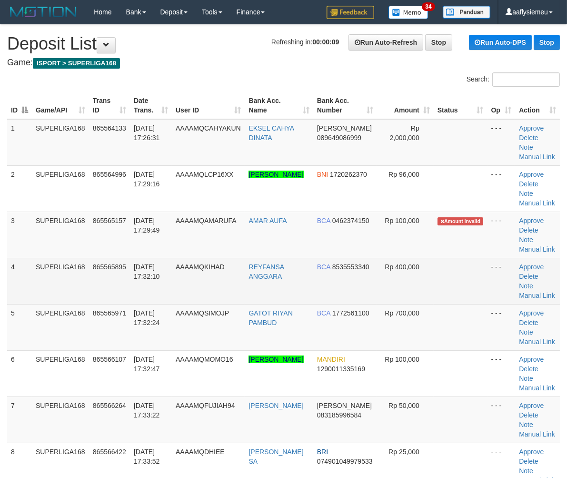
click at [60, 287] on td "SUPERLIGA168" at bounding box center [60, 281] width 57 height 46
click at [58, 293] on td "SUPERLIGA168" at bounding box center [60, 281] width 57 height 46
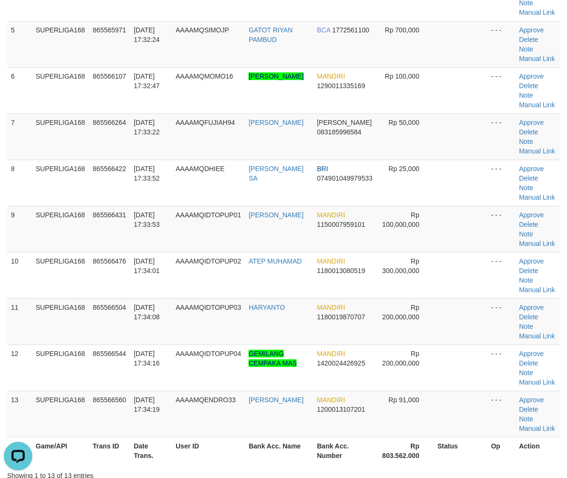
scroll to position [317, 0]
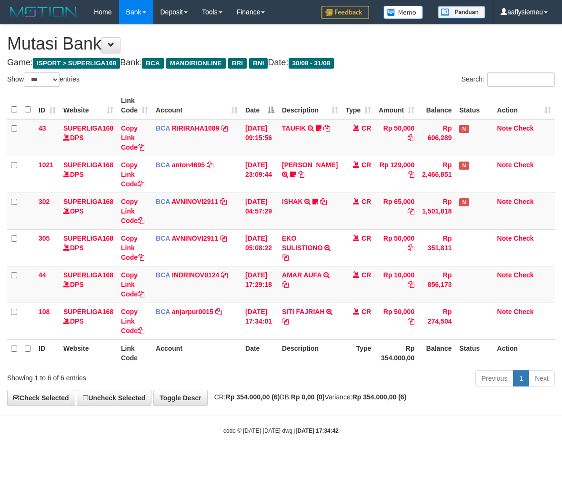
select select "***"
click at [315, 411] on body "Toggle navigation Home Bank Account List Load By Website Group [ISPORT] SUPERLI…" at bounding box center [281, 229] width 562 height 459
click at [315, 410] on body "Toggle navigation Home Bank Account List Load By Website Group [ISPORT] SUPERLI…" at bounding box center [281, 229] width 562 height 459
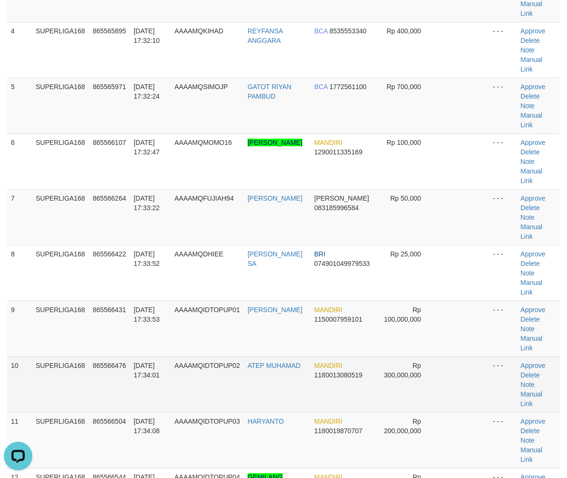
click at [77, 356] on td "SUPERLIGA168" at bounding box center [60, 384] width 57 height 56
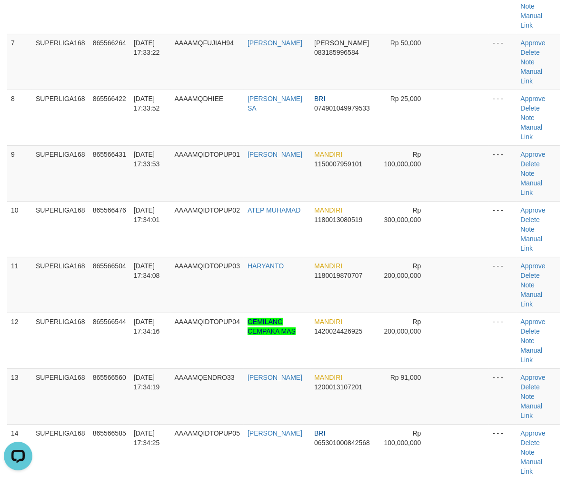
scroll to position [423, 0]
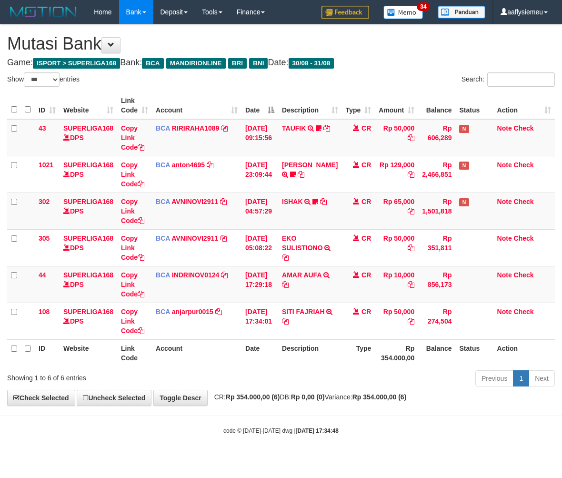
select select "***"
click at [487, 369] on div "Previous 1 Next" at bounding box center [397, 379] width 313 height 20
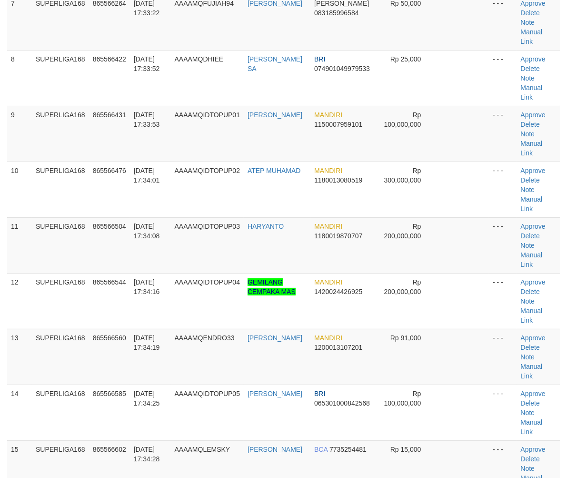
drag, startPoint x: 11, startPoint y: 279, endPoint x: 0, endPoint y: 277, distance: 11.2
click at [10, 384] on td "14" at bounding box center [19, 412] width 25 height 56
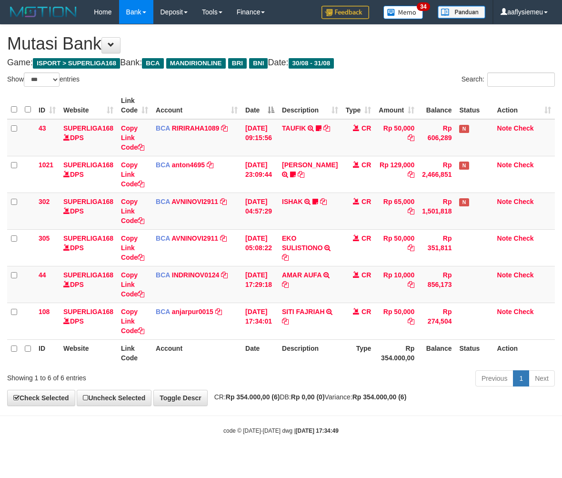
select select "***"
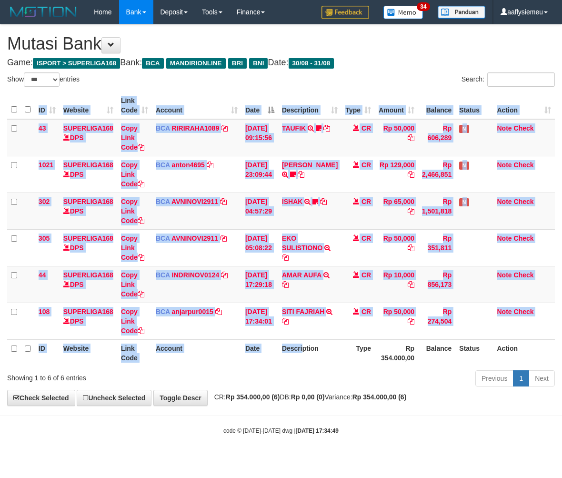
click at [307, 367] on div "ID Website Link Code Account Date Description Type Amount Balance Status Action…" at bounding box center [281, 229] width 562 height 280
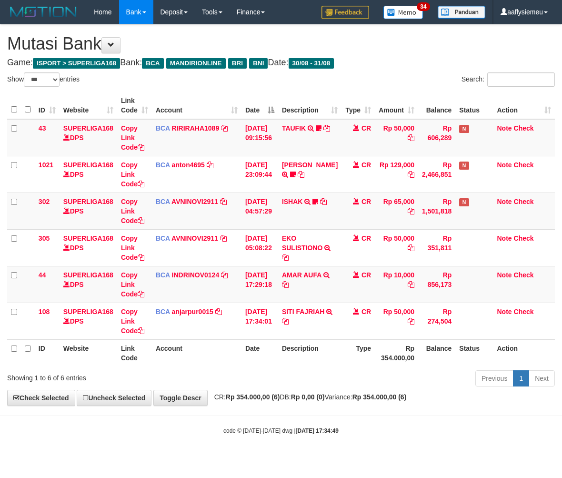
click at [306, 367] on div "ID Website Link Code Account Date Description Type Amount Balance Status Action…" at bounding box center [281, 229] width 562 height 280
drag, startPoint x: 288, startPoint y: 346, endPoint x: 283, endPoint y: 344, distance: 5.3
click at [287, 346] on th "Description" at bounding box center [309, 352] width 63 height 27
click at [283, 344] on th "Description" at bounding box center [309, 352] width 63 height 27
click at [277, 345] on th "Date" at bounding box center [259, 352] width 37 height 27
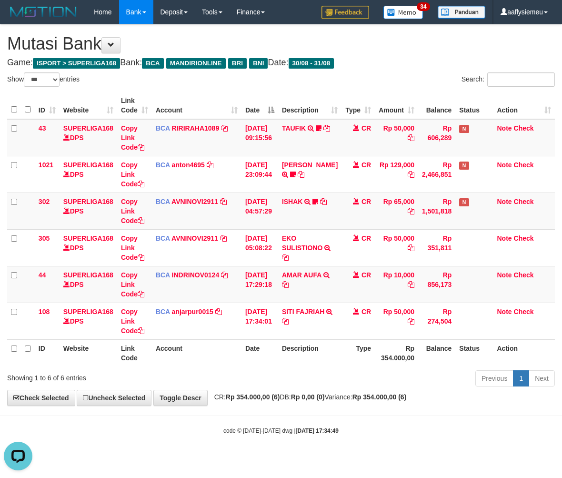
click at [275, 345] on th "Date" at bounding box center [259, 352] width 37 height 27
click at [247, 347] on th "Date" at bounding box center [259, 352] width 37 height 27
click at [175, 361] on th "Account" at bounding box center [197, 352] width 90 height 27
click at [176, 361] on th "Account" at bounding box center [197, 352] width 90 height 27
drag, startPoint x: 557, startPoint y: 301, endPoint x: 265, endPoint y: 345, distance: 295.2
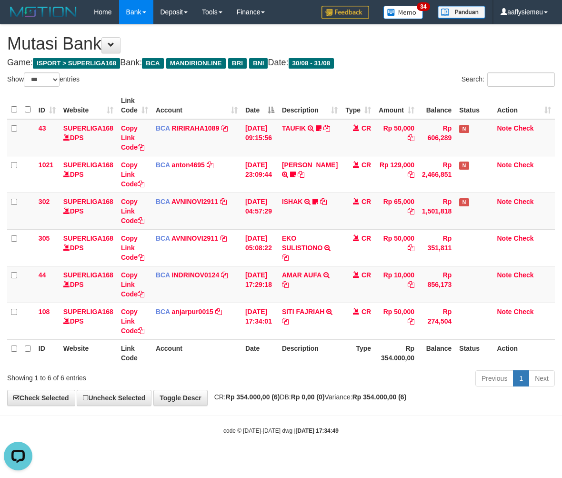
click at [553, 301] on div "ID Website Link Code Account Date Description Type Amount Balance Status Action…" at bounding box center [281, 229] width 562 height 280
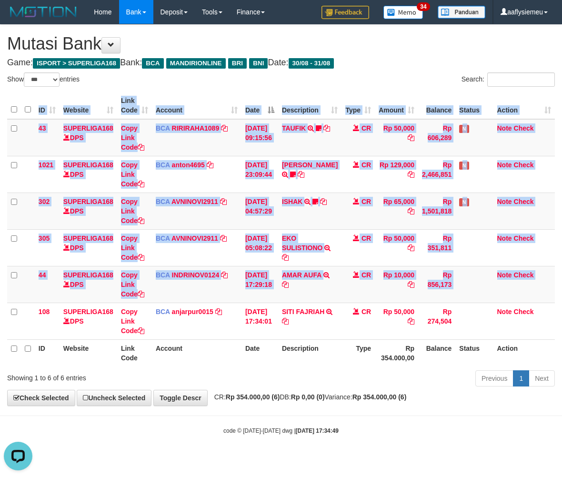
click at [225, 347] on th "Account" at bounding box center [197, 352] width 90 height 27
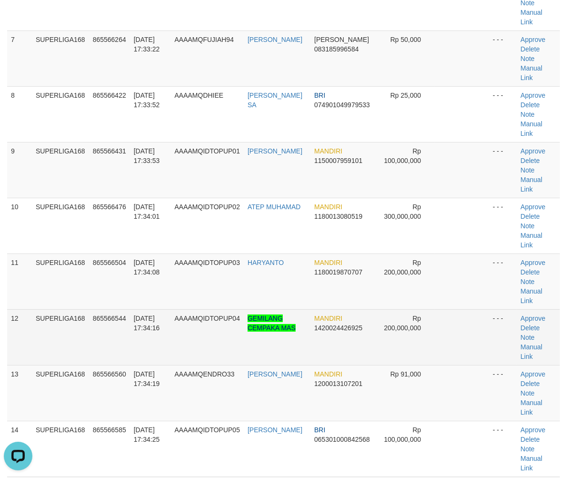
drag, startPoint x: 193, startPoint y: 244, endPoint x: 344, endPoint y: 270, distance: 153.6
click at [194, 309] on td "AAAAMQIDTOPUP04" at bounding box center [207, 337] width 73 height 56
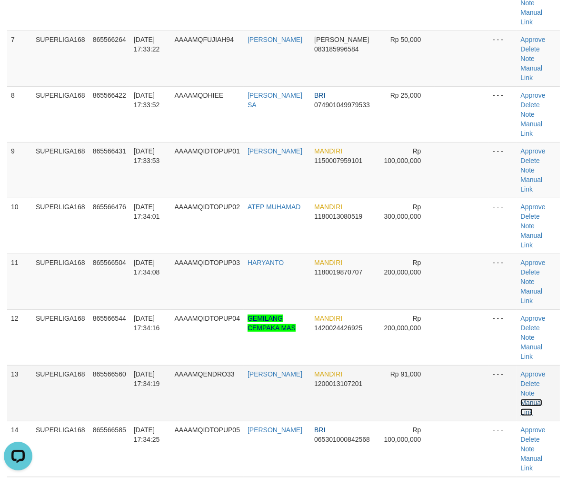
drag, startPoint x: 543, startPoint y: 289, endPoint x: 536, endPoint y: 289, distance: 6.7
click at [542, 399] on link "Manual Link" at bounding box center [531, 407] width 22 height 17
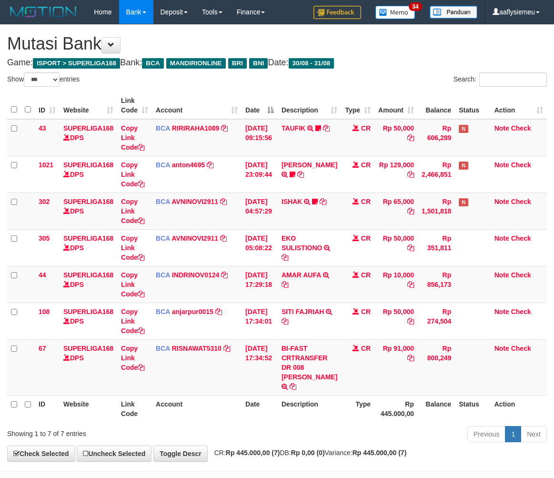
select select "***"
copy td "DRO KUSW"
drag, startPoint x: 299, startPoint y: 378, endPoint x: 309, endPoint y: 383, distance: 11.3
click at [309, 383] on td "BI-FAST CRTRANSFER DR 008 ENDRO KUSWORO" at bounding box center [309, 367] width 63 height 56
click at [134, 365] on link "Copy Link Code" at bounding box center [132, 357] width 23 height 27
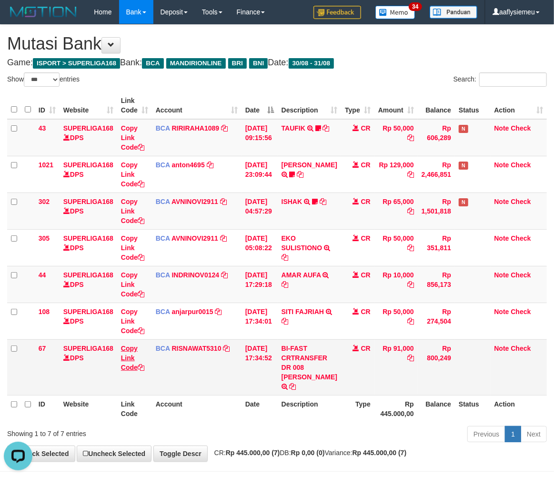
copy td "DRO KUSW"
click at [420, 389] on td "Rp 800,249" at bounding box center [436, 367] width 37 height 56
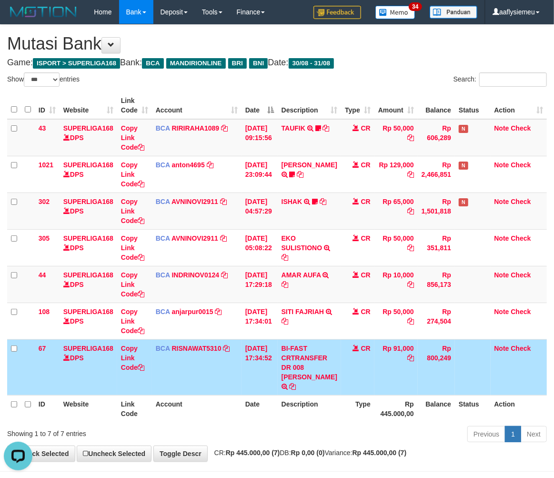
click at [404, 395] on td "Rp 91,000" at bounding box center [395, 367] width 43 height 56
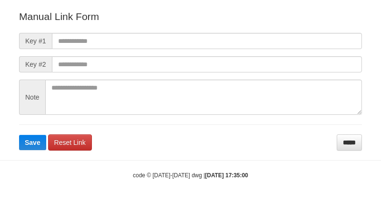
scroll to position [106, 0]
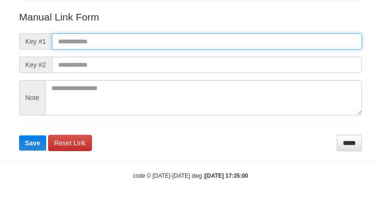
click at [135, 39] on input "text" at bounding box center [207, 41] width 310 height 16
paste input "**********"
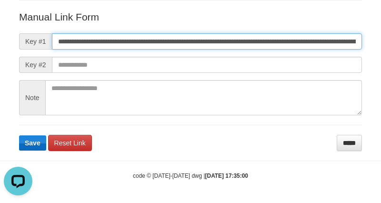
scroll to position [0, 569]
type input "**********"
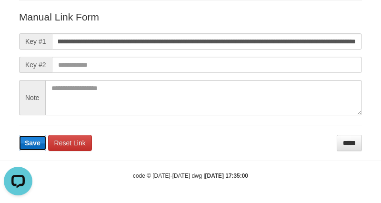
scroll to position [0, 0]
click at [34, 140] on span "Save" at bounding box center [33, 143] width 16 height 8
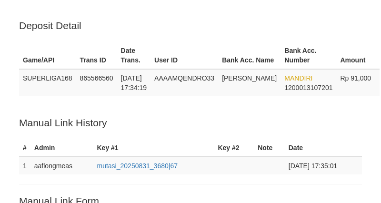
scroll to position [183, 0]
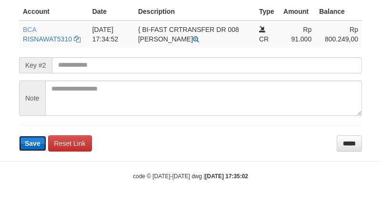
click at [37, 147] on button "Save" at bounding box center [32, 143] width 27 height 15
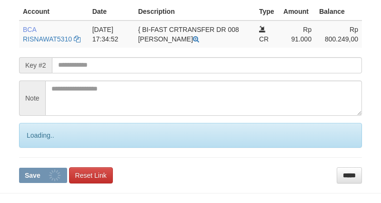
click at [36, 140] on div "Loading.." at bounding box center [190, 135] width 343 height 25
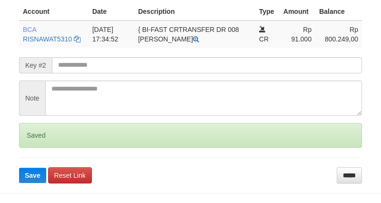
click at [35, 140] on div "Saved" at bounding box center [190, 135] width 343 height 25
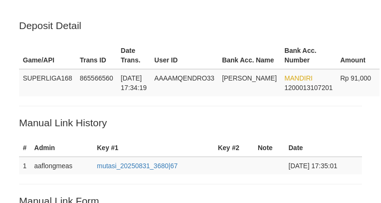
scroll to position [238, 0]
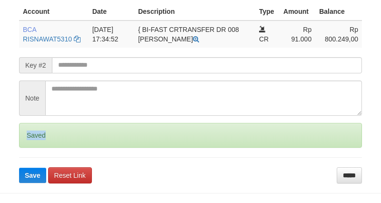
click at [35, 140] on div "Saved" at bounding box center [190, 135] width 343 height 25
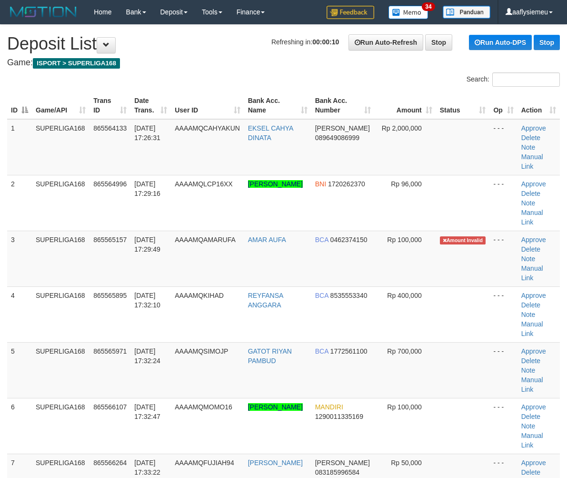
scroll to position [423, 0]
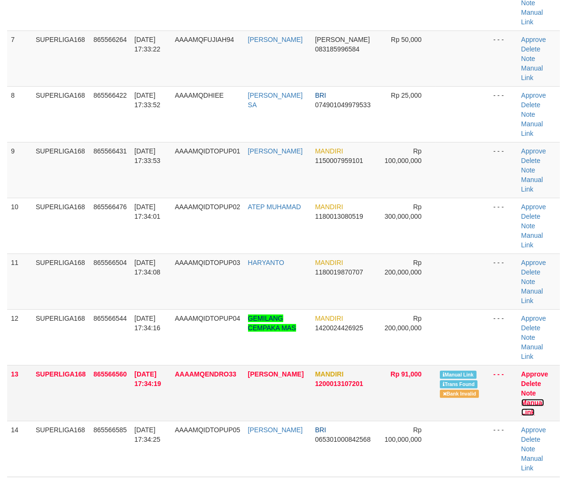
click at [537, 399] on link "Manual Link" at bounding box center [532, 407] width 23 height 17
click at [56, 365] on td "SUPERLIGA168" at bounding box center [61, 393] width 58 height 56
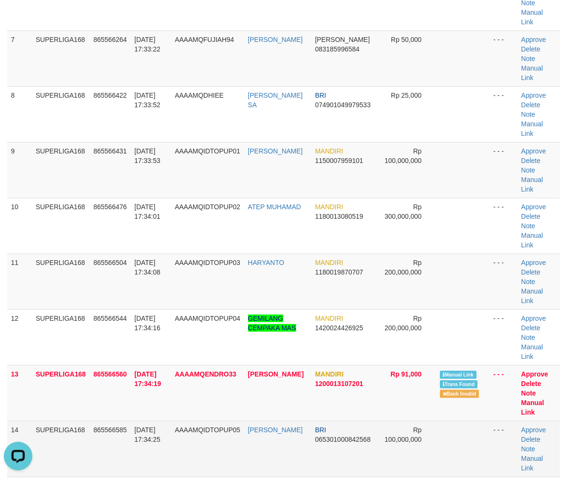
click at [58, 420] on td "SUPERLIGA168" at bounding box center [61, 448] width 58 height 56
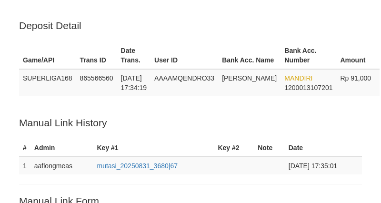
scroll to position [193, 0]
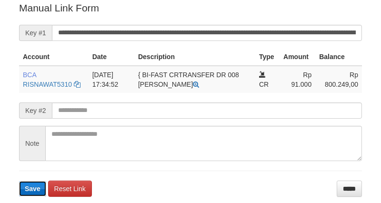
click at [30, 185] on span "Save" at bounding box center [33, 189] width 16 height 8
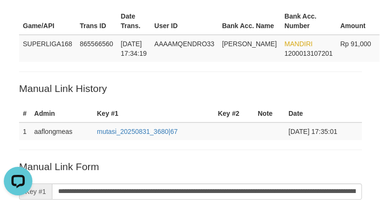
scroll to position [53, 0]
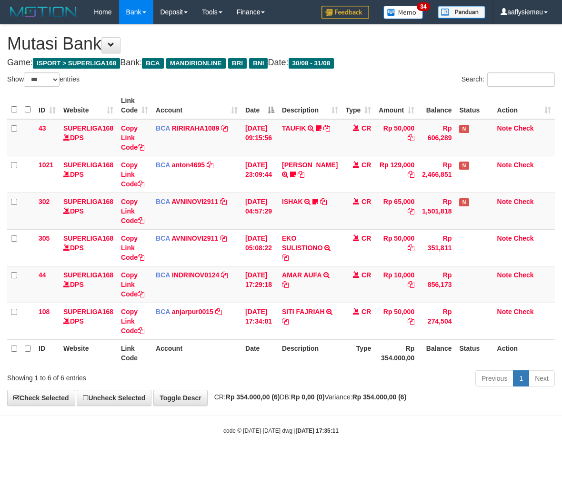
select select "***"
click at [443, 353] on th "Balance" at bounding box center [436, 352] width 37 height 27
click at [396, 364] on th "Rp 354.000,00" at bounding box center [396, 352] width 43 height 27
select select "***"
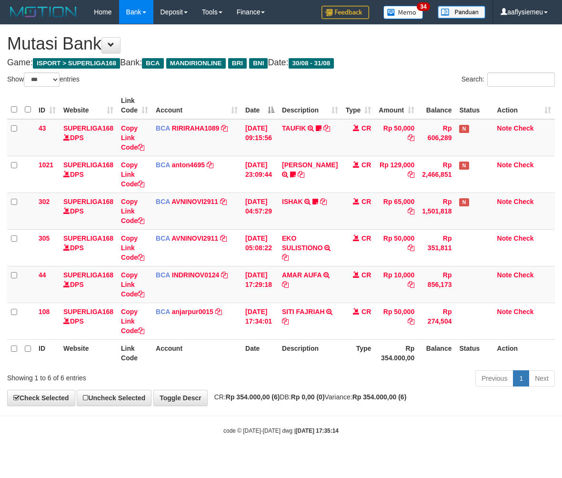
click at [289, 319] on icon at bounding box center [285, 321] width 7 height 7
drag, startPoint x: 298, startPoint y: 351, endPoint x: 305, endPoint y: 353, distance: 7.4
click at [298, 351] on th "Description" at bounding box center [309, 352] width 63 height 27
click at [378, 424] on body "Toggle navigation Home Bank Account List Load By Website Group [ISPORT] SUPERLI…" at bounding box center [281, 229] width 562 height 459
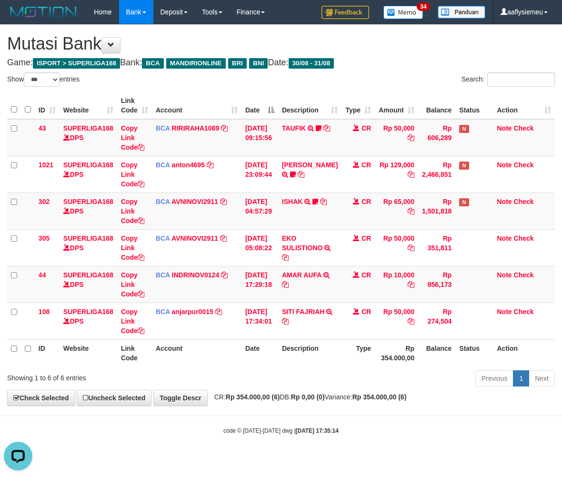
click at [286, 424] on body "Toggle navigation Home Bank Account List Load By Website Group [ISPORT] SUPERLI…" at bounding box center [281, 229] width 562 height 459
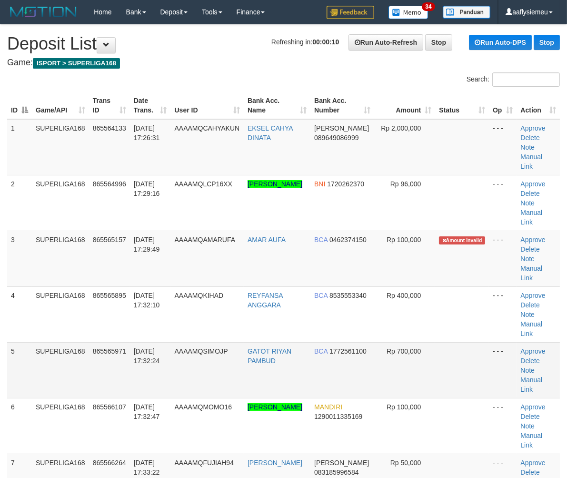
click at [149, 347] on span "[DATE] 17:32:24" at bounding box center [147, 355] width 26 height 17
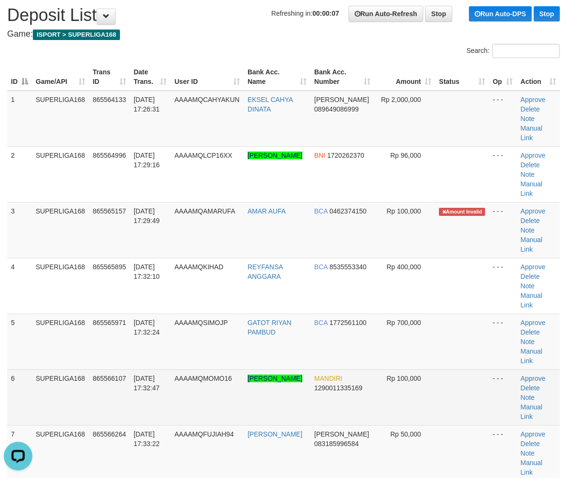
scroll to position [53, 0]
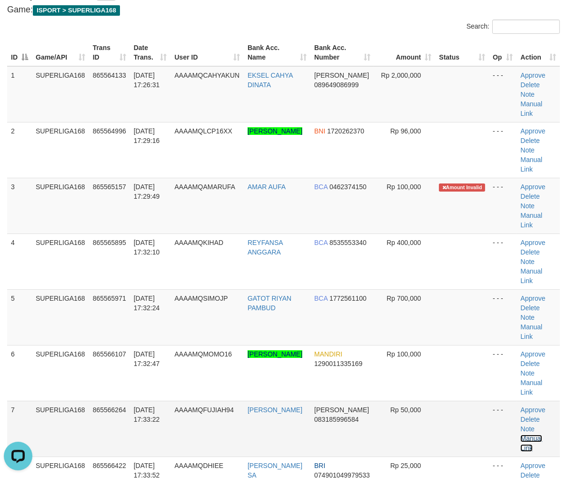
click at [540, 434] on link "Manual Link" at bounding box center [531, 442] width 22 height 17
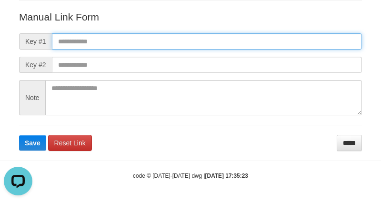
click at [60, 40] on input "text" at bounding box center [207, 41] width 310 height 16
paste input "**********"
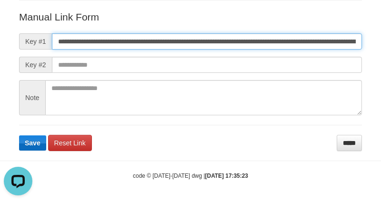
scroll to position [0, 646]
type input "**********"
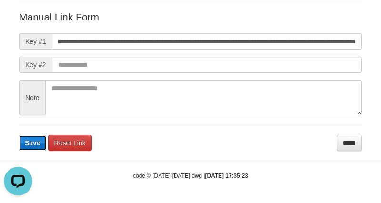
click at [26, 143] on span "Save" at bounding box center [33, 143] width 16 height 8
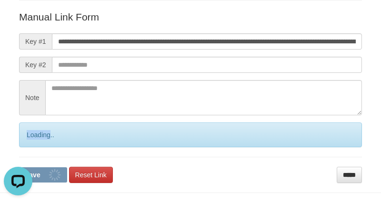
click at [25, 143] on div "Loading.." at bounding box center [190, 134] width 343 height 25
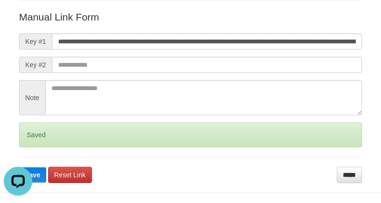
click at [24, 143] on div "Saved" at bounding box center [190, 134] width 343 height 25
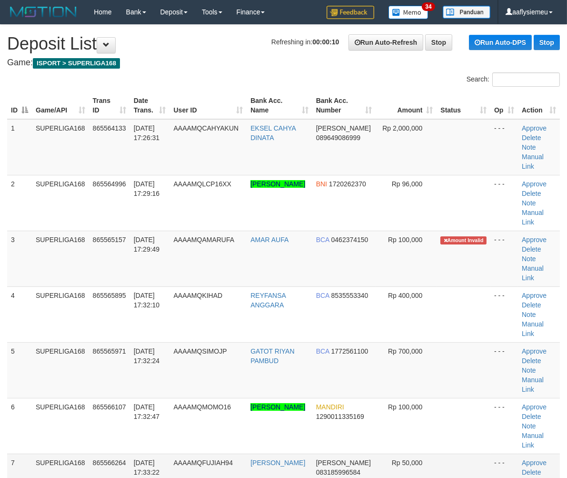
click at [74, 453] on td "SUPERLIGA168" at bounding box center [60, 481] width 57 height 56
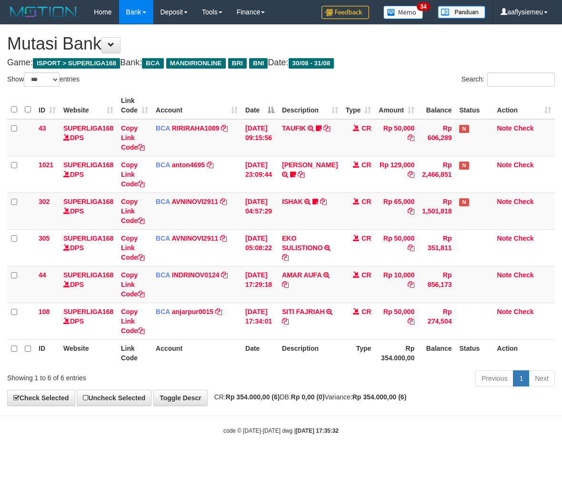
select select "***"
click at [366, 429] on div "code © [DATE]-[DATE] dwg | [DATE] 17:35:32" at bounding box center [281, 430] width 562 height 10
click at [365, 429] on div "code © [DATE]-[DATE] dwg | [DATE] 17:35:32" at bounding box center [281, 430] width 562 height 10
click at [365, 429] on div "code © 2012-2018 dwg | 2025/08/31 17:35:32" at bounding box center [281, 430] width 562 height 10
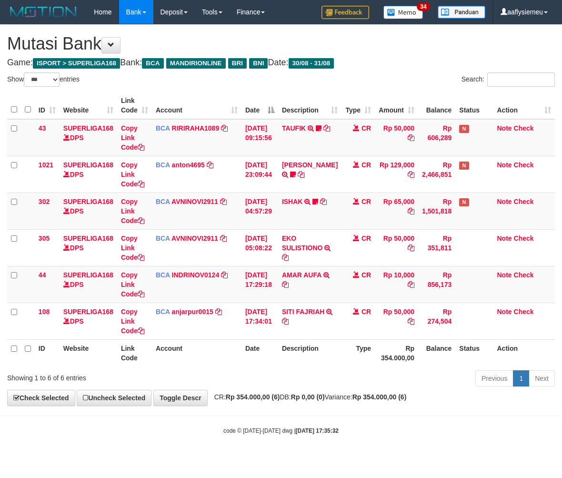
click at [353, 432] on div "code © 2012-2018 dwg | 2025/08/31 17:35:32" at bounding box center [281, 430] width 562 height 10
click at [351, 431] on div "code © 2012-2018 dwg | 2025/08/31 17:35:32" at bounding box center [281, 430] width 562 height 10
click at [321, 431] on strong "[DATE] 17:35:32" at bounding box center [317, 430] width 43 height 7
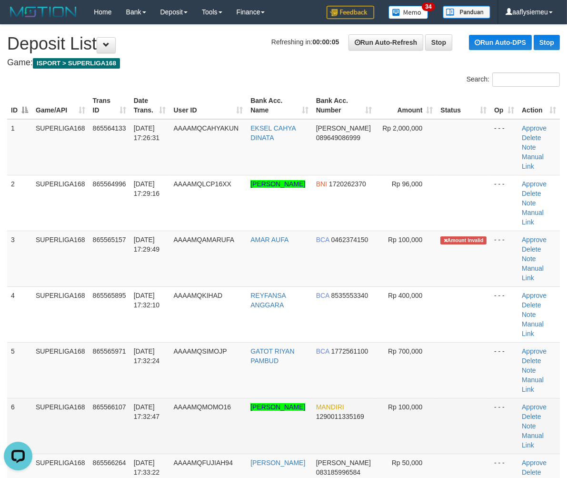
click at [175, 398] on td "AAAAMQMOMO16" at bounding box center [208, 426] width 77 height 56
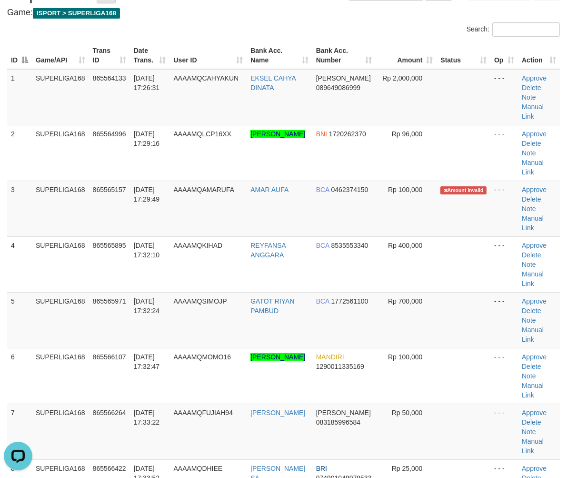
scroll to position [211, 0]
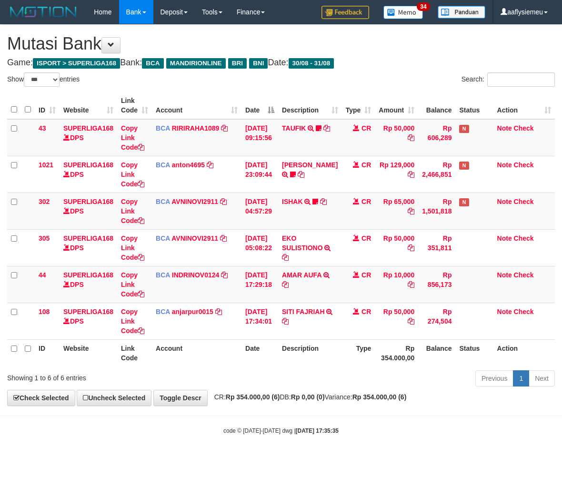
select select "***"
click at [332, 406] on body "Toggle navigation Home Bank Account List Load By Website Group [ISPORT] SUPERLI…" at bounding box center [281, 229] width 562 height 459
click at [331, 407] on body "Toggle navigation Home Bank Account List Load By Website Group [ISPORT] SUPERLI…" at bounding box center [281, 229] width 562 height 459
select select "***"
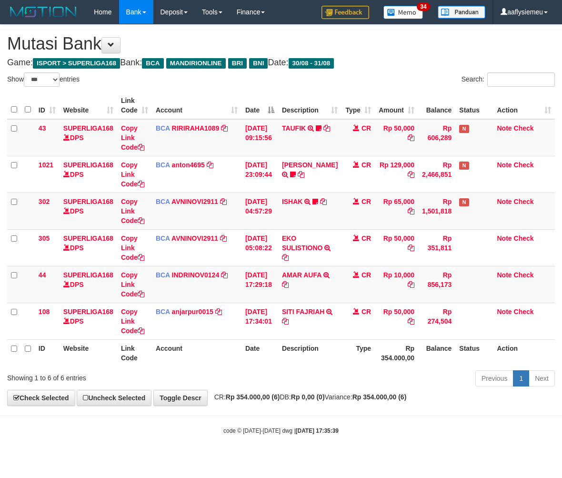
click at [403, 429] on div "code © 2012-2018 dwg | 2025/08/31 17:35:39" at bounding box center [281, 430] width 562 height 10
select select "***"
click at [392, 425] on body "Toggle navigation Home Bank Account List Load By Website Group [ISPORT] SUPERLI…" at bounding box center [281, 229] width 562 height 459
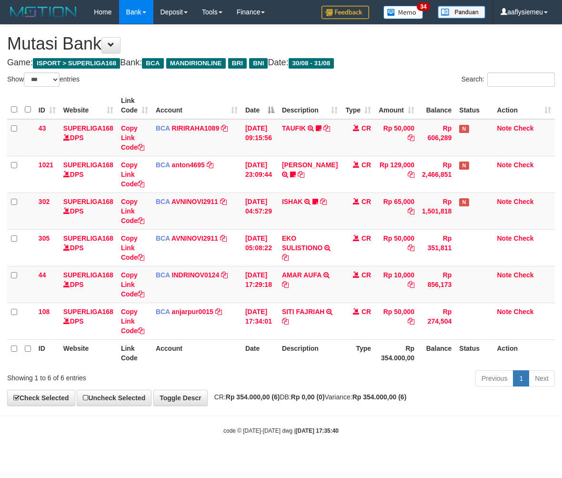
click at [392, 425] on div "code © [DATE]-[DATE] dwg | [DATE] 17:35:40" at bounding box center [281, 430] width 562 height 10
select select "***"
click at [393, 426] on div "code © 2012-2018 dwg | 2025/08/31 17:35:41" at bounding box center [281, 430] width 562 height 10
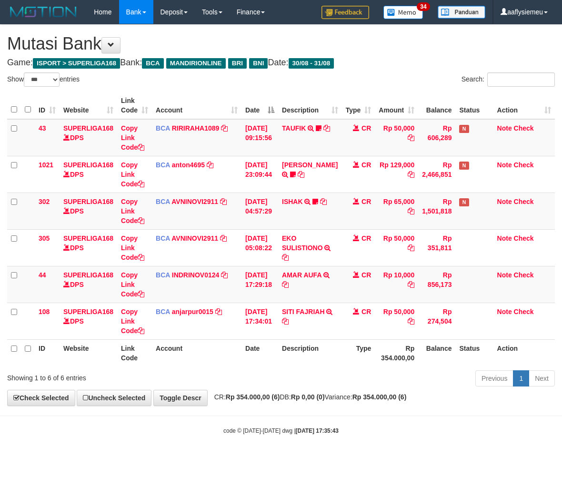
select select "***"
click at [354, 399] on span "CR: Rp 354.000,00 (6) DB: Rp 0,00 (0) Variance: Rp 354.000,00 (6)" at bounding box center [308, 397] width 197 height 8
select select "***"
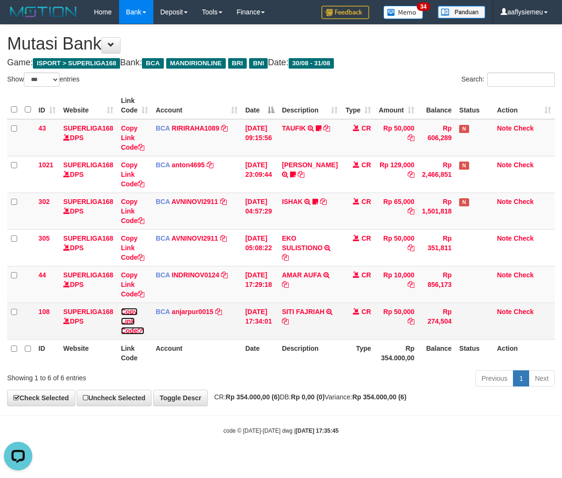
click at [130, 329] on link "Copy Link Code" at bounding box center [132, 321] width 23 height 27
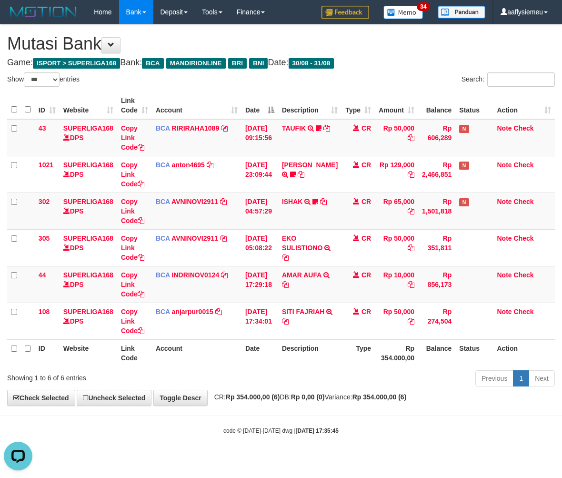
scroll to position [141, 0]
click at [435, 399] on div "**********" at bounding box center [281, 215] width 562 height 380
click at [407, 399] on strong "Rp 354.000,00 (6)" at bounding box center [379, 397] width 54 height 8
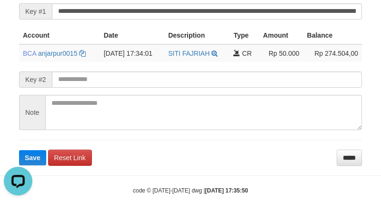
scroll to position [229, 0]
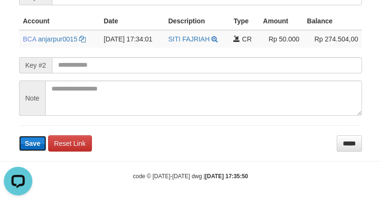
click at [26, 144] on span "Save" at bounding box center [33, 144] width 16 height 8
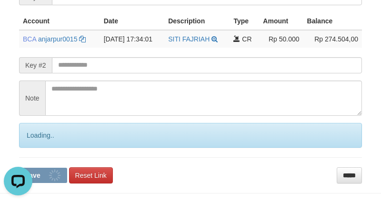
click at [28, 143] on div "Loading.." at bounding box center [190, 135] width 343 height 25
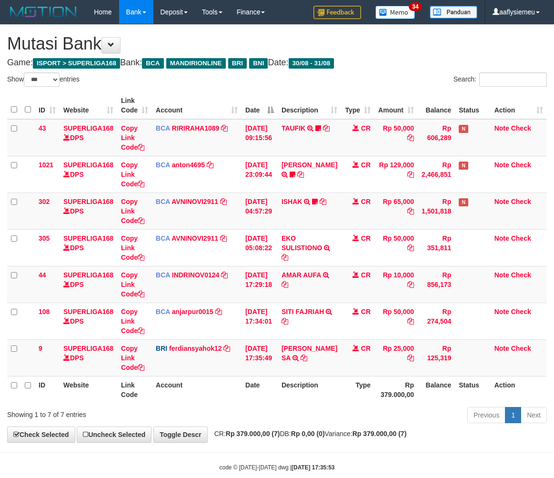
select select "***"
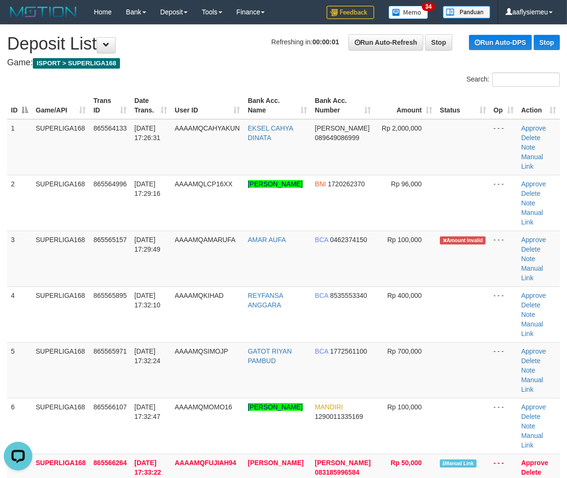
drag, startPoint x: 139, startPoint y: 321, endPoint x: 0, endPoint y: 366, distance: 146.1
click at [136, 342] on td "31/08/2025 17:32:24" at bounding box center [150, 370] width 40 height 56
click at [32, 342] on tr "5 SUPERLIGA168 865565971 31/08/2025 17:32:24 AAAAMQSIMOJP GATOT RIYAN PAMBUD BC…" at bounding box center [283, 370] width 553 height 56
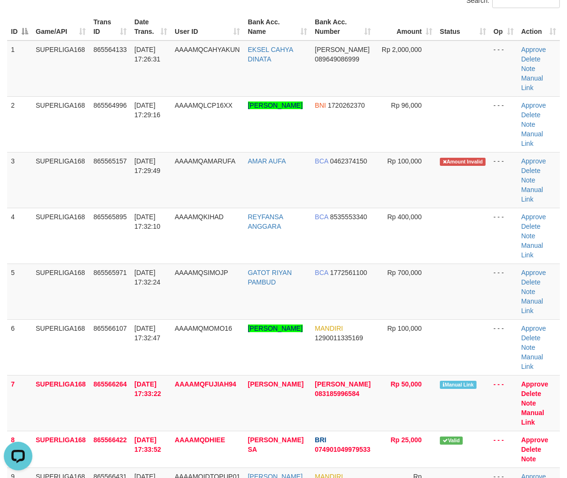
scroll to position [317, 0]
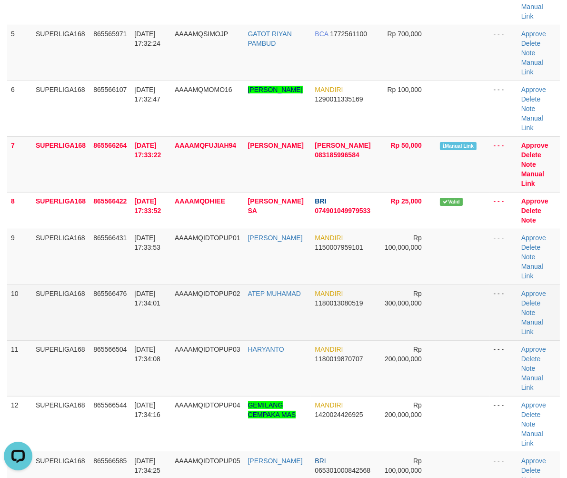
click at [74, 284] on td "SUPERLIGA168" at bounding box center [61, 312] width 58 height 56
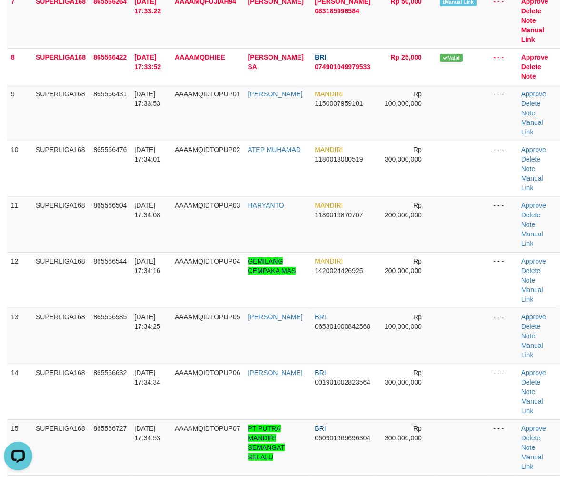
scroll to position [476, 0]
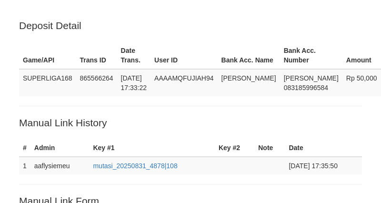
scroll to position [229, 0]
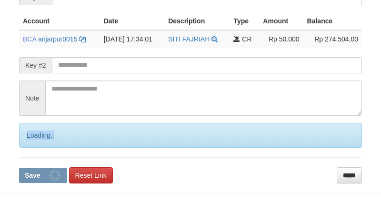
click at [28, 143] on div "Loading.." at bounding box center [190, 135] width 343 height 25
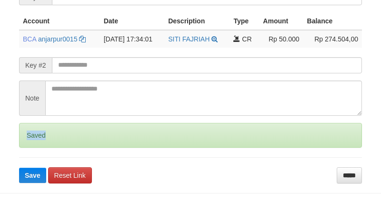
drag, startPoint x: 0, startPoint y: 0, endPoint x: 29, endPoint y: 143, distance: 146.2
click at [29, 143] on div "Saved" at bounding box center [190, 135] width 343 height 25
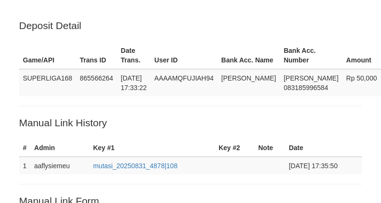
scroll to position [229, 0]
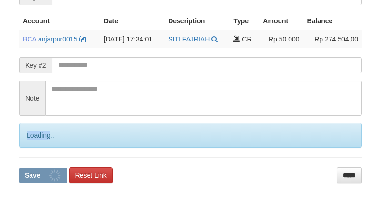
click at [31, 139] on div "Loading.." at bounding box center [190, 135] width 343 height 25
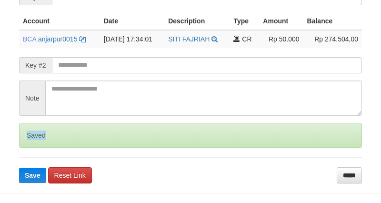
click at [32, 139] on div "Saved" at bounding box center [190, 135] width 343 height 25
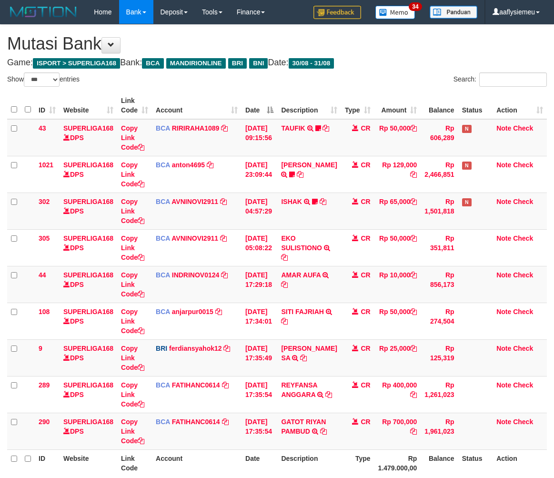
select select "***"
click at [364, 440] on td "CR" at bounding box center [357, 430] width 33 height 37
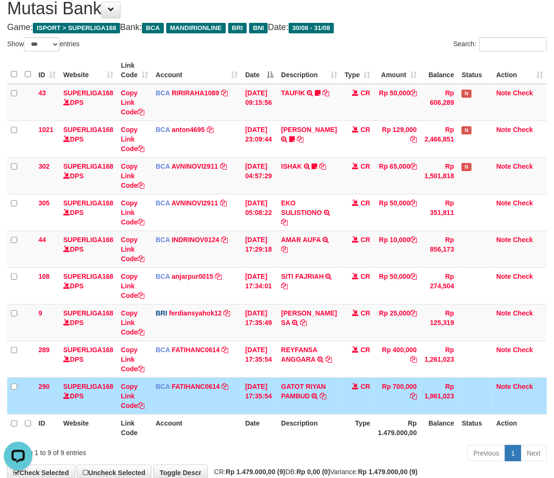
scroll to position [91, 0]
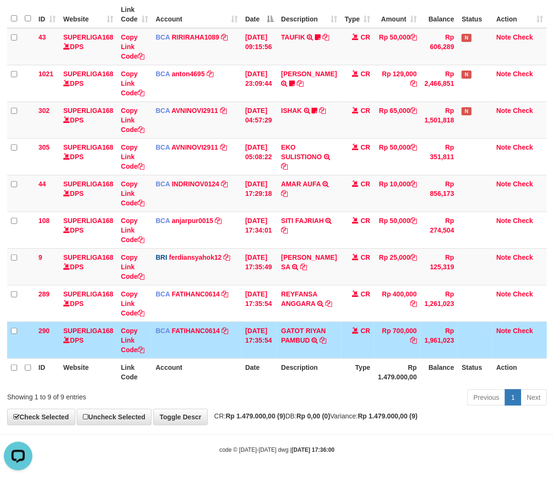
click at [454, 388] on div "Previous 1 Next" at bounding box center [392, 398] width 309 height 20
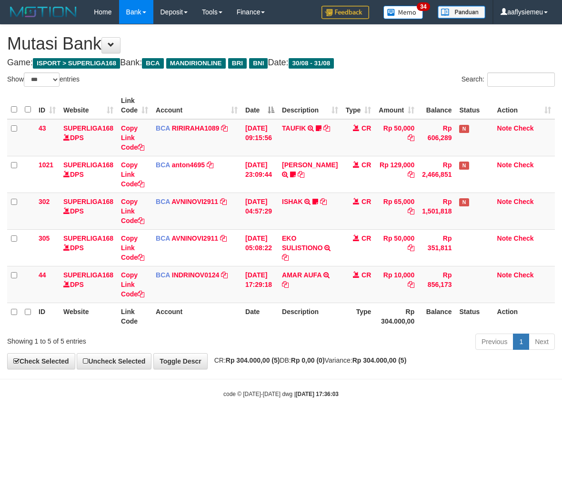
select select "***"
click at [365, 419] on body "Toggle navigation Home Bank Account List Load By Website Group [ISPORT] SUPERLI…" at bounding box center [281, 211] width 562 height 422
click at [454, 374] on body "Toggle navigation Home Bank Account List Load By Website Group [ISPORT] SUPERLI…" at bounding box center [281, 211] width 562 height 422
select select "***"
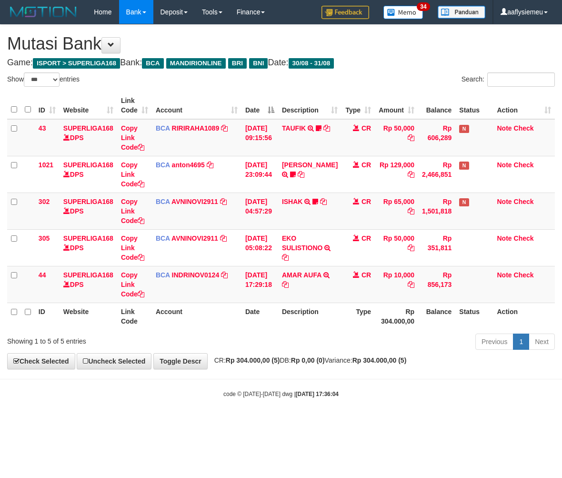
drag, startPoint x: 424, startPoint y: 366, endPoint x: 436, endPoint y: 358, distance: 14.1
click at [424, 366] on div "**********" at bounding box center [281, 197] width 562 height 344
click at [510, 319] on th "Action" at bounding box center [524, 315] width 62 height 27
drag, startPoint x: 509, startPoint y: 358, endPoint x: 549, endPoint y: 344, distance: 42.8
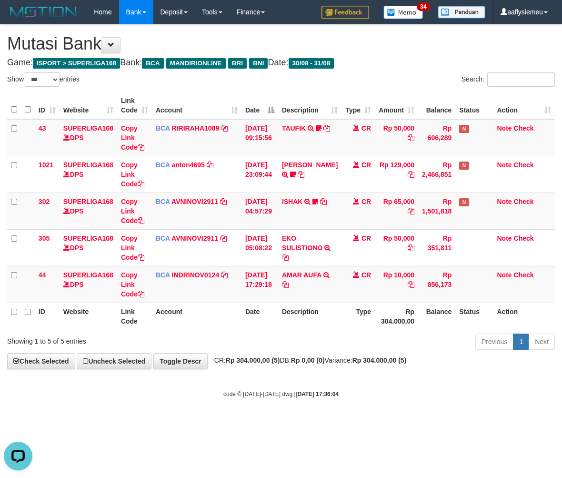
click at [509, 358] on div "**********" at bounding box center [281, 197] width 562 height 344
click at [427, 354] on div "**********" at bounding box center [281, 197] width 562 height 344
click at [377, 375] on body "Toggle navigation Home Bank Account List Load By Website Group [ISPORT] SUPERLI…" at bounding box center [281, 211] width 562 height 422
click at [376, 375] on body "Toggle navigation Home Bank Account List Load By Website Group [ISPORT] SUPERLI…" at bounding box center [281, 211] width 562 height 422
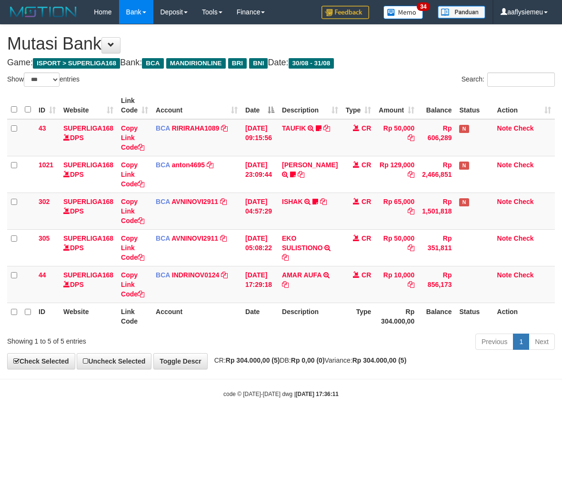
select select "***"
click at [306, 341] on div "Previous 1 Next" at bounding box center [397, 342] width 313 height 20
select select "***"
click at [320, 341] on div "Previous 1 Next" at bounding box center [397, 342] width 313 height 20
click at [318, 341] on div "Previous 1 Next" at bounding box center [397, 342] width 313 height 20
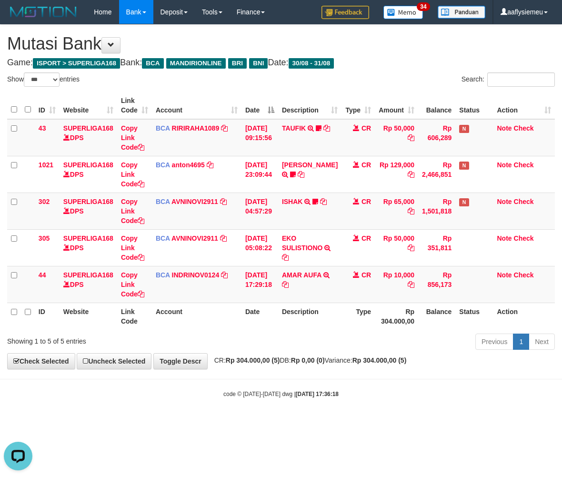
click at [317, 341] on div "Previous 1 Next" at bounding box center [397, 342] width 313 height 20
click at [262, 344] on div "Previous 1 Next" at bounding box center [397, 342] width 313 height 20
click at [260, 344] on div "Previous 1 Next" at bounding box center [397, 342] width 313 height 20
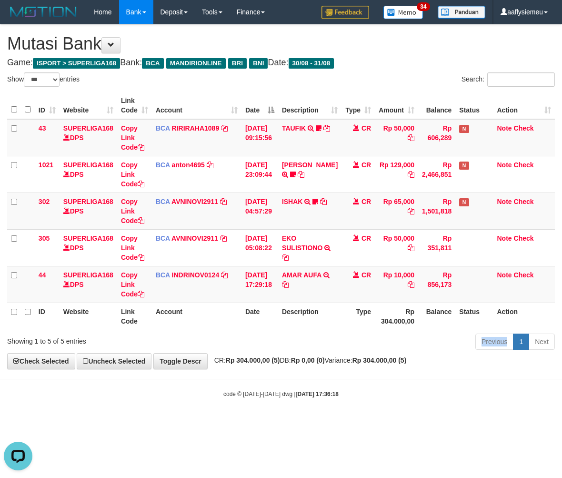
click at [259, 344] on div "Previous 1 Next" at bounding box center [397, 342] width 313 height 20
drag, startPoint x: 327, startPoint y: 348, endPoint x: 548, endPoint y: 320, distance: 222.3
click at [327, 348] on div "Previous 1 Next" at bounding box center [397, 342] width 313 height 20
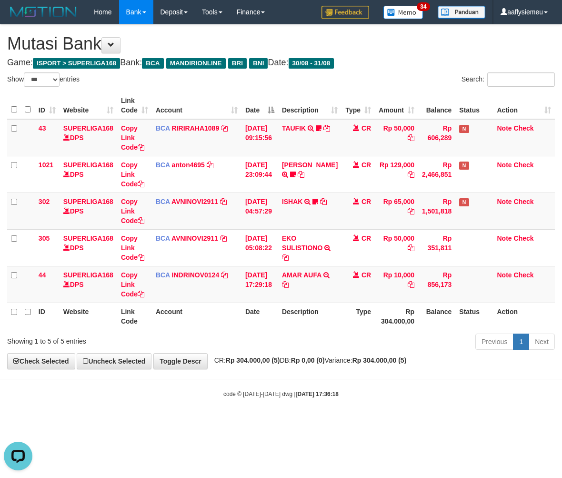
click at [350, 354] on div "**********" at bounding box center [281, 197] width 562 height 344
click at [333, 348] on div "Previous 1 Next" at bounding box center [397, 342] width 313 height 20
click at [332, 348] on div "Previous 1 Next" at bounding box center [397, 342] width 313 height 20
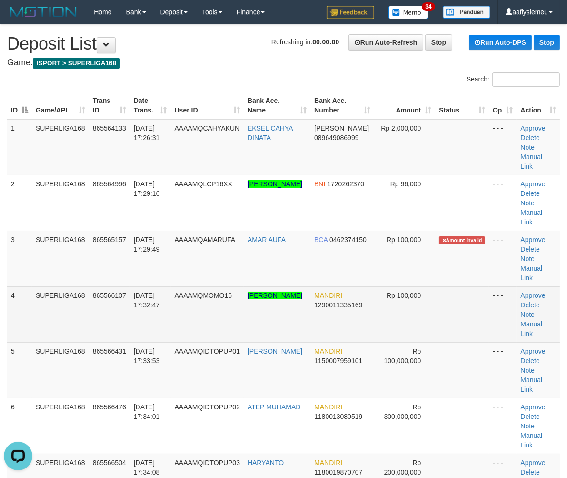
click at [37, 286] on td "SUPERLIGA168" at bounding box center [60, 314] width 57 height 56
click at [51, 288] on td "SUPERLIGA168" at bounding box center [60, 314] width 57 height 56
click at [238, 286] on td "AAAAMQMOMO16" at bounding box center [207, 314] width 73 height 56
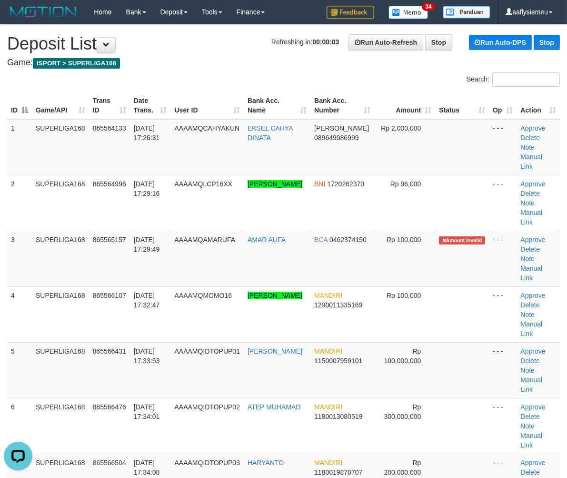
scroll to position [627, 0]
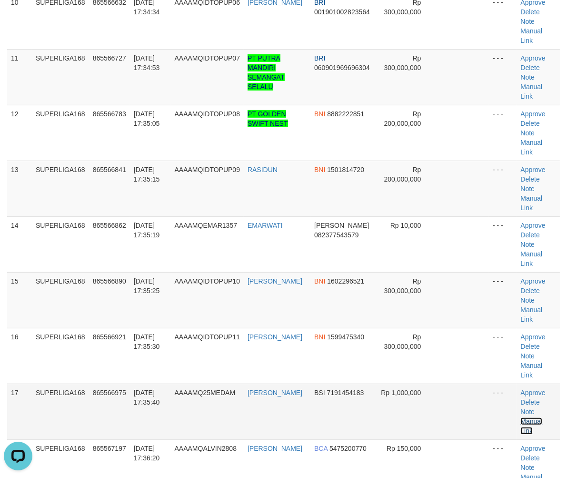
click at [542, 417] on link "Manual Link" at bounding box center [531, 425] width 22 height 17
drag, startPoint x: 201, startPoint y: 406, endPoint x: 126, endPoint y: 406, distance: 74.8
click at [201, 406] on div "**********" at bounding box center [283, 384] width 567 height 1972
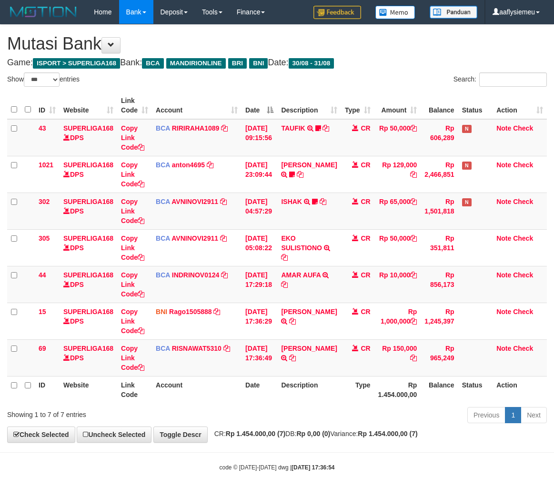
select select "***"
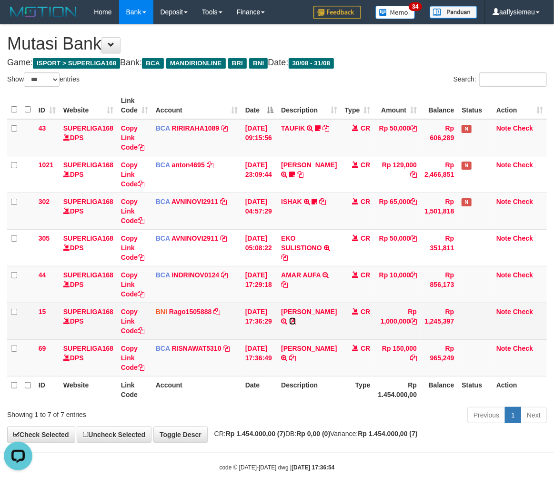
click at [296, 318] on icon at bounding box center [292, 321] width 7 height 7
click at [135, 332] on link "Copy Link Code" at bounding box center [132, 321] width 23 height 27
click at [135, 330] on link "Copy Link Code" at bounding box center [132, 321] width 23 height 27
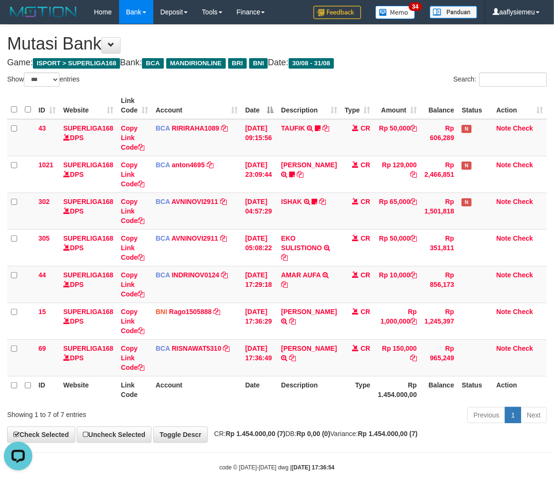
scroll to position [120, 0]
click at [383, 404] on div "ID Website Link Code Account Date Description Type Amount Balance Status Action…" at bounding box center [277, 247] width 554 height 317
click at [383, 403] on div "ID Website Link Code Account Date Description Type Amount Balance Status Action…" at bounding box center [277, 247] width 554 height 317
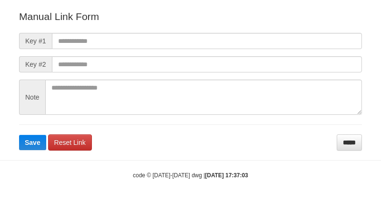
scroll to position [106, 0]
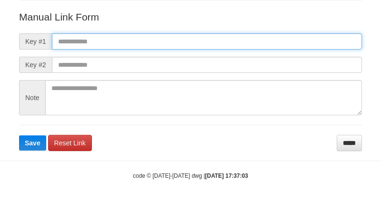
drag, startPoint x: 189, startPoint y: 36, endPoint x: 178, endPoint y: 49, distance: 17.2
click at [189, 36] on input "text" at bounding box center [207, 41] width 310 height 16
paste input "**********"
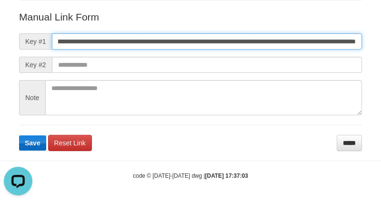
scroll to position [0, 0]
type input "**********"
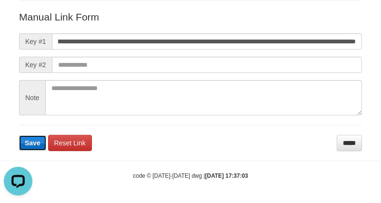
click at [41, 141] on button "Save" at bounding box center [32, 142] width 27 height 15
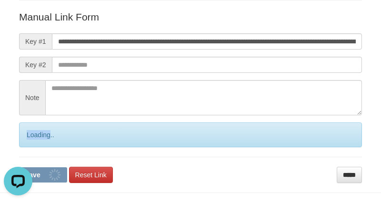
click at [40, 141] on div "Loading.." at bounding box center [190, 134] width 343 height 25
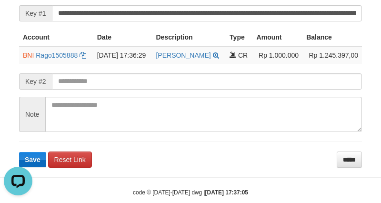
scroll to position [229, 0]
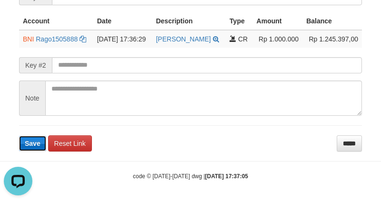
click at [37, 141] on span "Save" at bounding box center [33, 144] width 16 height 8
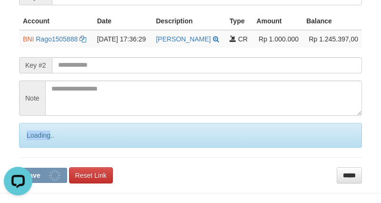
click at [37, 141] on div "Loading.." at bounding box center [190, 135] width 343 height 25
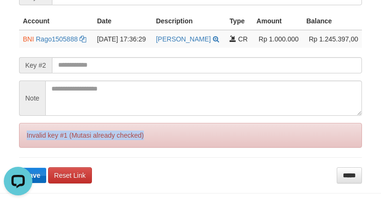
click at [37, 141] on div "Invalid key #1 (Mutasi already checked)" at bounding box center [190, 135] width 343 height 25
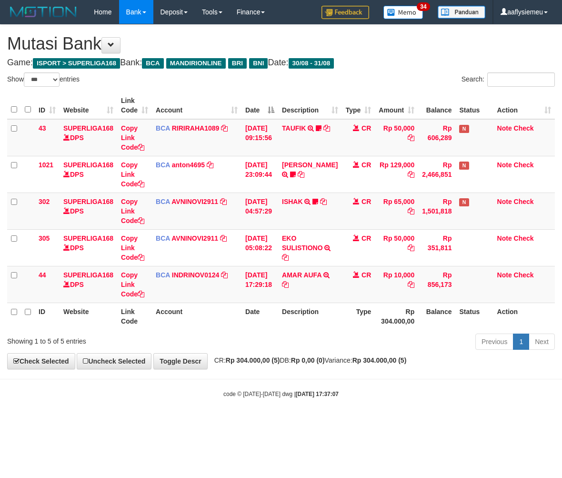
select select "***"
click at [298, 398] on div "code © 2012-2018 dwg | 2025/08/31 17:37:07" at bounding box center [281, 394] width 562 height 10
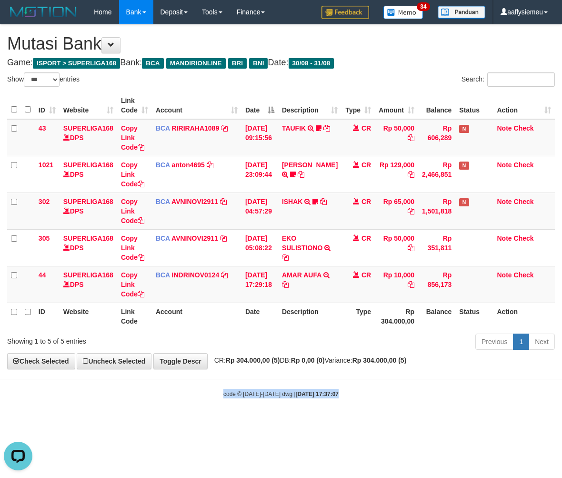
click at [298, 398] on div "code © 2012-2018 dwg | 2025/08/31 17:37:07" at bounding box center [281, 394] width 562 height 10
select select "***"
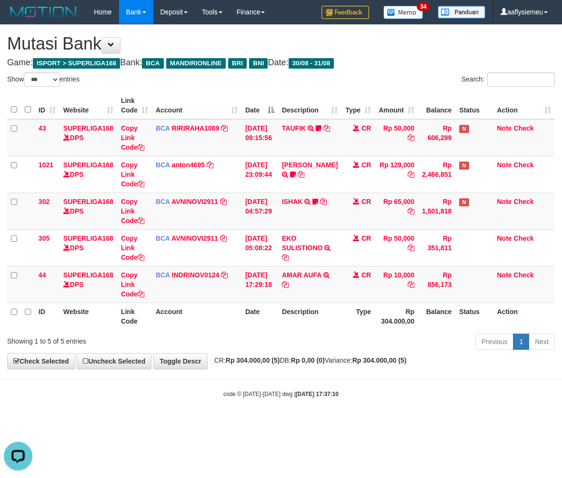
drag, startPoint x: 463, startPoint y: 327, endPoint x: 560, endPoint y: 293, distance: 103.2
click at [463, 327] on th "Status" at bounding box center [474, 315] width 38 height 27
click at [368, 335] on div "Previous 1 Next" at bounding box center [397, 342] width 313 height 20
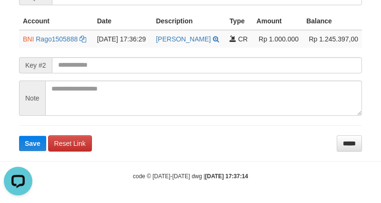
click at [25, 144] on span "Save" at bounding box center [33, 144] width 16 height 8
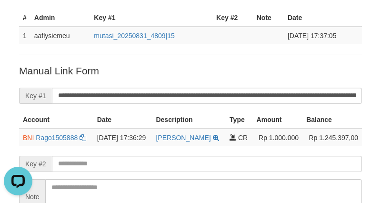
scroll to position [17, 0]
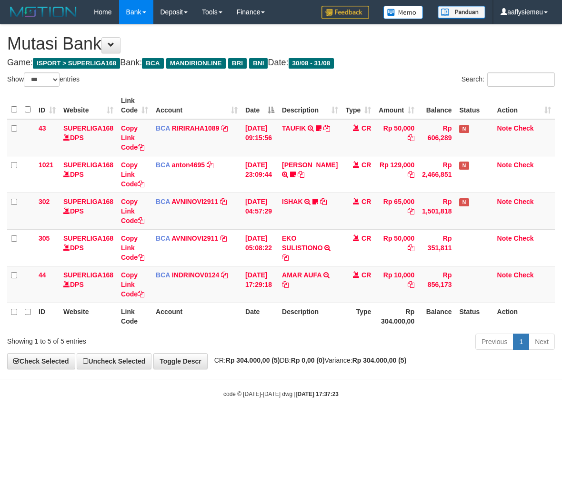
select select "***"
drag, startPoint x: 293, startPoint y: 279, endPoint x: 300, endPoint y: 281, distance: 6.9
click at [293, 279] on td "AMAR AUFA TRSF E-BANKING CR 3108/FTSCY/WS95031 10000.00AMAR AUFA" at bounding box center [309, 284] width 63 height 37
click at [315, 353] on div "**********" at bounding box center [281, 197] width 562 height 344
select select "***"
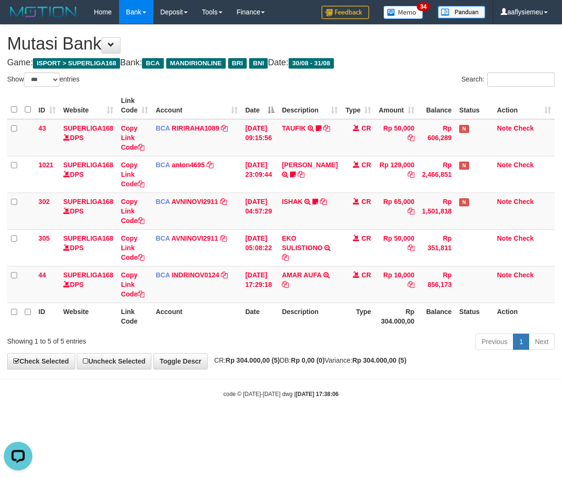
click at [290, 348] on div "Previous 1 Next" at bounding box center [397, 342] width 313 height 20
click at [281, 350] on div "Previous 1 Next" at bounding box center [397, 342] width 313 height 20
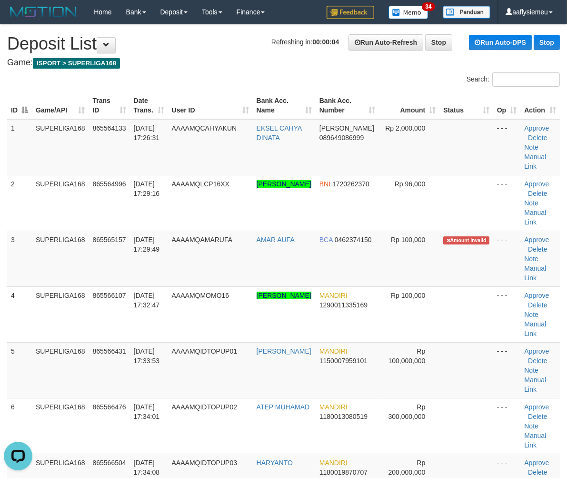
click at [13, 302] on td "4" at bounding box center [19, 314] width 25 height 56
click at [61, 282] on td "SUPERLIGA168" at bounding box center [60, 258] width 57 height 56
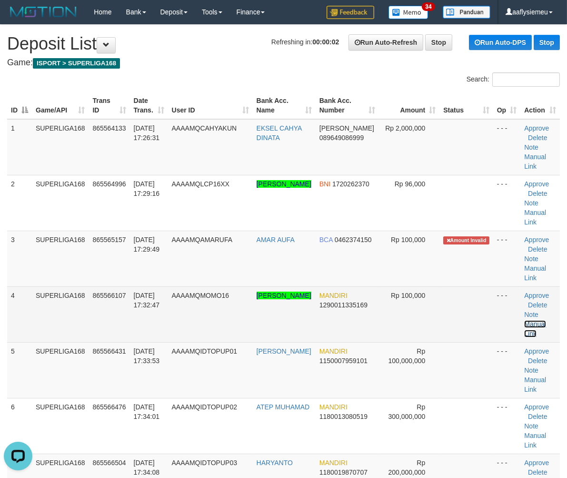
click at [536, 320] on link "Manual Link" at bounding box center [535, 328] width 22 height 17
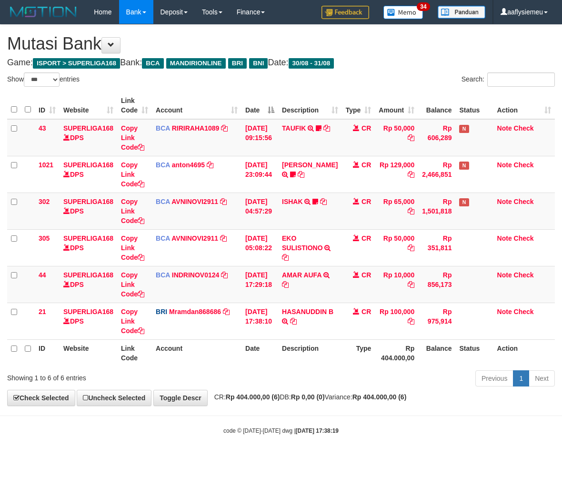
select select "***"
click at [301, 351] on th "Description" at bounding box center [309, 352] width 63 height 27
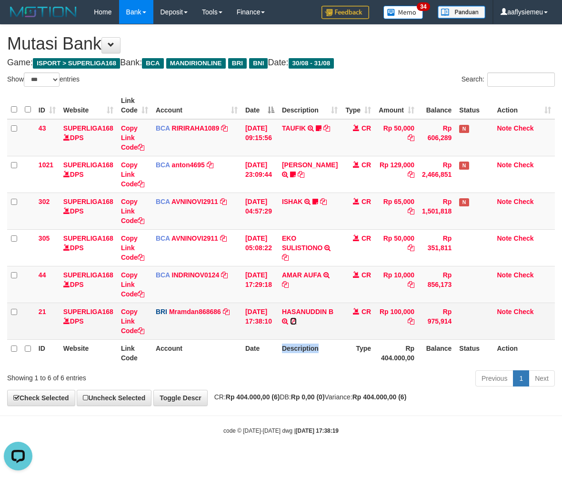
click at [297, 320] on icon at bounding box center [293, 321] width 7 height 7
copy th "Description"
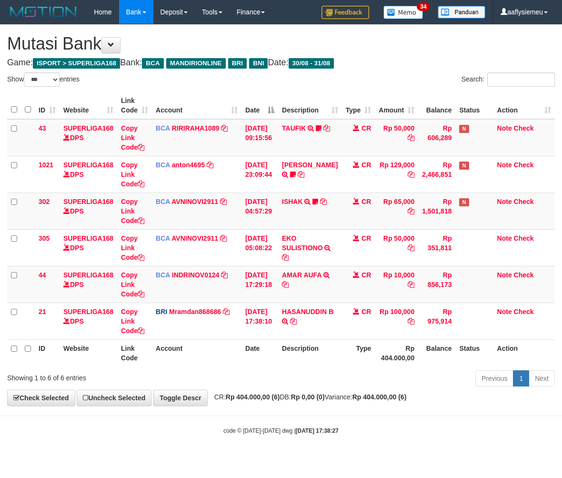
select select "***"
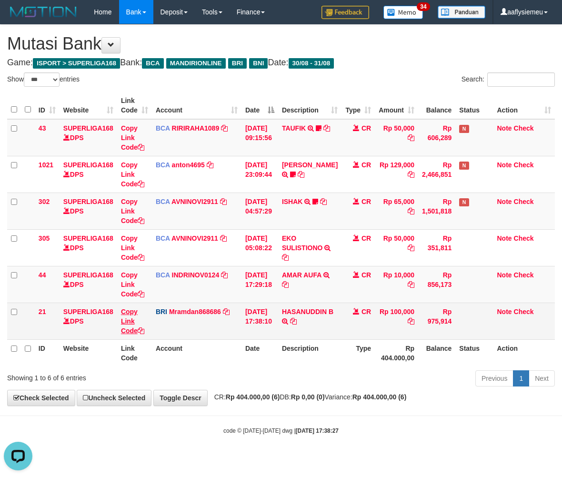
click at [133, 333] on td "Copy Link Code" at bounding box center [134, 320] width 35 height 37
click at [132, 330] on link "Copy Link Code" at bounding box center [132, 321] width 23 height 27
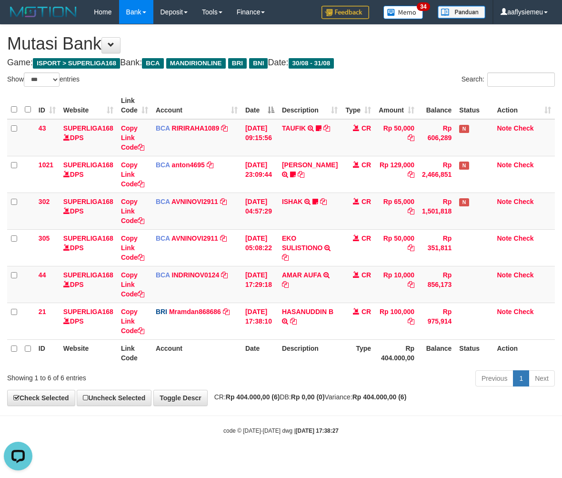
scroll to position [130, 0]
click at [495, 354] on th "Action" at bounding box center [524, 352] width 62 height 27
click at [435, 346] on th "Balance" at bounding box center [436, 352] width 37 height 27
drag, startPoint x: 420, startPoint y: 351, endPoint x: 397, endPoint y: 357, distance: 24.6
click at [420, 351] on th "Balance" at bounding box center [436, 352] width 37 height 27
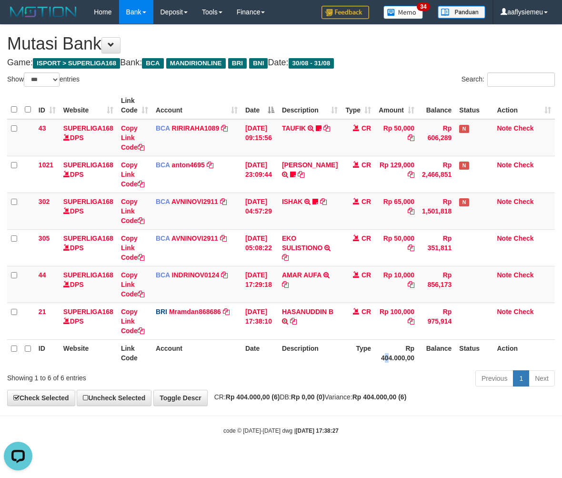
click at [381, 356] on th "Rp 404.000,00" at bounding box center [396, 352] width 43 height 27
click at [331, 365] on th "Description" at bounding box center [309, 352] width 63 height 27
click at [316, 361] on th "Description" at bounding box center [309, 352] width 63 height 27
click at [260, 363] on th "Date" at bounding box center [259, 352] width 37 height 27
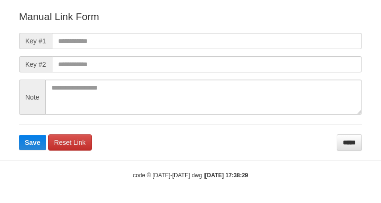
scroll to position [106, 0]
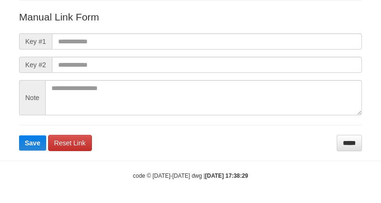
click at [86, 50] on form "Manual Link Form Key #1 Key #2 Note Save Reset Link *****" at bounding box center [190, 80] width 343 height 141
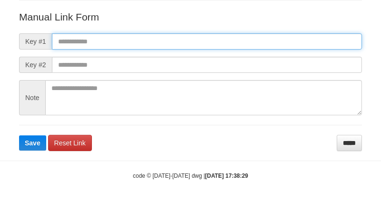
click at [89, 41] on input "text" at bounding box center [207, 41] width 310 height 16
paste input "**********"
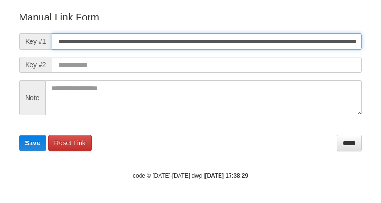
scroll to position [0, 561]
type input "**********"
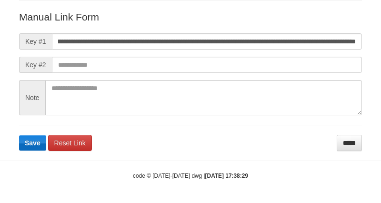
click at [35, 141] on span "Save" at bounding box center [33, 143] width 16 height 8
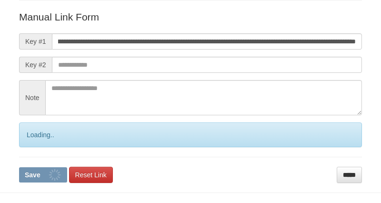
scroll to position [0, 0]
click at [34, 142] on div "Loading.." at bounding box center [190, 134] width 343 height 25
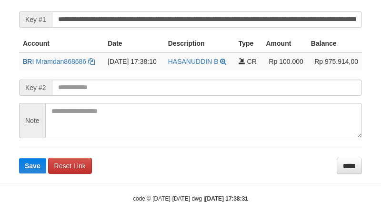
scroll to position [229, 0]
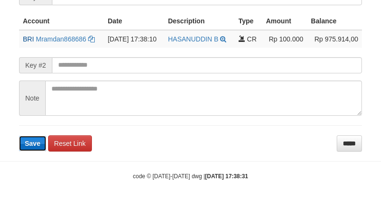
click at [28, 143] on span "Save" at bounding box center [33, 144] width 16 height 8
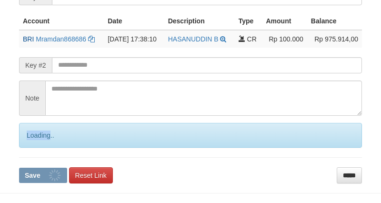
click at [29, 143] on div "Loading.." at bounding box center [190, 135] width 343 height 25
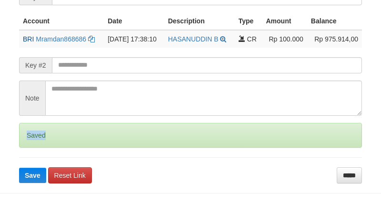
click at [29, 143] on div "Saved" at bounding box center [190, 135] width 343 height 25
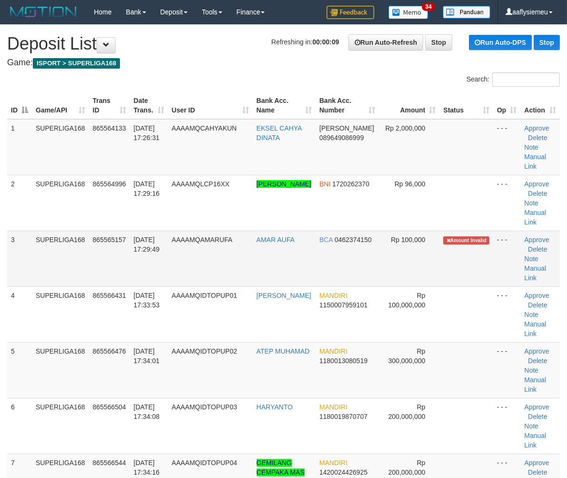
click at [163, 280] on td "[DATE] 17:29:49" at bounding box center [149, 258] width 38 height 56
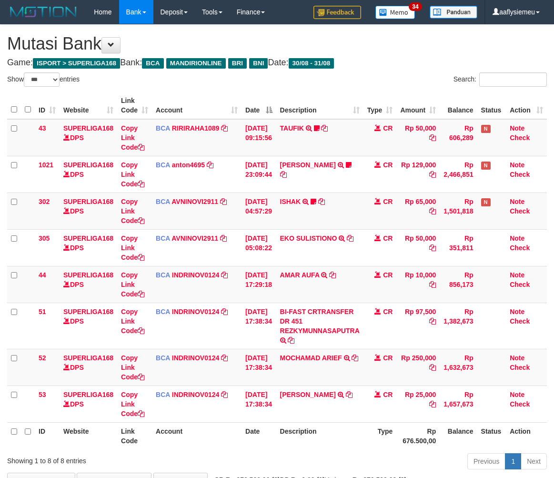
select select "***"
click at [358, 355] on icon at bounding box center [354, 357] width 7 height 7
click at [324, 378] on td "MOCHAMAD ARIEF TRSF E-BANKING CR 3108/FTSCY/WS95031 250000.00MOCHAMAD ARIEF" at bounding box center [319, 367] width 87 height 37
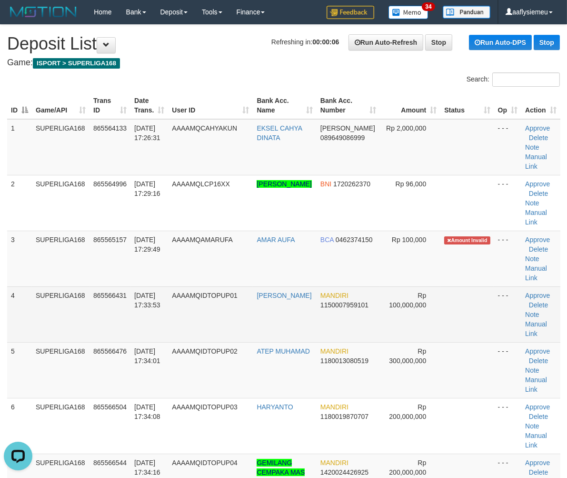
click at [103, 292] on span "865566431" at bounding box center [109, 295] width 33 height 8
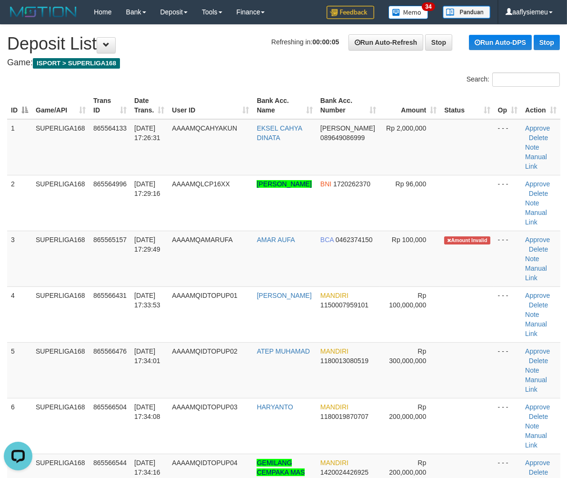
scroll to position [896, 0]
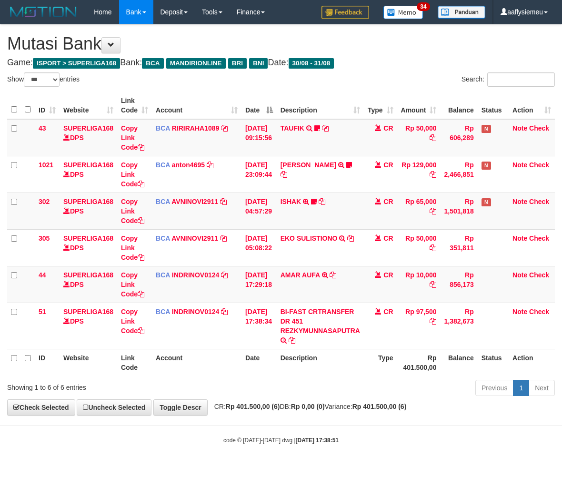
select select "***"
click at [299, 376] on div "ID Website Link Code Account Date Description Type Amount Balance Status Action…" at bounding box center [281, 234] width 562 height 290
click at [298, 376] on div "ID Website Link Code Account Date Description Type Amount Balance Status Action…" at bounding box center [281, 234] width 562 height 290
click at [297, 377] on div "ID Website Link Code Account Date Description Type Amount Balance Status Action…" at bounding box center [281, 234] width 562 height 290
click at [266, 373] on th "Date" at bounding box center [258, 362] width 35 height 27
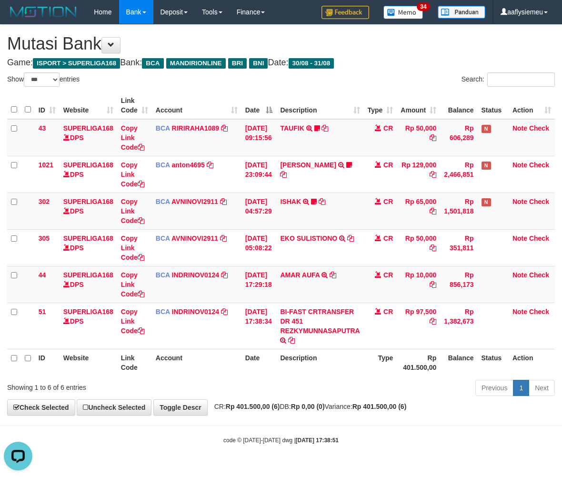
click at [266, 372] on th "Date" at bounding box center [258, 362] width 35 height 27
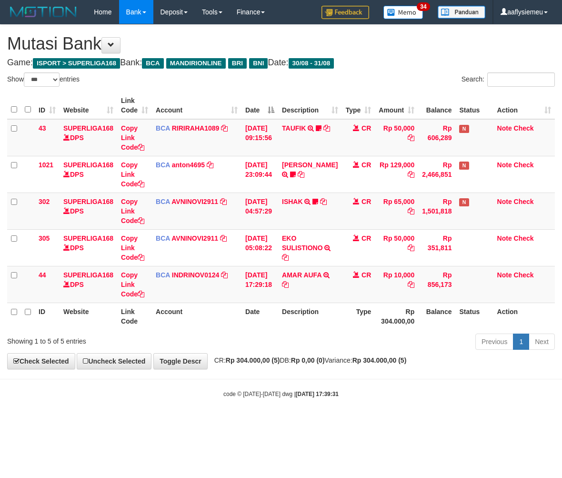
select select "***"
click at [280, 347] on div "Previous 1 Next" at bounding box center [397, 342] width 313 height 20
drag, startPoint x: 379, startPoint y: 375, endPoint x: 559, endPoint y: 337, distance: 184.6
click at [379, 375] on body "Toggle navigation Home Bank Account List Load By Website Group [ISPORT] SUPERLI…" at bounding box center [281, 211] width 562 height 422
click at [374, 342] on div "Previous 1 Next" at bounding box center [397, 342] width 313 height 20
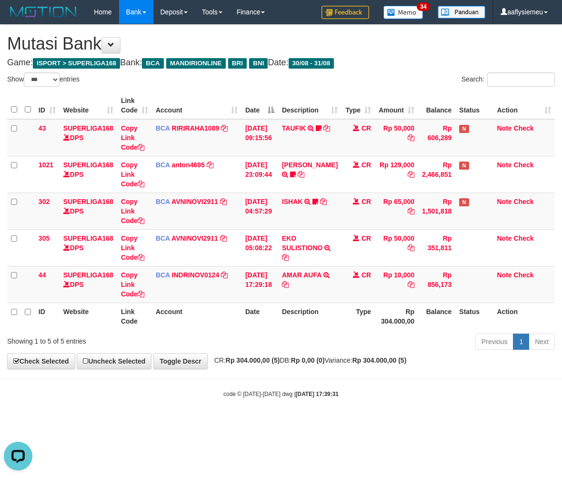
click at [388, 350] on div "Previous 1 Next" at bounding box center [397, 342] width 313 height 20
drag, startPoint x: 390, startPoint y: 343, endPoint x: 560, endPoint y: 311, distance: 173.3
click at [400, 332] on div "Previous 1 Next" at bounding box center [397, 342] width 313 height 20
click at [353, 341] on div "Previous 1 Next" at bounding box center [397, 342] width 313 height 20
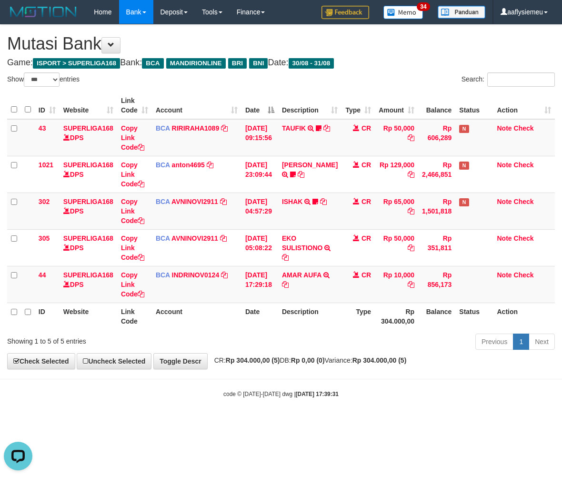
click at [330, 343] on div "Previous 1 Next" at bounding box center [397, 342] width 313 height 20
click at [330, 341] on div "Previous 1 Next" at bounding box center [397, 342] width 313 height 20
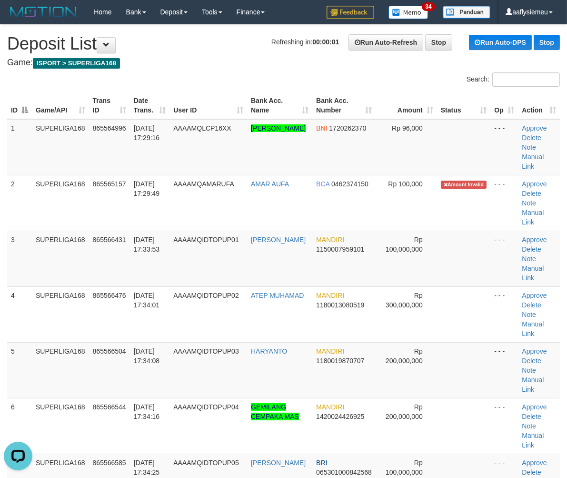
drag, startPoint x: 3, startPoint y: 293, endPoint x: -1, endPoint y: 295, distance: 5.3
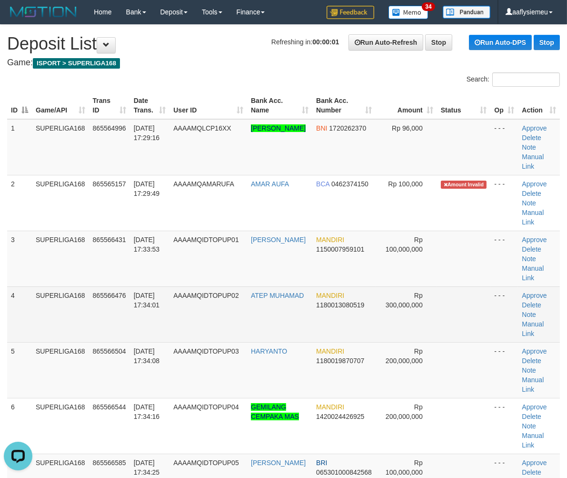
drag, startPoint x: 79, startPoint y: 270, endPoint x: 51, endPoint y: 287, distance: 32.4
click at [70, 286] on td "SUPERLIGA168" at bounding box center [60, 314] width 57 height 56
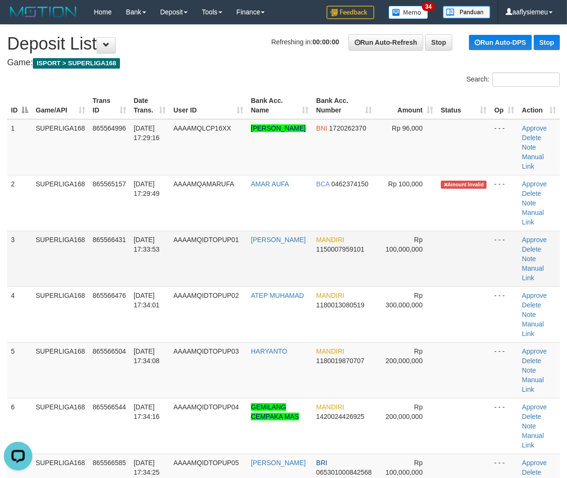
click at [32, 230] on td "SUPERLIGA168" at bounding box center [60, 258] width 57 height 56
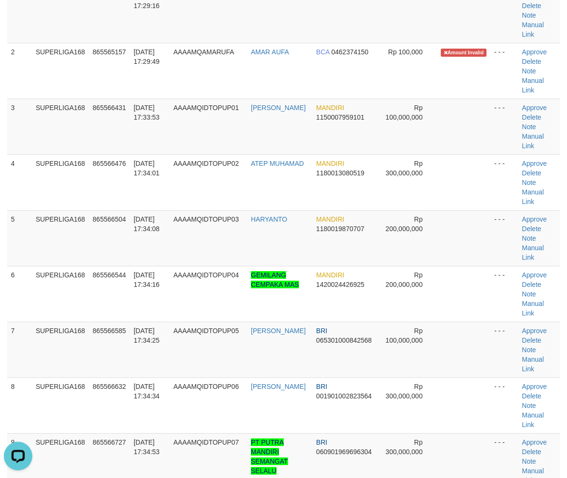
scroll to position [211, 0]
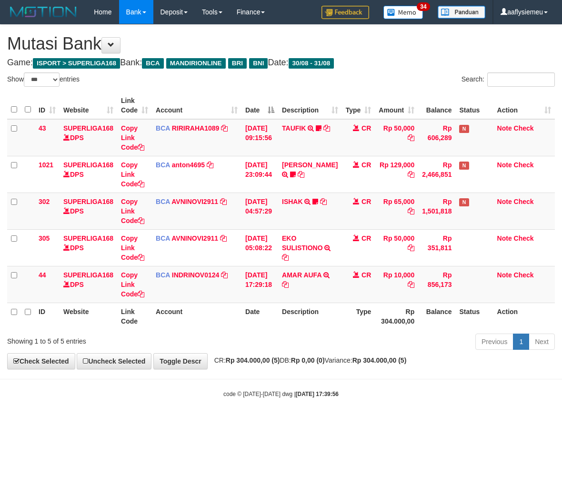
select select "***"
click at [304, 332] on div "Previous 1 Next" at bounding box center [397, 342] width 313 height 20
click at [240, 328] on th "Account" at bounding box center [197, 315] width 90 height 27
click at [233, 350] on div "Showing 1 to 5 of 5 entries Previous 1 Next" at bounding box center [281, 342] width 562 height 20
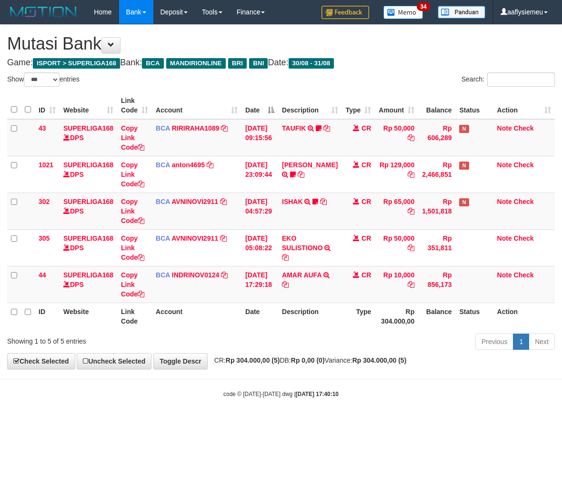
select select "***"
click at [233, 350] on div "Showing 1 to 5 of 5 entries Previous 1 Next" at bounding box center [281, 342] width 562 height 20
click at [330, 355] on div "**********" at bounding box center [281, 197] width 562 height 344
click at [329, 355] on div "**********" at bounding box center [281, 197] width 562 height 344
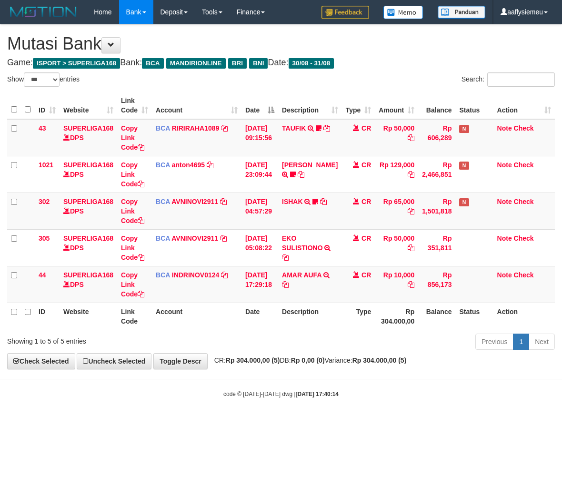
select select "***"
drag, startPoint x: 292, startPoint y: 299, endPoint x: 302, endPoint y: 303, distance: 10.9
click at [292, 299] on td "AMAR AUFA TRSF E-BANKING CR 3108/FTSCY/WS95031 10000.00AMAR AUFA" at bounding box center [309, 284] width 63 height 37
drag, startPoint x: 356, startPoint y: 334, endPoint x: 320, endPoint y: 345, distance: 38.0
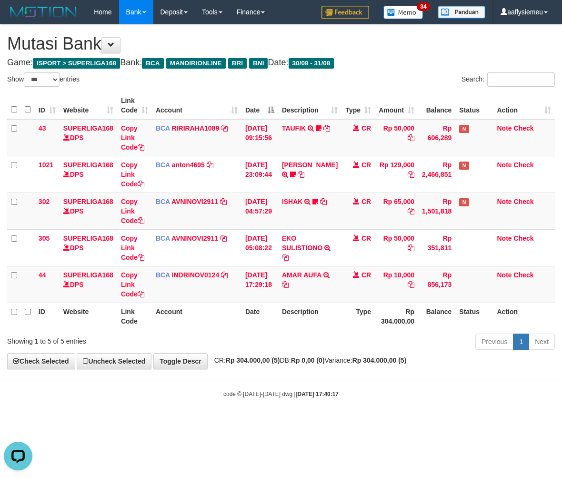
click at [356, 333] on div "Previous 1 Next" at bounding box center [397, 342] width 313 height 20
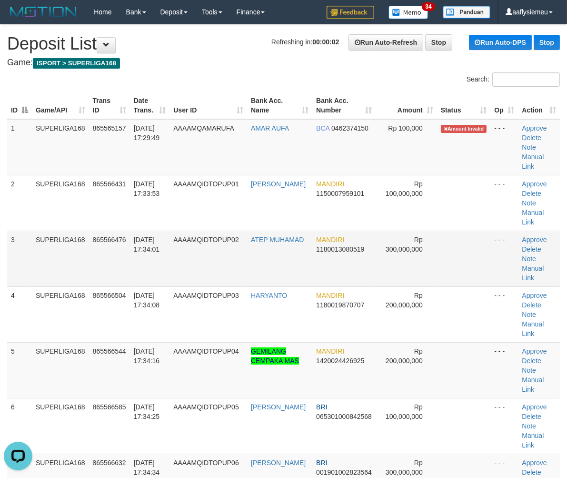
click at [188, 237] on td "AAAAMQIDTOPUP02" at bounding box center [209, 258] width 78 height 56
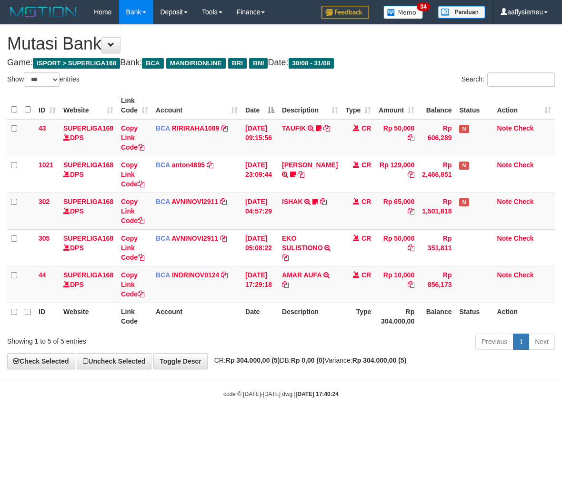
select select "***"
click at [289, 282] on icon at bounding box center [285, 284] width 7 height 7
click at [278, 325] on th "Date" at bounding box center [259, 315] width 37 height 27
click at [253, 363] on strong "Rp 304.000,00 (5)" at bounding box center [253, 360] width 54 height 8
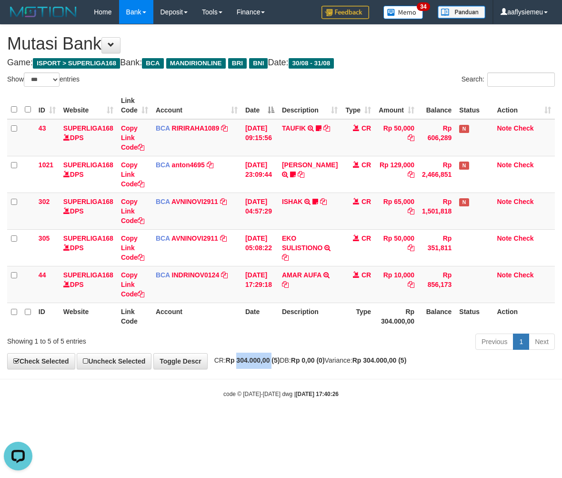
click at [252, 364] on strong "Rp 304.000,00 (5)" at bounding box center [253, 360] width 54 height 8
click at [228, 385] on body "Toggle navigation Home Bank Account List Load By Website Group [ISPORT] SUPERLI…" at bounding box center [281, 211] width 562 height 422
click at [193, 393] on div "code © 2012-2018 dwg | 2025/08/31 17:40:26" at bounding box center [281, 394] width 562 height 10
click at [195, 394] on div "code © 2012-2018 dwg | 2025/08/31 17:40:26" at bounding box center [281, 394] width 562 height 10
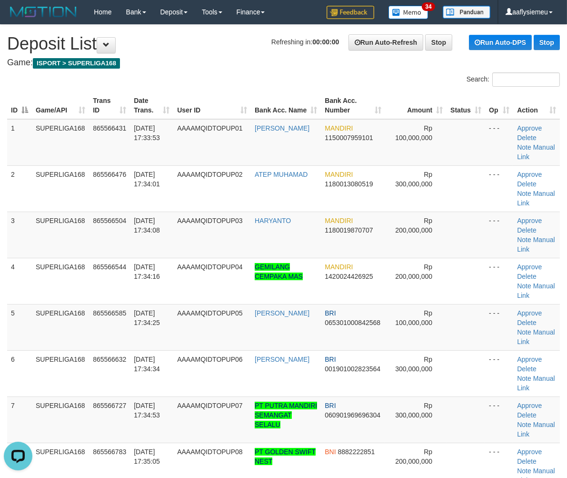
drag, startPoint x: 1, startPoint y: 296, endPoint x: -2, endPoint y: 300, distance: 5.1
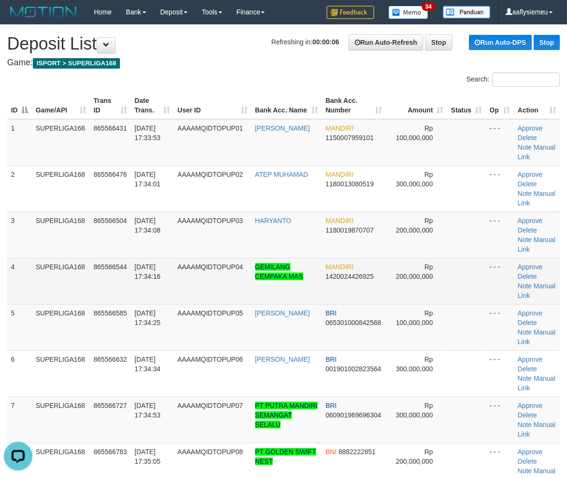
click at [60, 281] on td "SUPERLIGA168" at bounding box center [61, 281] width 58 height 46
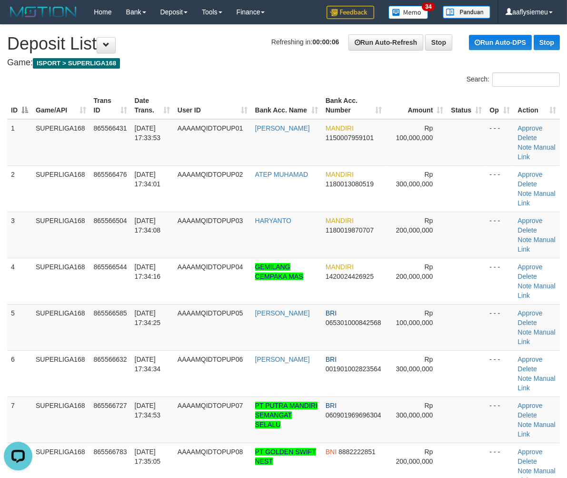
scroll to position [669, 0]
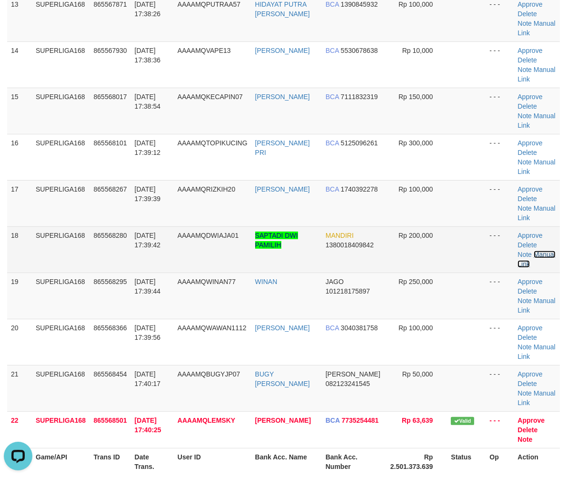
click at [545, 254] on link "Manual Link" at bounding box center [537, 258] width 38 height 17
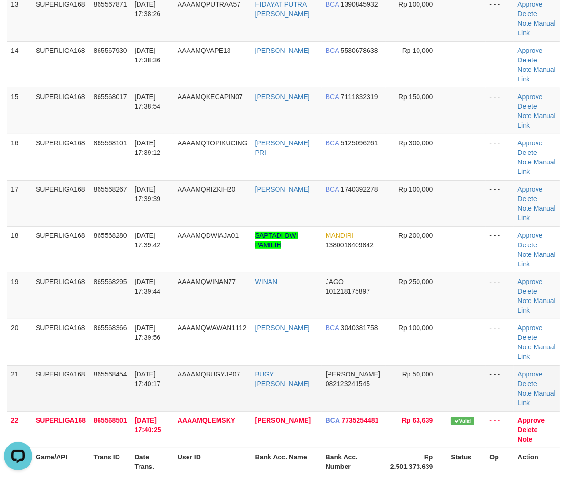
drag, startPoint x: 140, startPoint y: 390, endPoint x: 0, endPoint y: 398, distance: 140.7
click at [134, 389] on td "31/08/2025 17:40:17" at bounding box center [152, 388] width 43 height 46
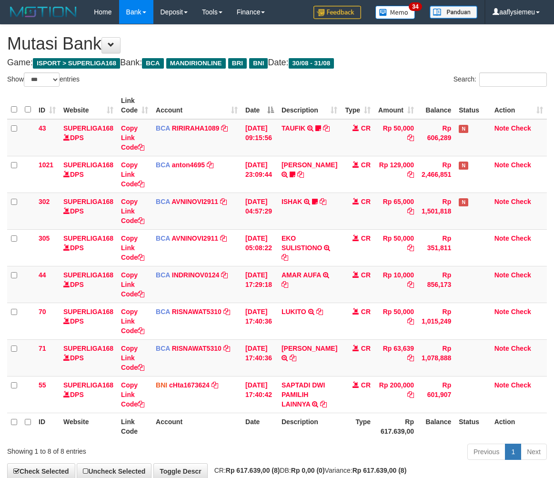
select select "***"
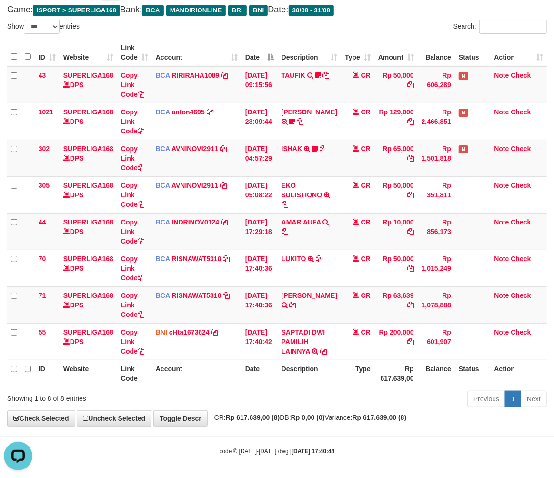
scroll to position [54, 0]
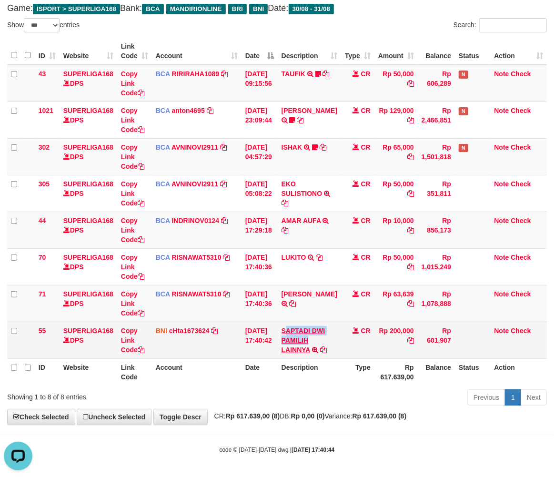
copy link "APTADI DWI PAMILIH"
drag, startPoint x: 315, startPoint y: 337, endPoint x: 289, endPoint y: 330, distance: 27.5
click at [289, 330] on td "SAPTADI DWI PAMILIH LAINNYA TRF/PAY/TOP-UP ECHANNEL SAPTADI DWI PAMILIH LAINNYA" at bounding box center [309, 339] width 63 height 37
click at [138, 351] on link "Copy Link Code" at bounding box center [132, 340] width 23 height 27
copy link "APTADI DWI PAMILIH"
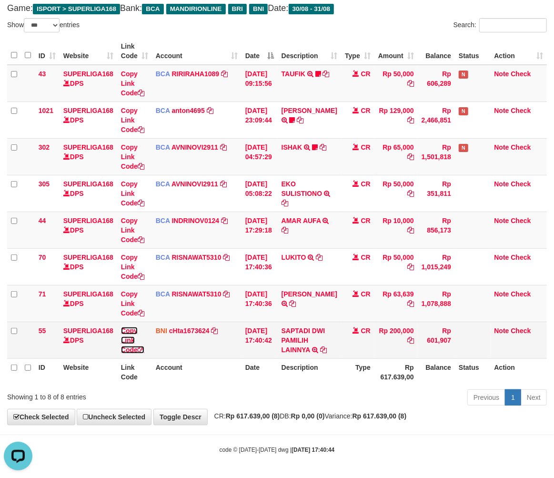
click at [137, 350] on link "Copy Link Code" at bounding box center [132, 340] width 23 height 27
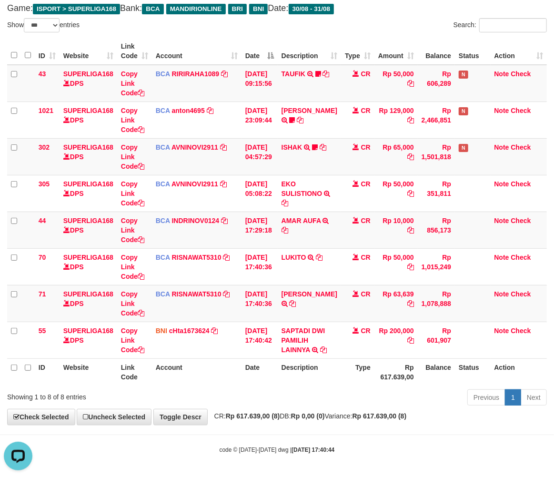
scroll to position [130, 0]
click at [335, 402] on div "Previous 1 Next" at bounding box center [392, 398] width 309 height 20
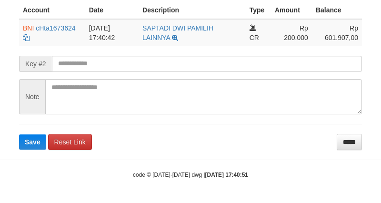
scroll to position [257, 0]
click at [30, 141] on span "Save" at bounding box center [33, 142] width 16 height 8
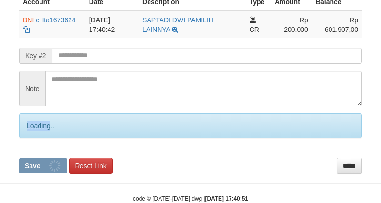
click at [30, 138] on div "Loading.." at bounding box center [190, 125] width 343 height 25
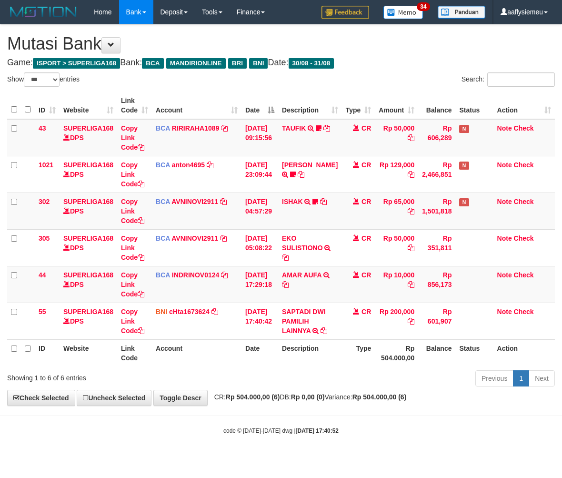
select select "***"
click at [398, 369] on div "Previous 1 Next" at bounding box center [397, 379] width 313 height 20
drag, startPoint x: 316, startPoint y: 356, endPoint x: 345, endPoint y: 343, distance: 31.8
click at [316, 356] on th "Description" at bounding box center [309, 352] width 63 height 27
click at [401, 343] on th "Rp 504.000,00" at bounding box center [396, 352] width 43 height 27
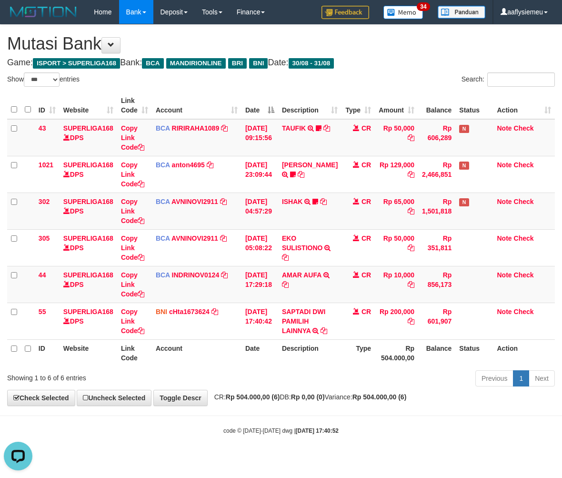
click at [341, 360] on th "Type" at bounding box center [357, 352] width 33 height 27
click at [348, 364] on th "Type" at bounding box center [357, 352] width 33 height 27
click at [347, 364] on th "Type" at bounding box center [357, 352] width 33 height 27
click at [346, 364] on th "Type" at bounding box center [357, 352] width 33 height 27
click at [332, 365] on th "Description" at bounding box center [309, 352] width 63 height 27
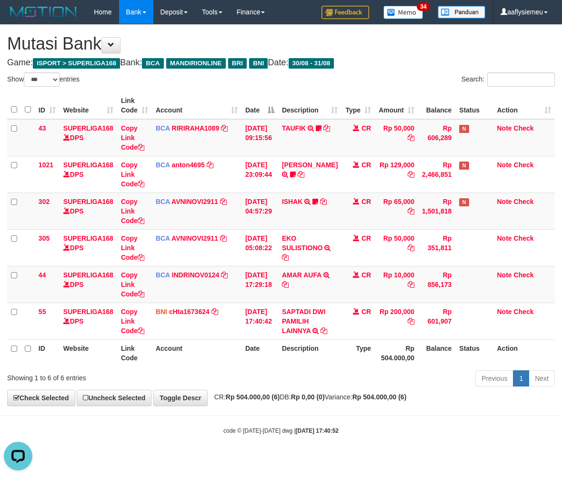
click at [324, 360] on th "Description" at bounding box center [309, 352] width 63 height 27
click at [320, 362] on th "Description" at bounding box center [309, 352] width 63 height 27
click at [313, 361] on th "Description" at bounding box center [309, 352] width 63 height 27
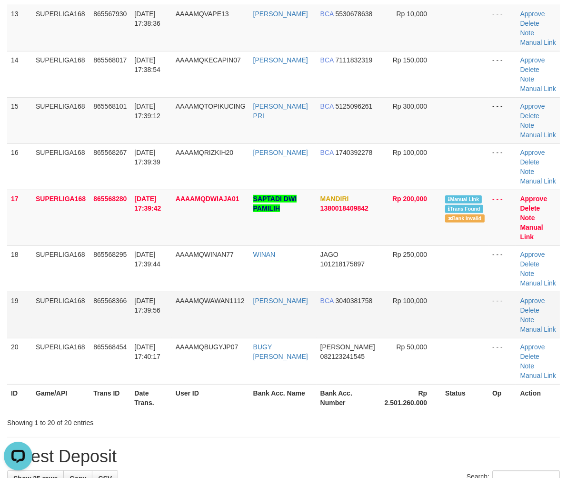
drag, startPoint x: 140, startPoint y: 281, endPoint x: 82, endPoint y: 294, distance: 59.0
click at [140, 291] on td "[DATE] 17:39:56" at bounding box center [150, 314] width 41 height 46
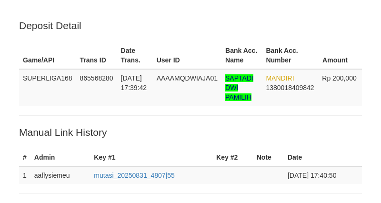
scroll to position [257, 0]
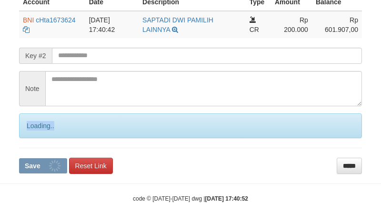
click at [30, 138] on div "Loading.." at bounding box center [190, 125] width 343 height 25
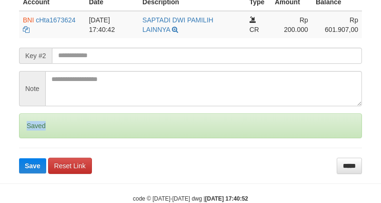
click at [31, 138] on div "Saved" at bounding box center [190, 125] width 343 height 25
click at [33, 138] on div "Saved" at bounding box center [190, 125] width 343 height 25
click at [36, 137] on div "Saved" at bounding box center [190, 125] width 343 height 25
